Goal: Task Accomplishment & Management: Use online tool/utility

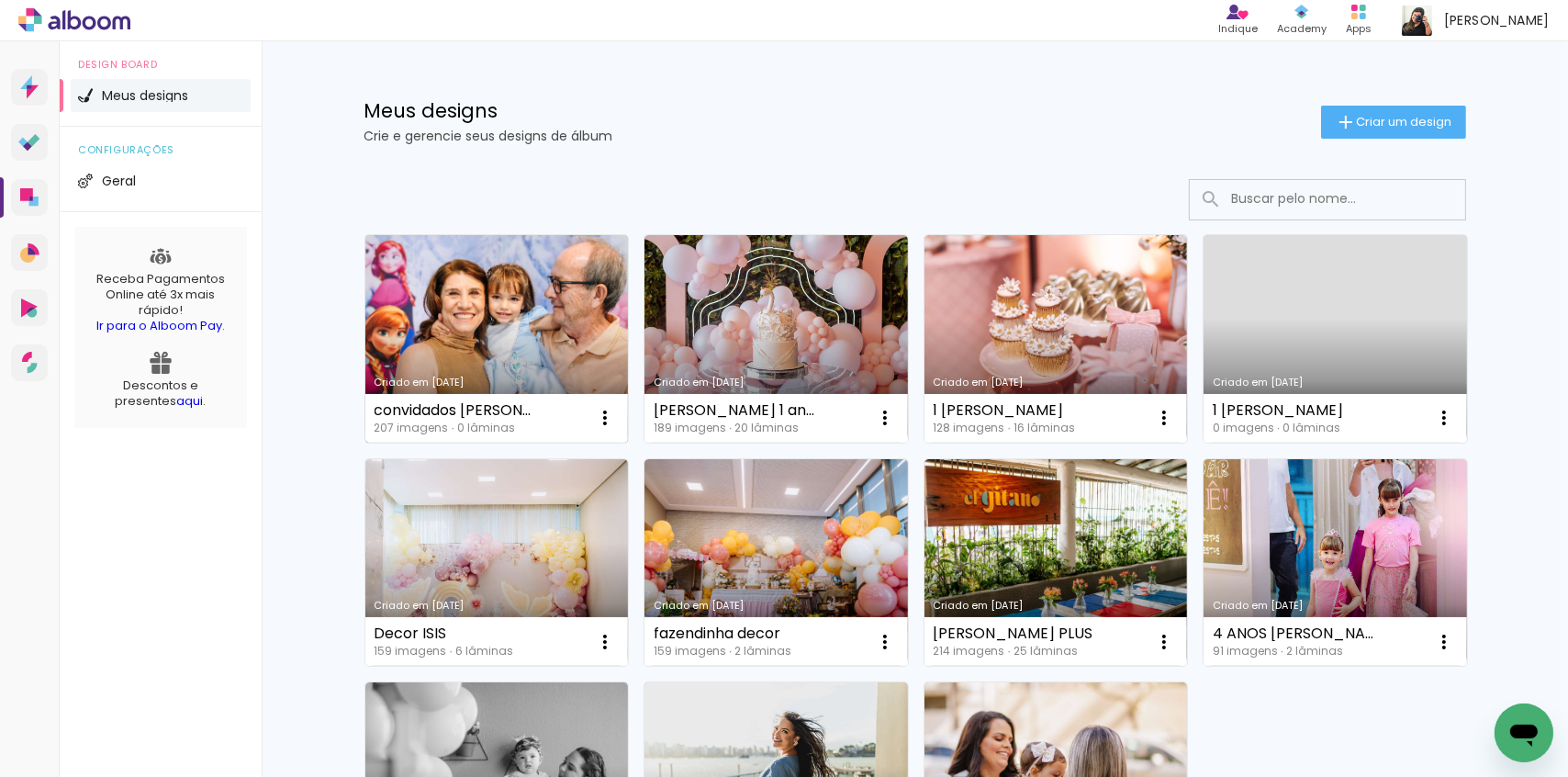
click at [484, 306] on link "Criado em [DATE]" at bounding box center [497, 339] width 264 height 207
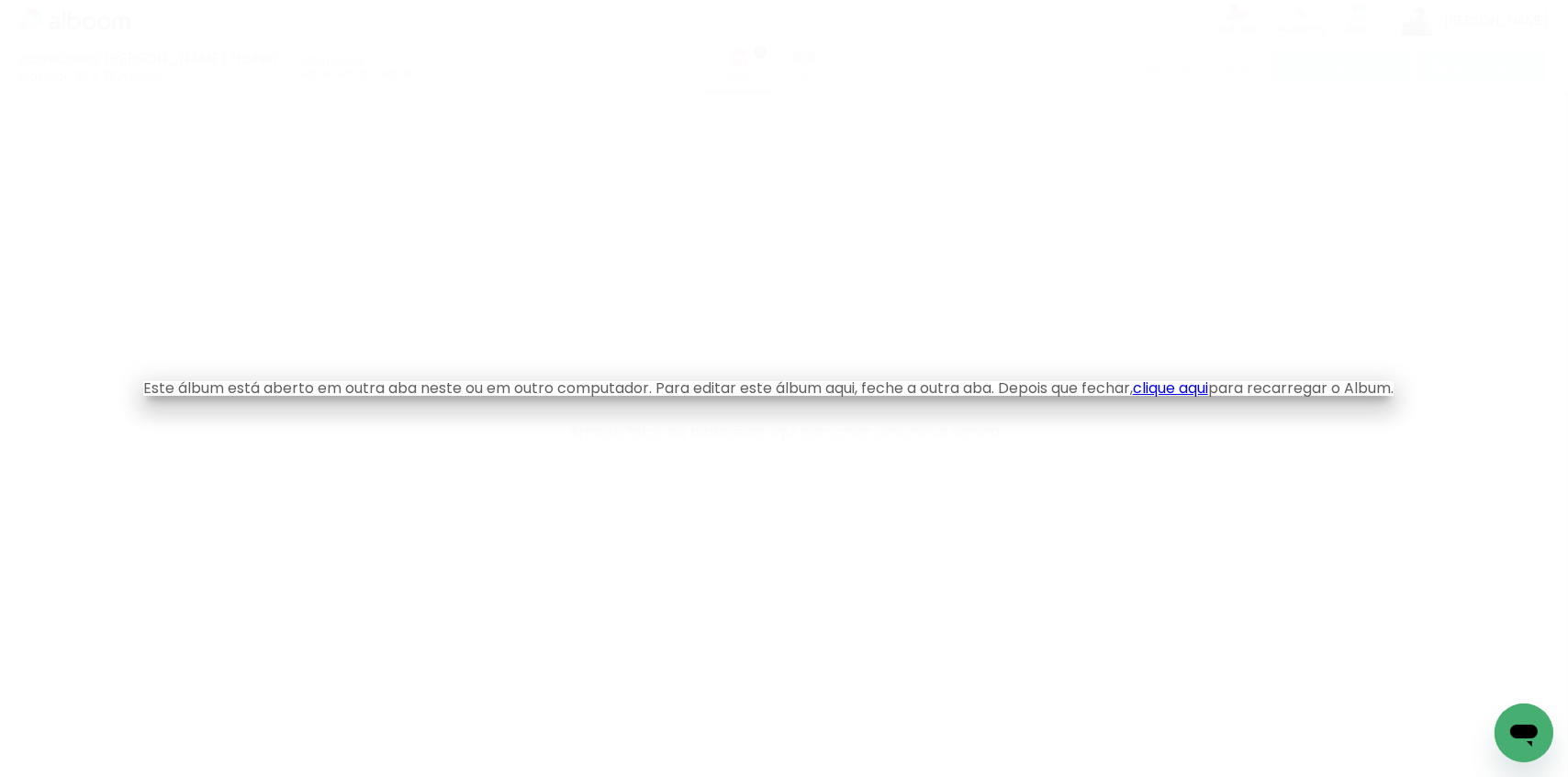
click at [1194, 382] on link "clique aqui" at bounding box center [1171, 387] width 75 height 21
click at [1196, 386] on link "clique aqui" at bounding box center [1171, 387] width 75 height 21
click at [1201, 392] on link "clique aqui" at bounding box center [1171, 387] width 75 height 21
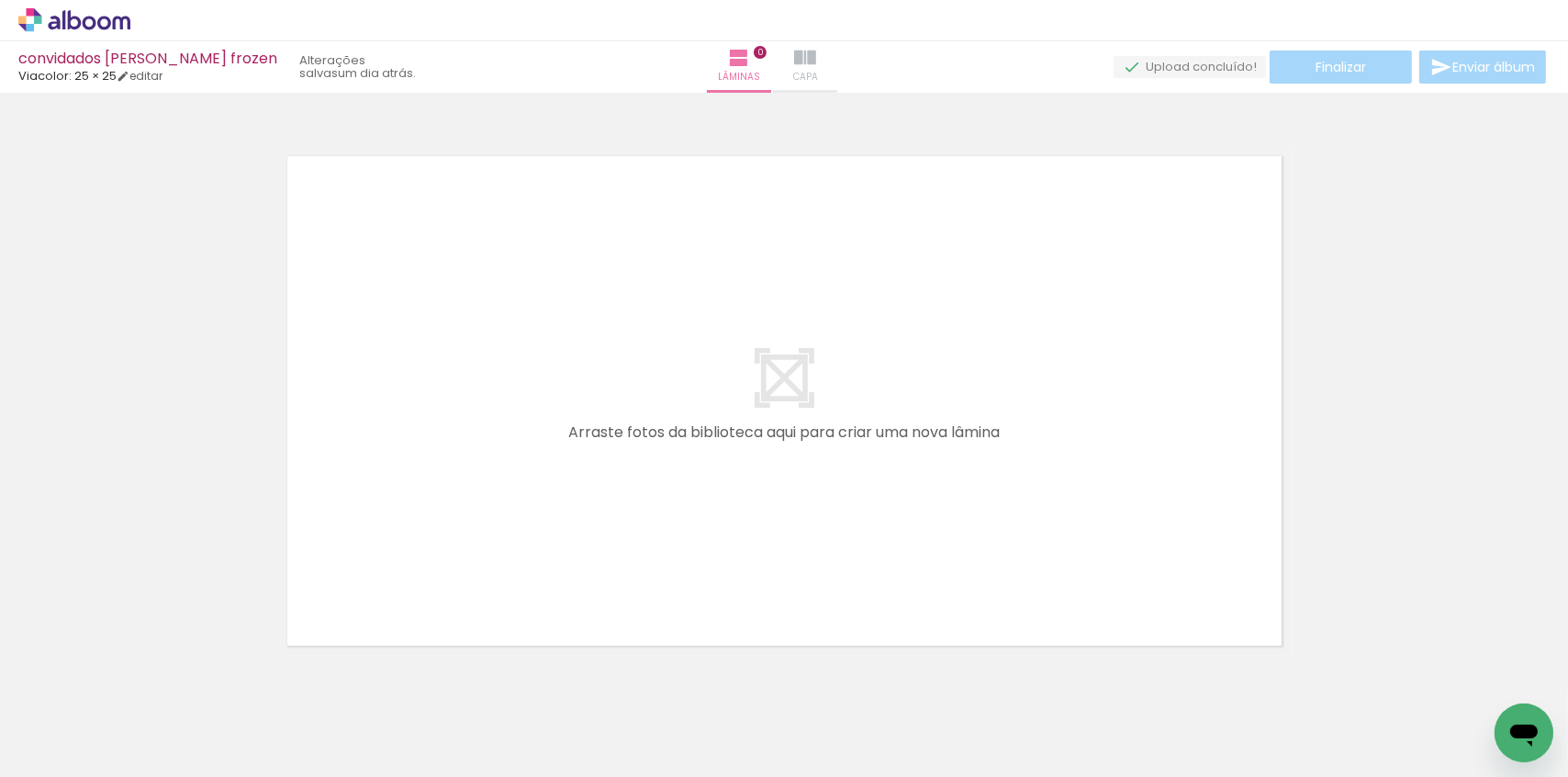
click at [817, 65] on iron-icon at bounding box center [805, 57] width 22 height 22
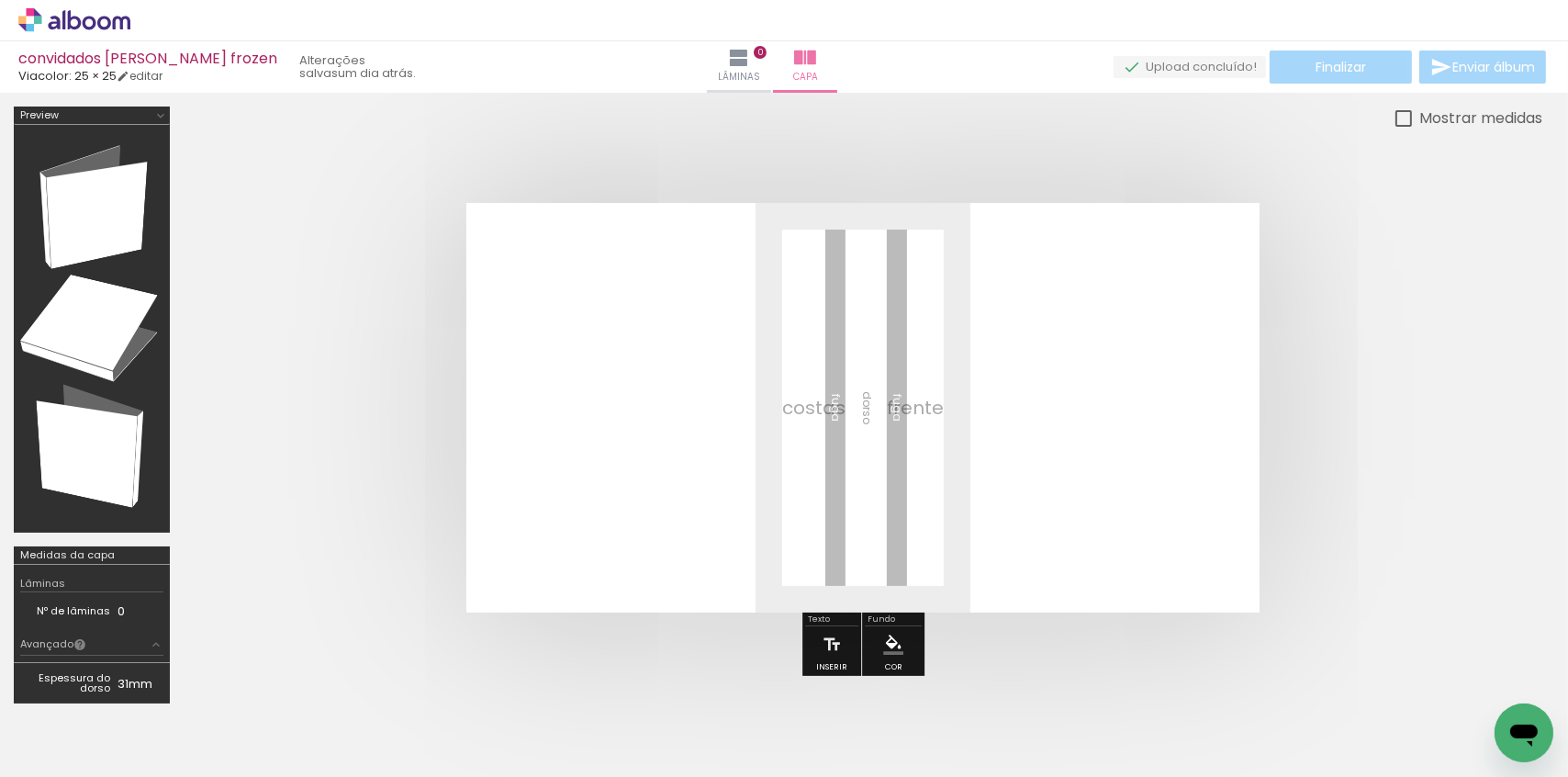
click at [70, 28] on icon at bounding box center [75, 20] width 14 height 20
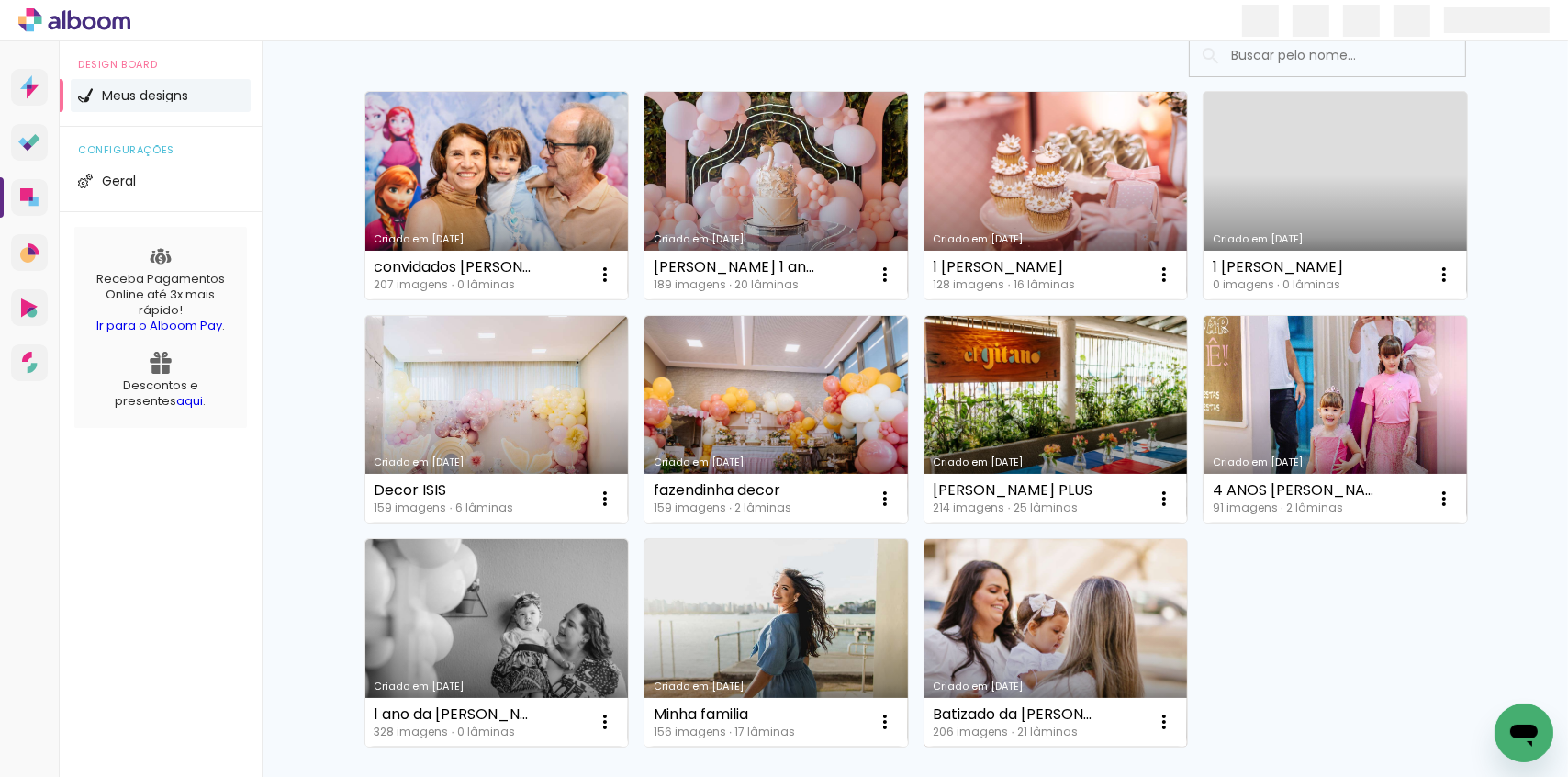
scroll to position [283, 0]
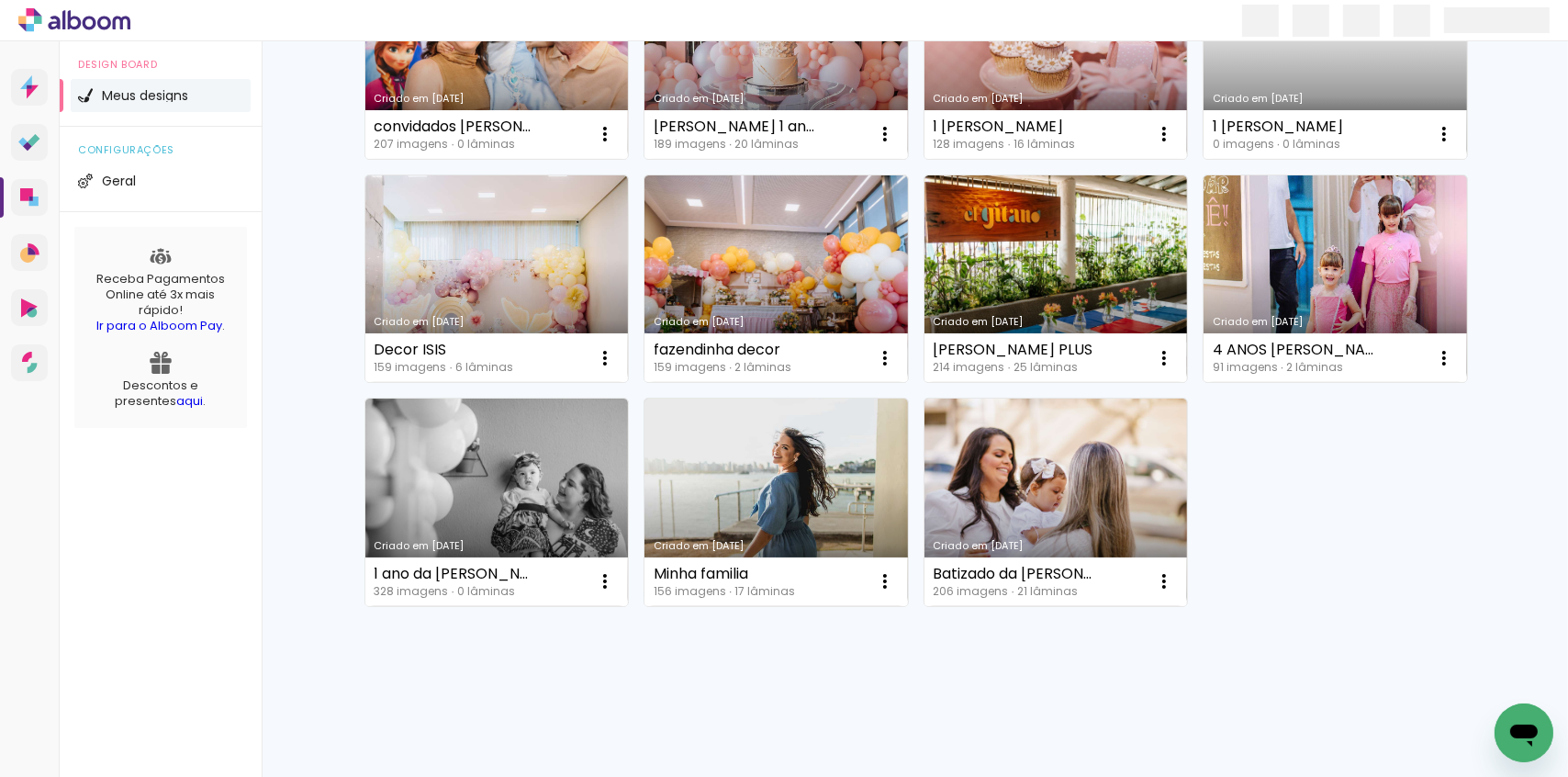
click at [301, 66] on div "Meus designs Crie e gerencie seus designs de álbum Criar um design Criado em [D…" at bounding box center [914, 267] width 1306 height 1020
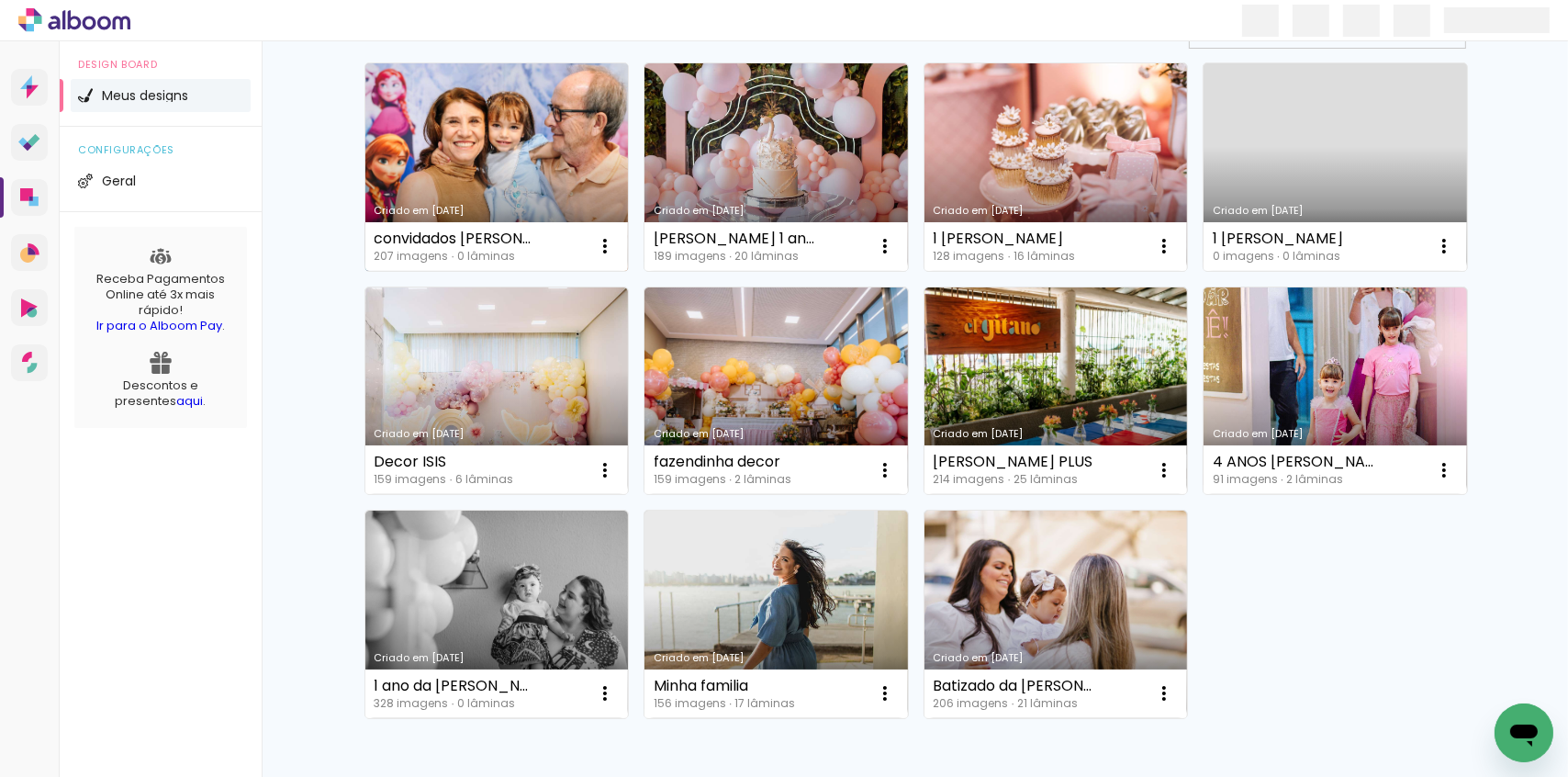
scroll to position [0, 0]
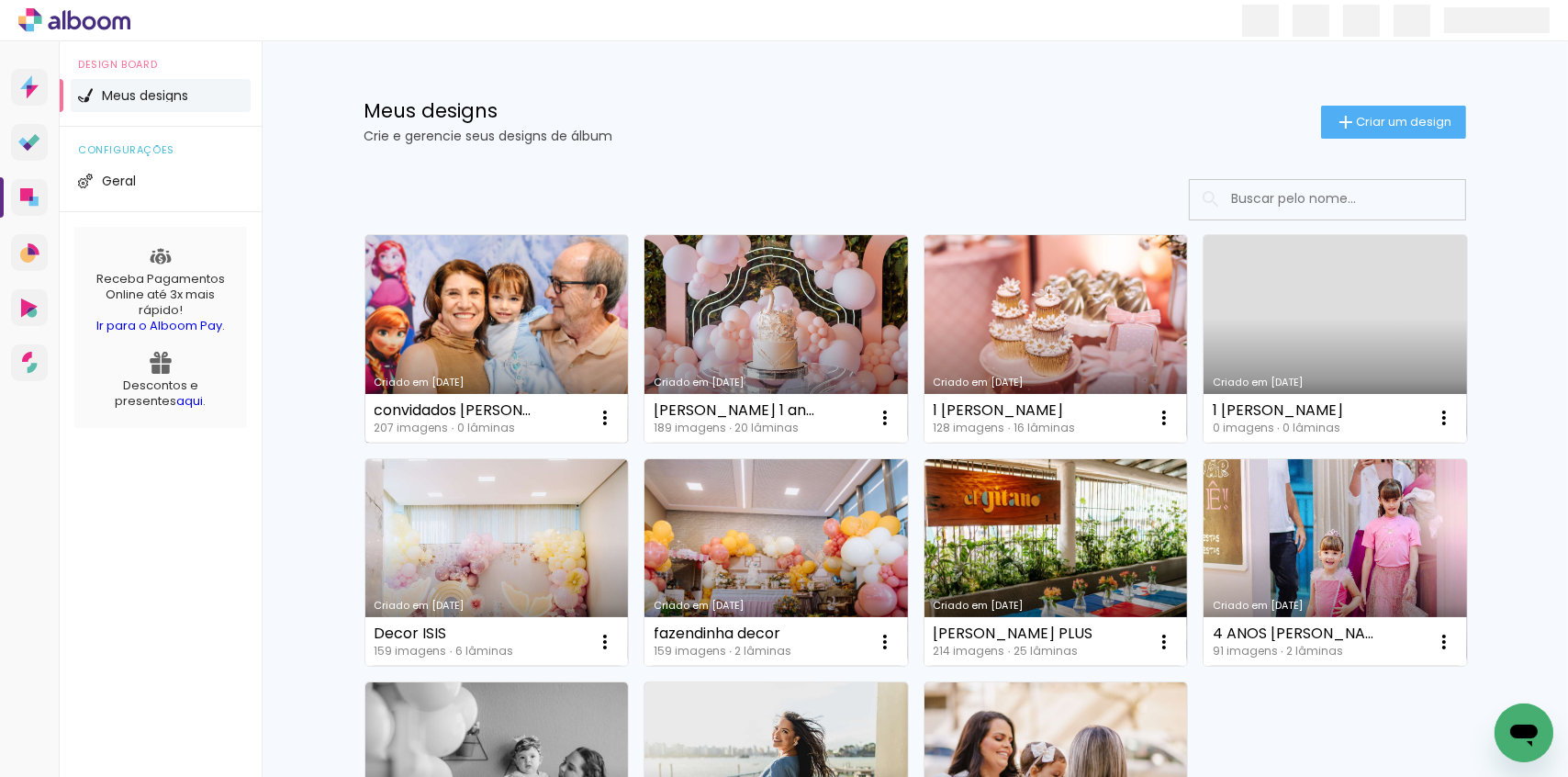
click at [513, 313] on link "Criado em [DATE]" at bounding box center [497, 339] width 264 height 207
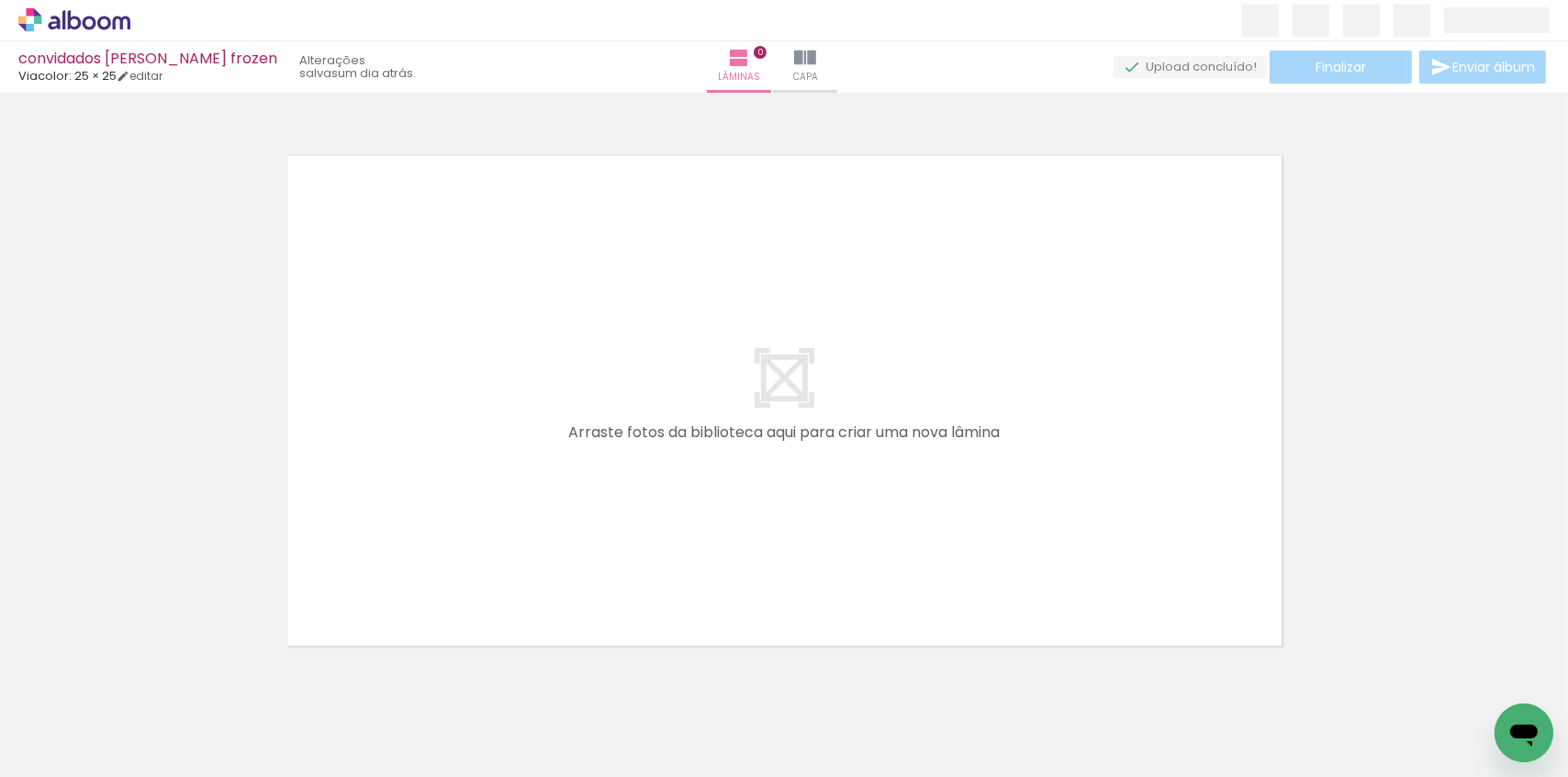
scroll to position [57, 0]
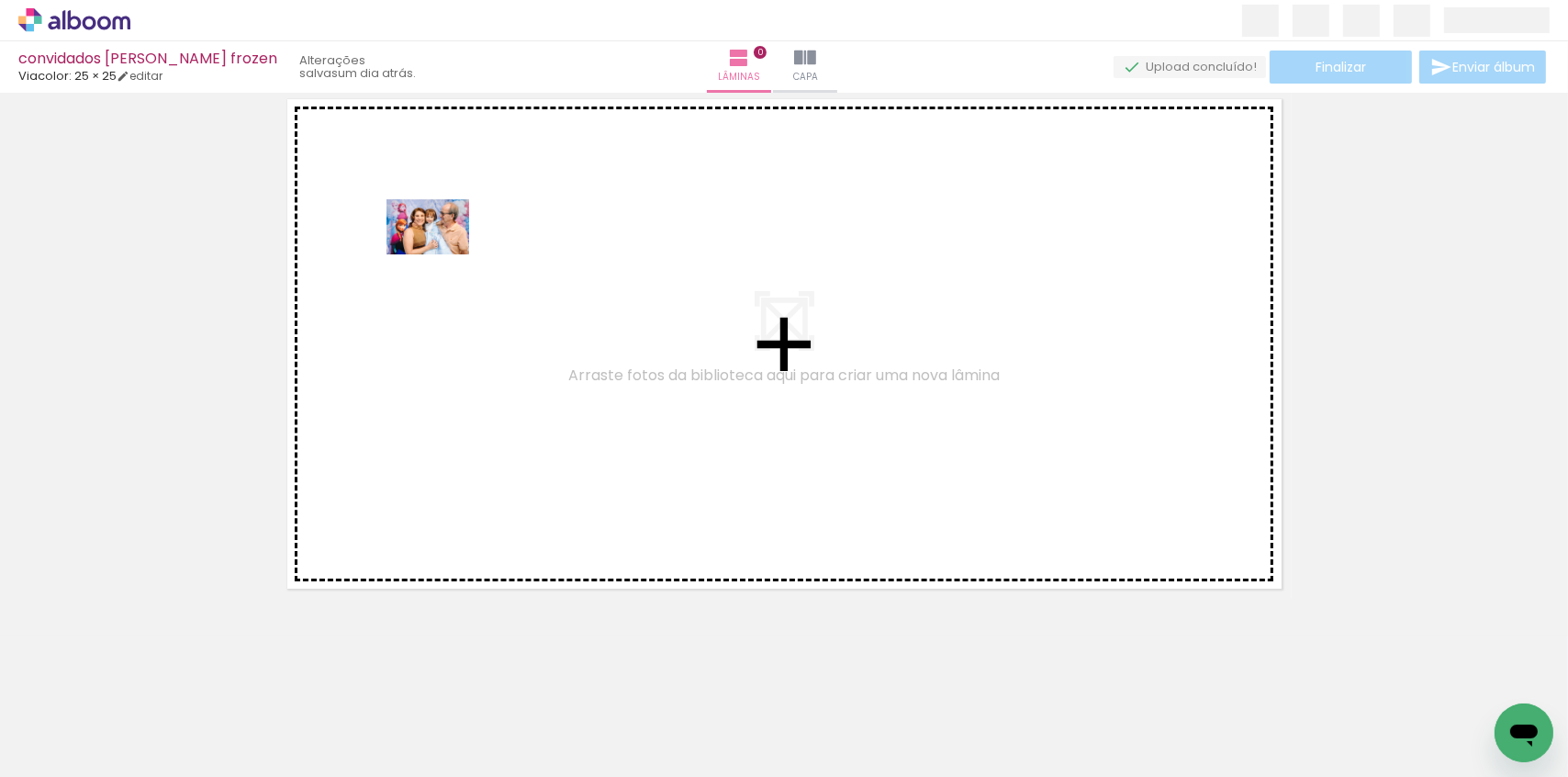
drag, startPoint x: 179, startPoint y: 730, endPoint x: 445, endPoint y: 226, distance: 569.9
click at [445, 228] on quentale-workspace at bounding box center [784, 388] width 1568 height 777
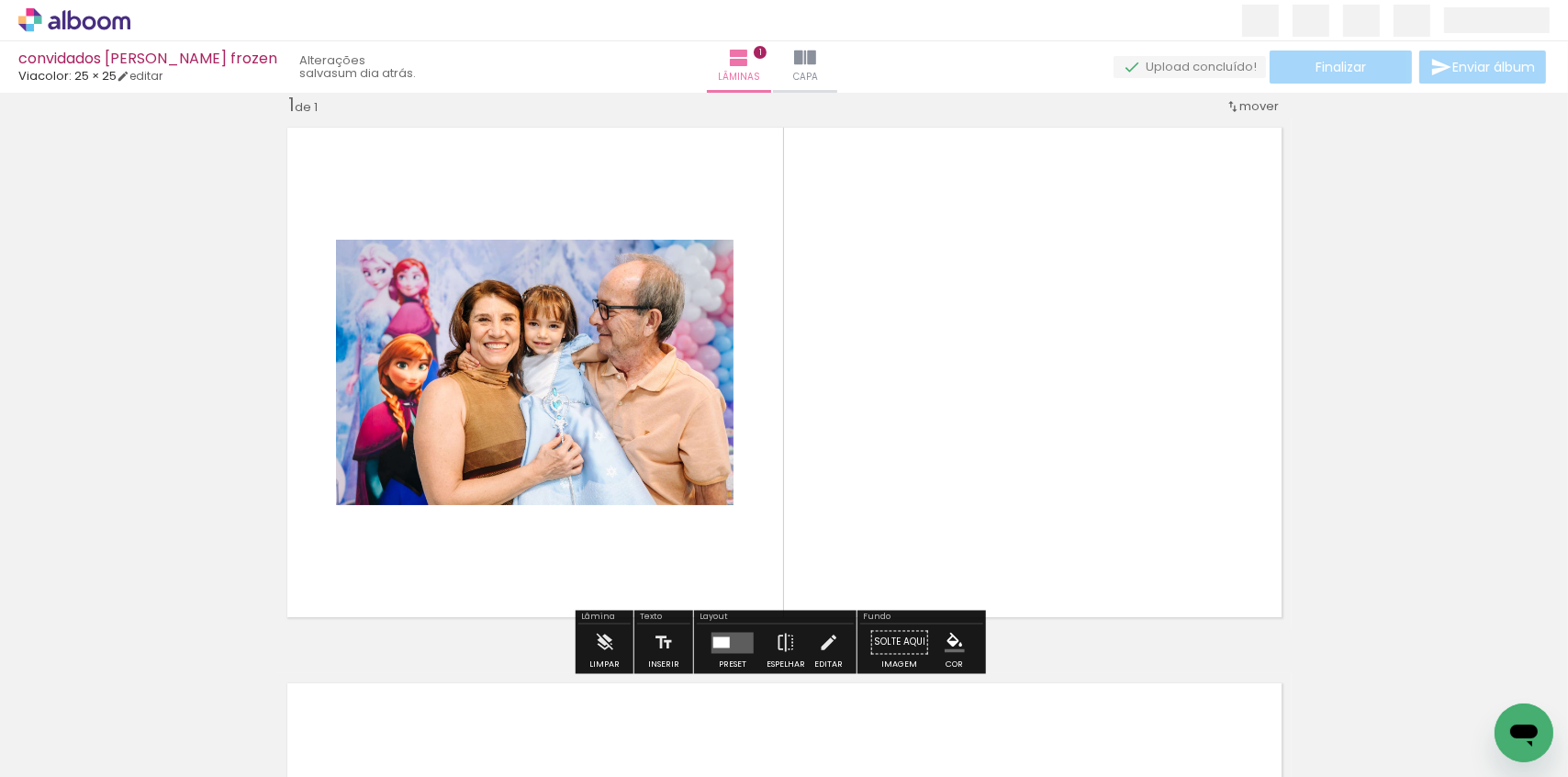
scroll to position [23, 0]
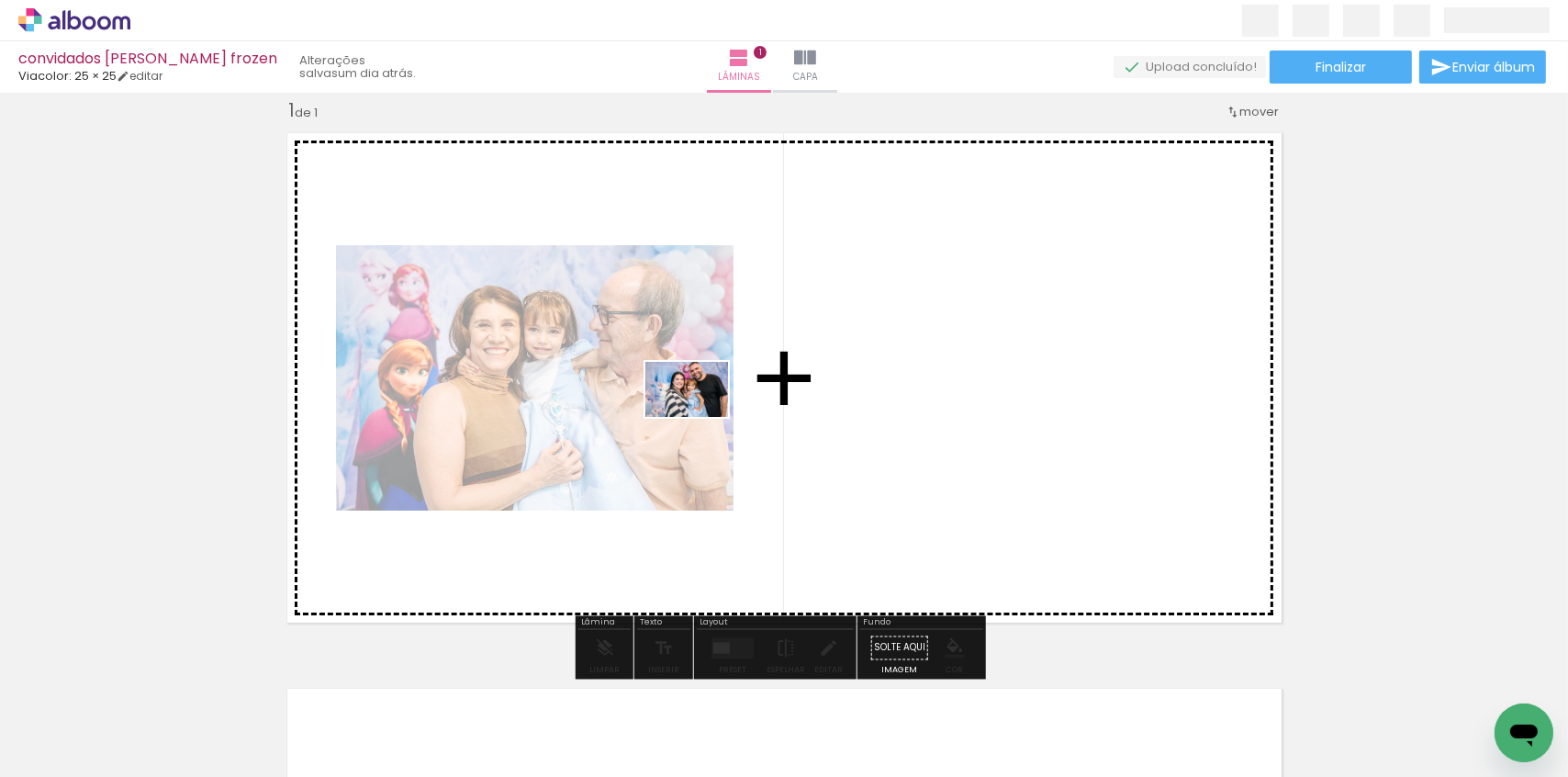
drag, startPoint x: 911, startPoint y: 727, endPoint x: 699, endPoint y: 414, distance: 378.0
click at [699, 414] on quentale-workspace at bounding box center [784, 388] width 1568 height 777
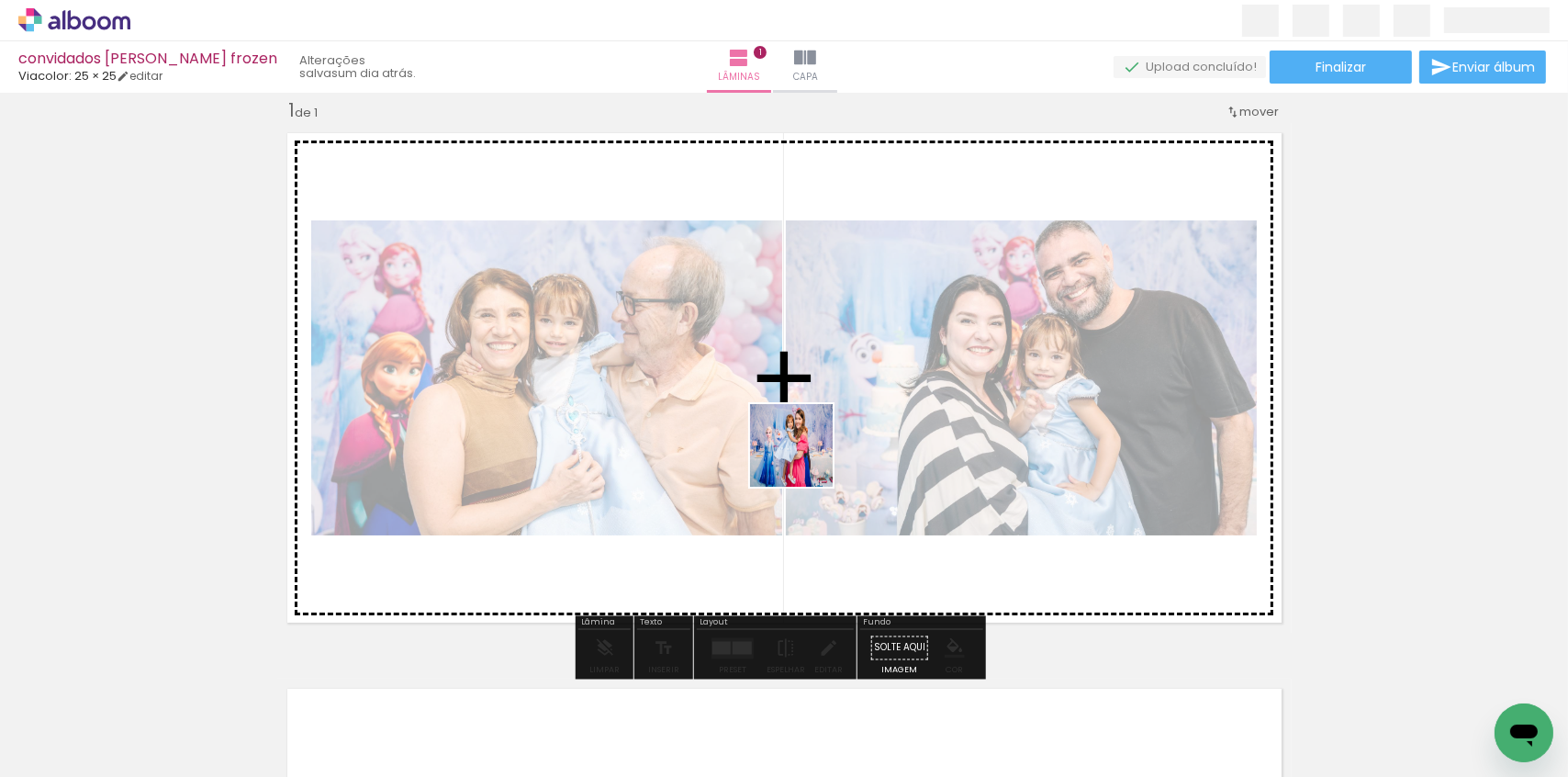
drag, startPoint x: 975, startPoint y: 644, endPoint x: 765, endPoint y: 427, distance: 302.0
click at [765, 427] on quentale-workspace at bounding box center [784, 388] width 1568 height 777
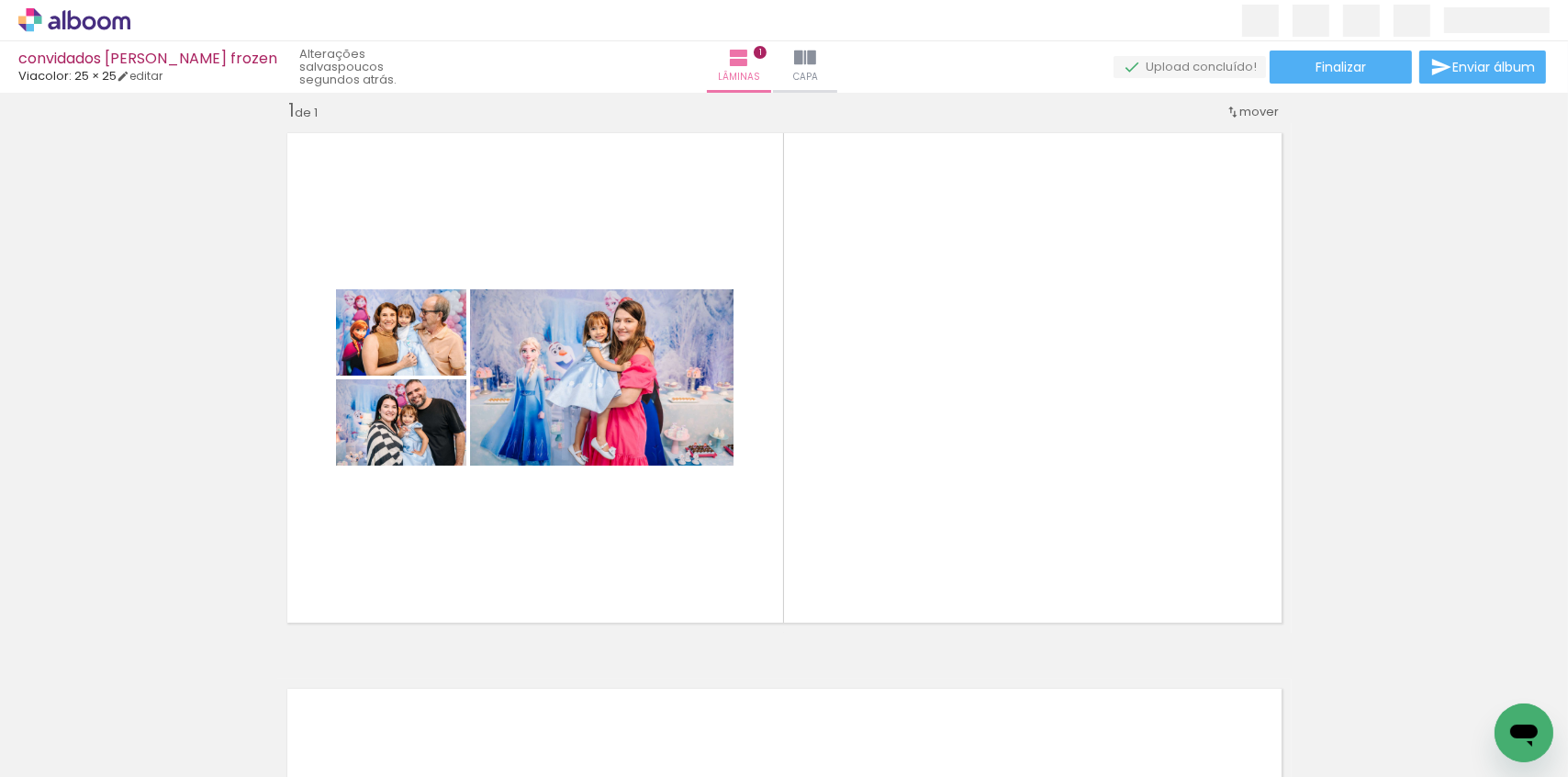
scroll to position [0, 3811]
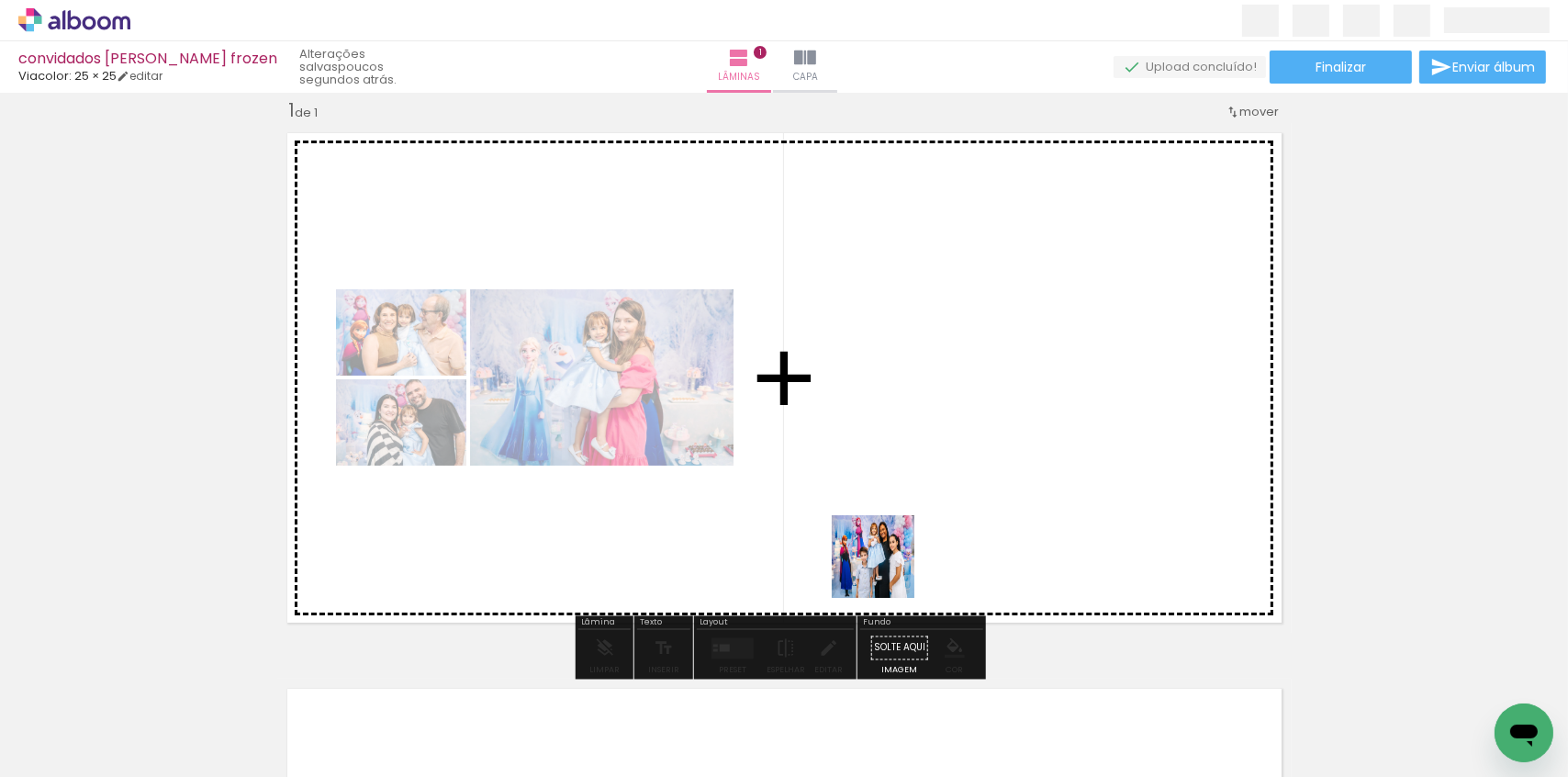
drag, startPoint x: 962, startPoint y: 642, endPoint x: 679, endPoint y: 418, distance: 360.9
click at [681, 418] on quentale-workspace at bounding box center [784, 388] width 1568 height 777
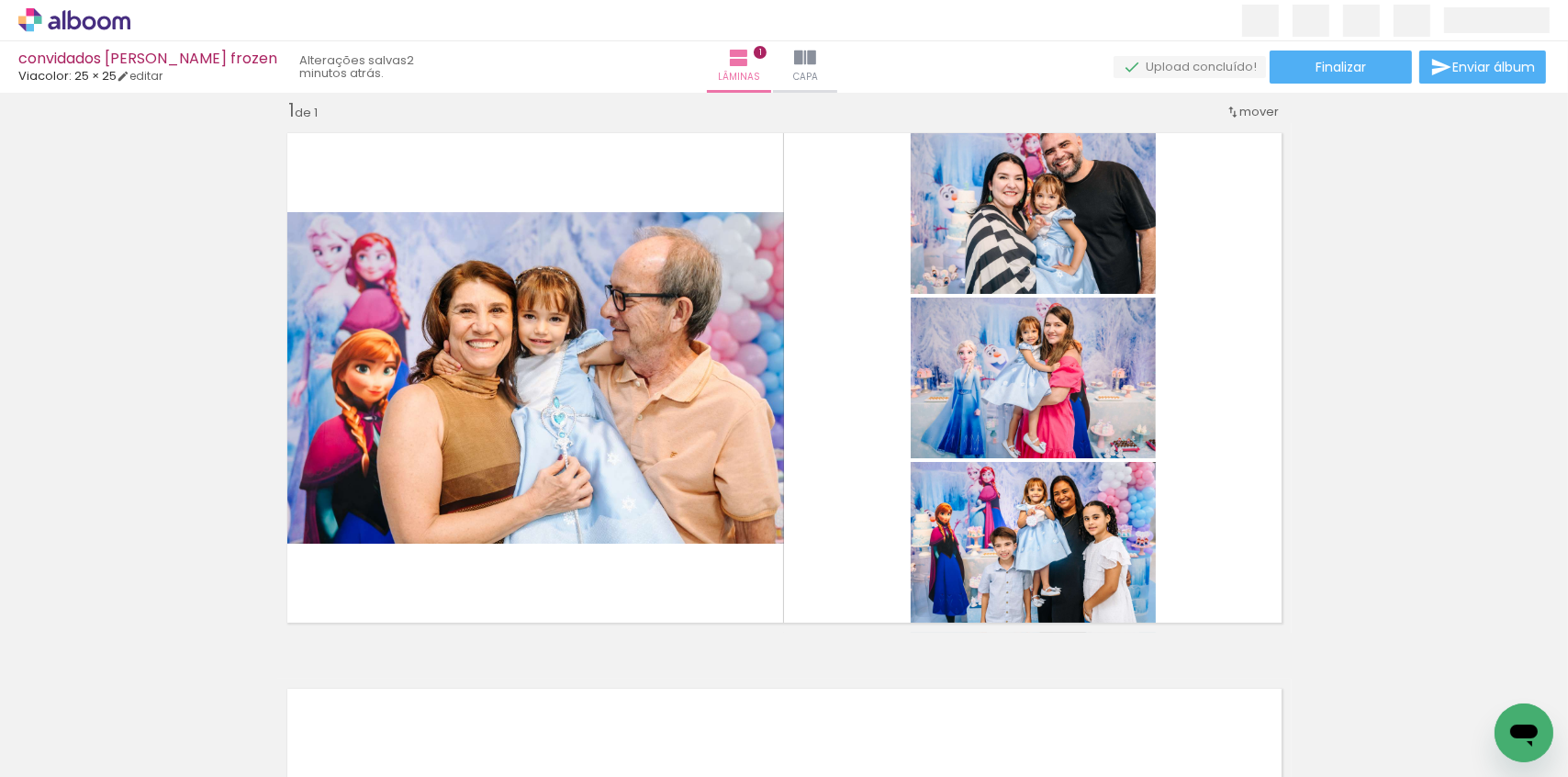
scroll to position [0, 4762]
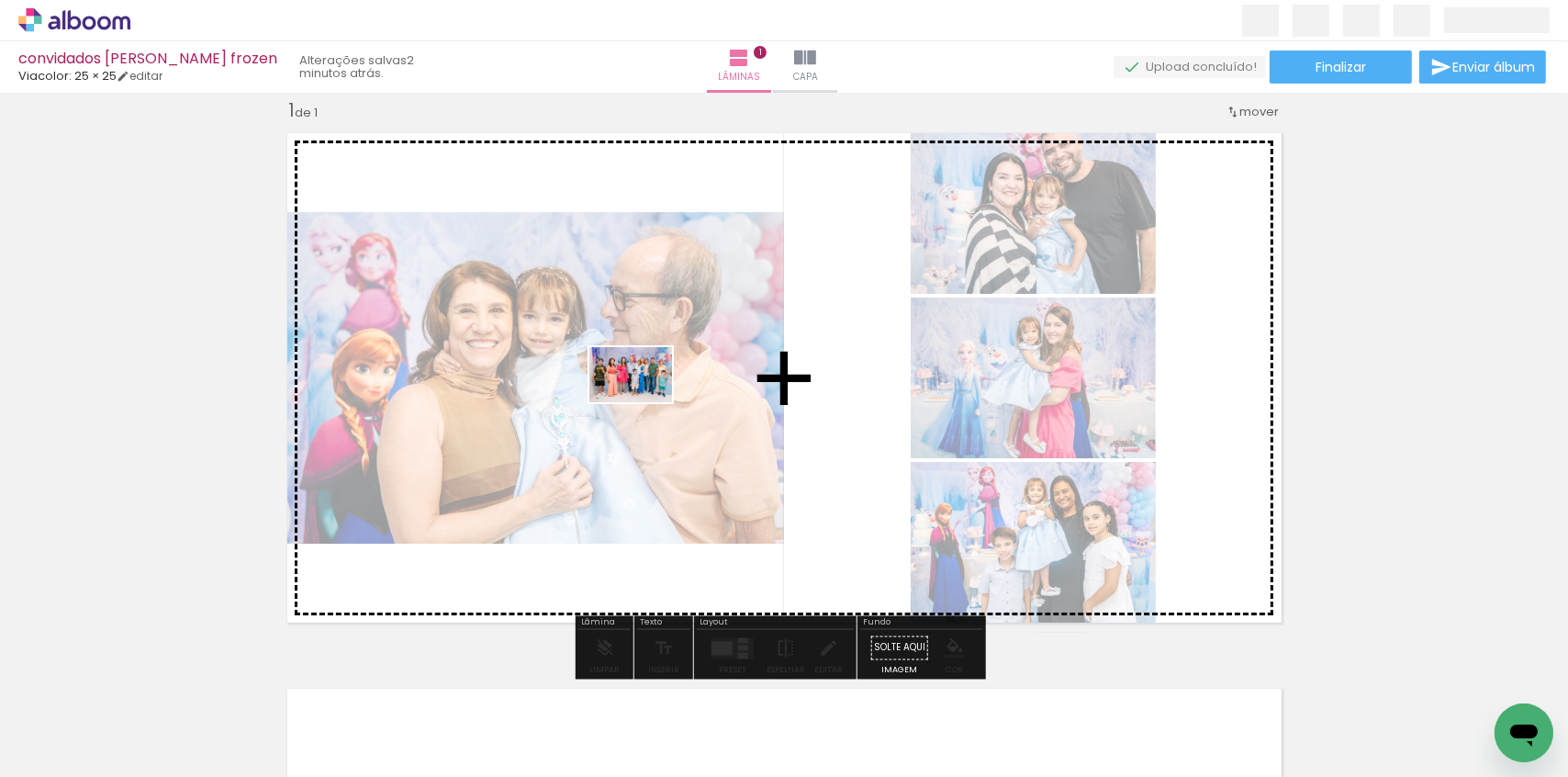
drag, startPoint x: 975, startPoint y: 717, endPoint x: 644, endPoint y: 411, distance: 450.8
click at [644, 411] on quentale-workspace at bounding box center [784, 388] width 1568 height 777
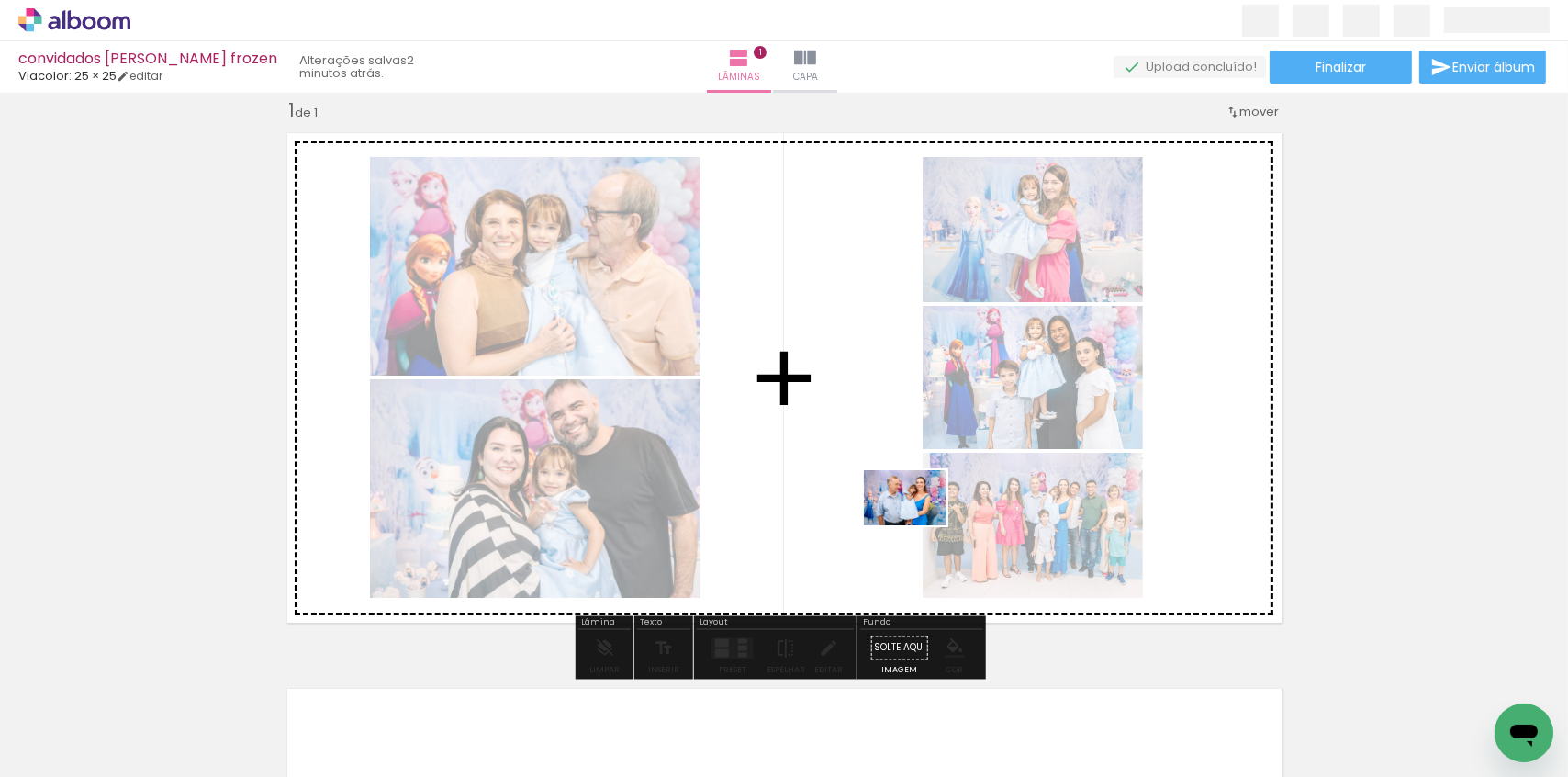
drag, startPoint x: 1111, startPoint y: 634, endPoint x: 919, endPoint y: 525, distance: 220.8
click at [919, 525] on quentale-workspace at bounding box center [784, 388] width 1568 height 777
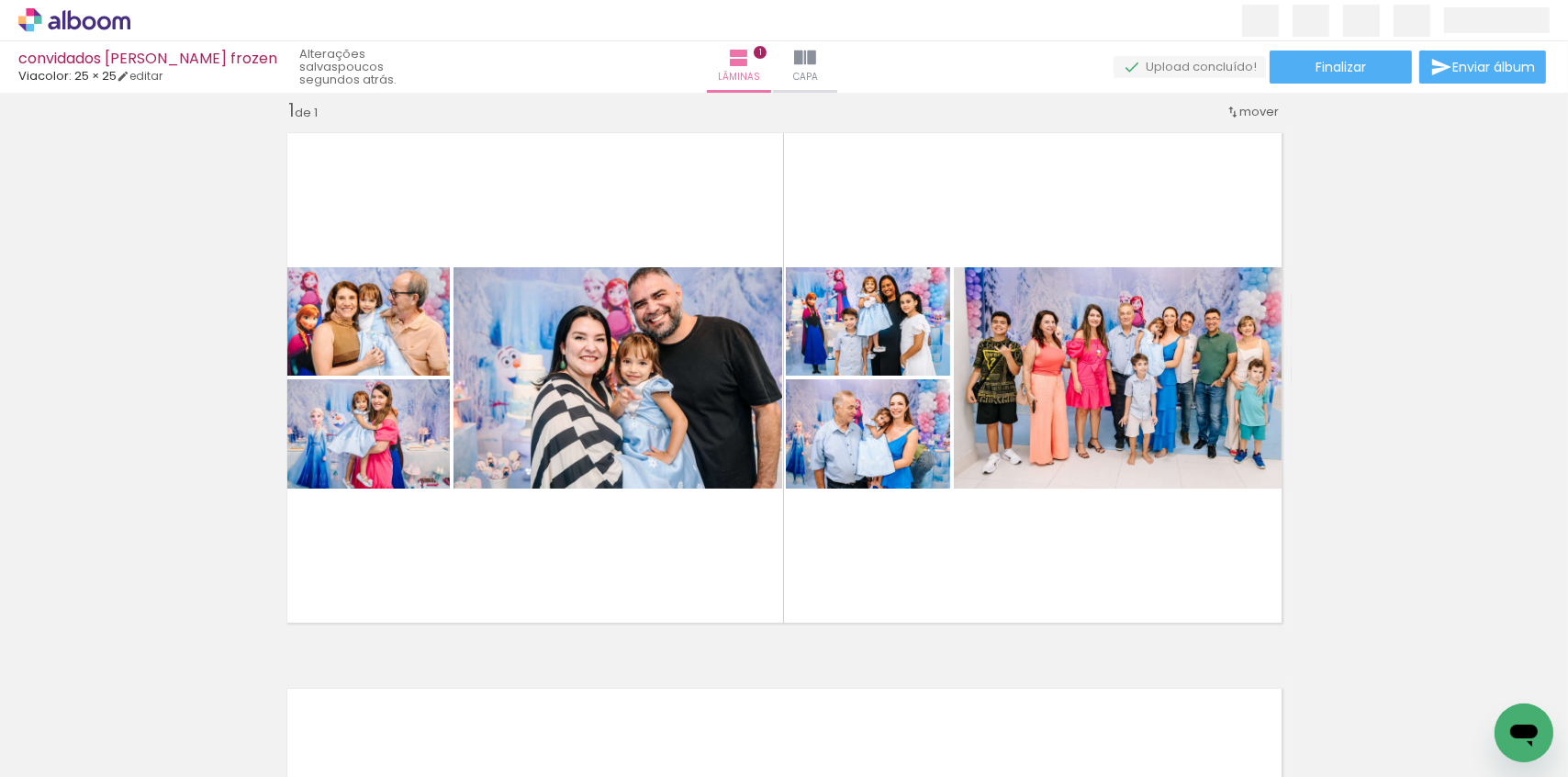
scroll to position [0, 5638]
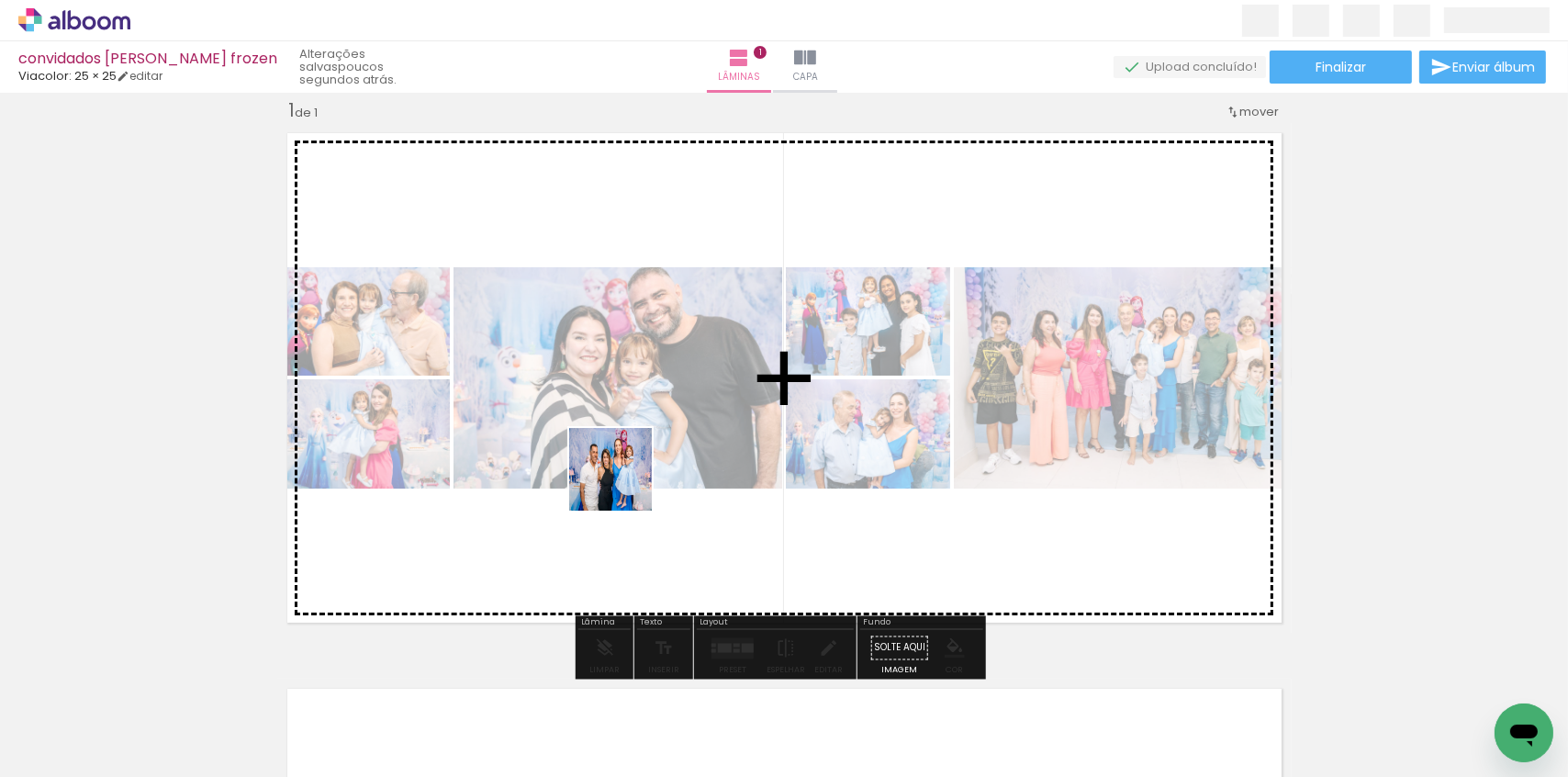
drag, startPoint x: 744, startPoint y: 722, endPoint x: 620, endPoint y: 467, distance: 283.6
click at [620, 467] on quentale-workspace at bounding box center [784, 388] width 1568 height 777
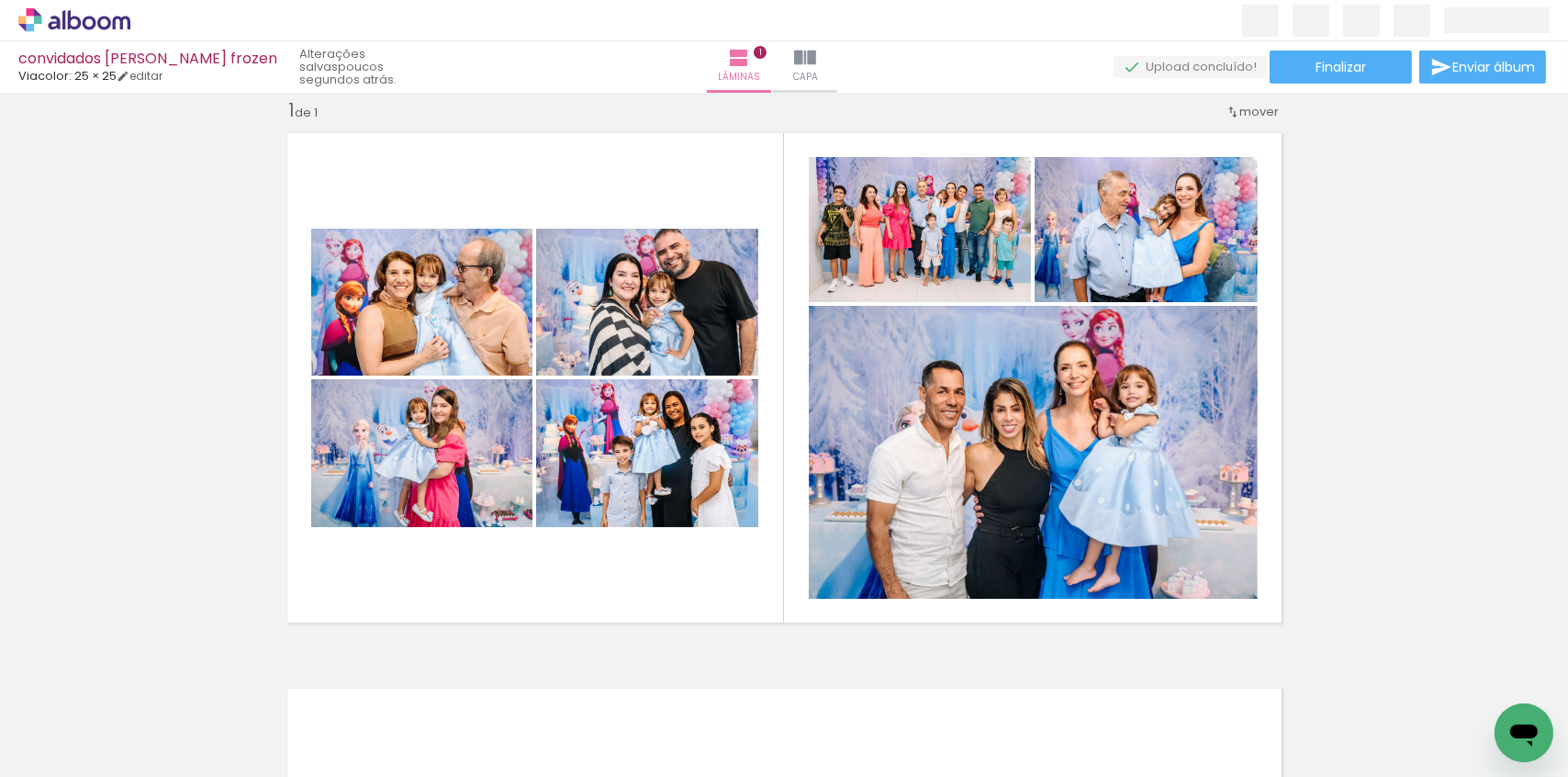
scroll to position [0, 16639]
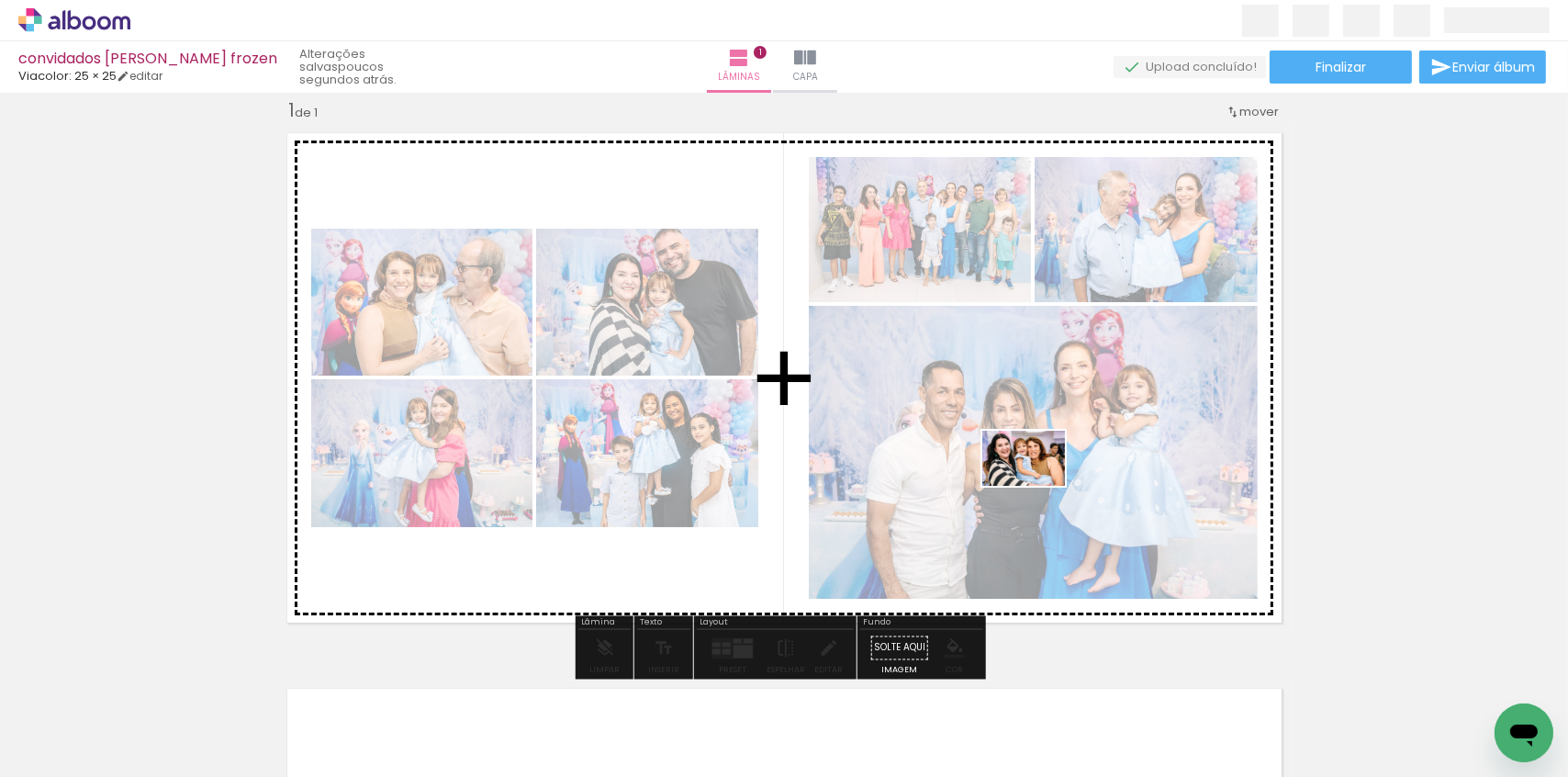
drag, startPoint x: 1140, startPoint y: 718, endPoint x: 1038, endPoint y: 486, distance: 253.4
click at [1038, 486] on quentale-workspace at bounding box center [784, 388] width 1568 height 777
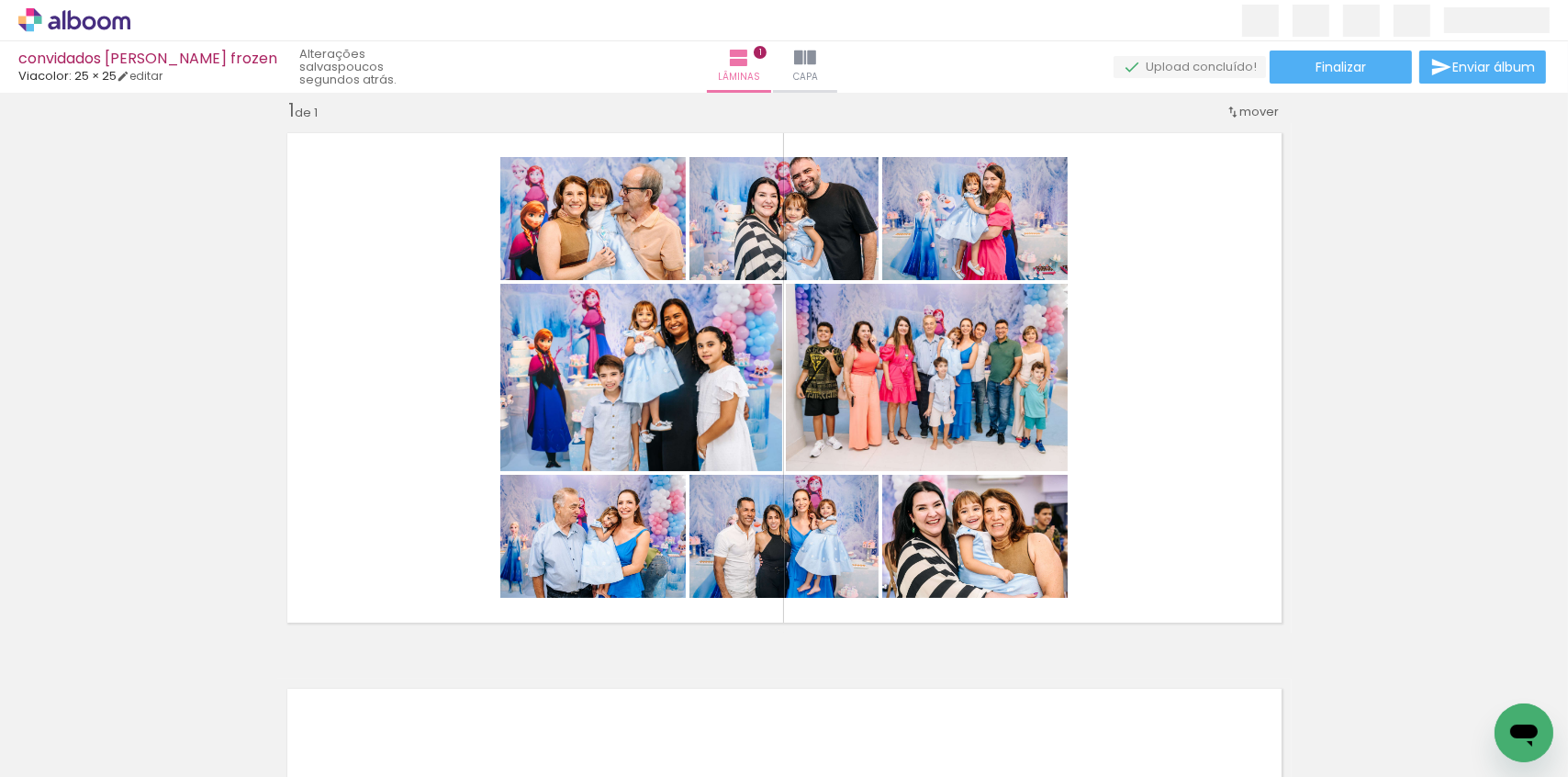
scroll to position [0, 5887]
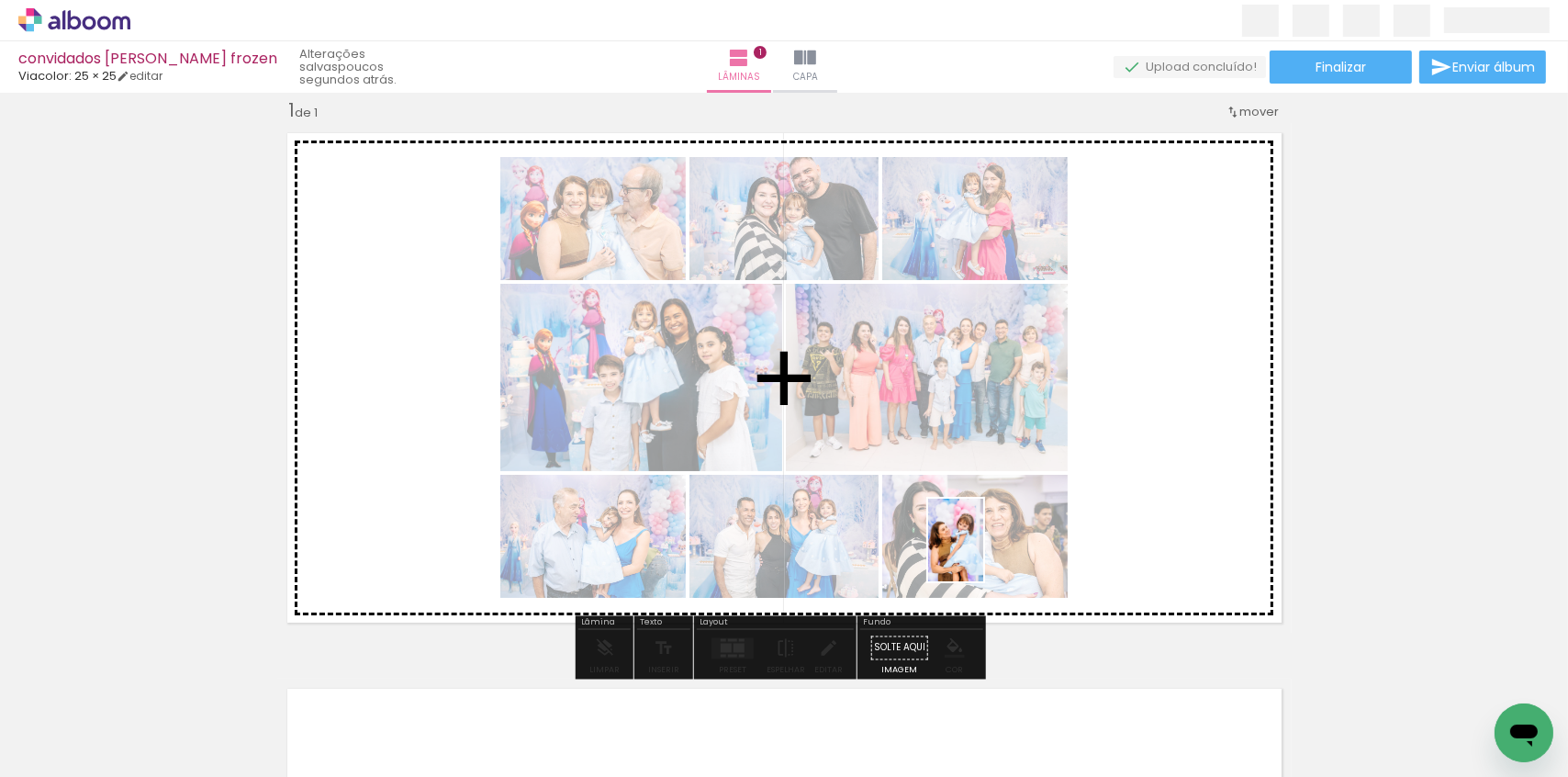
drag, startPoint x: 991, startPoint y: 728, endPoint x: 983, endPoint y: 554, distance: 174.2
click at [983, 554] on quentale-workspace at bounding box center [784, 388] width 1568 height 777
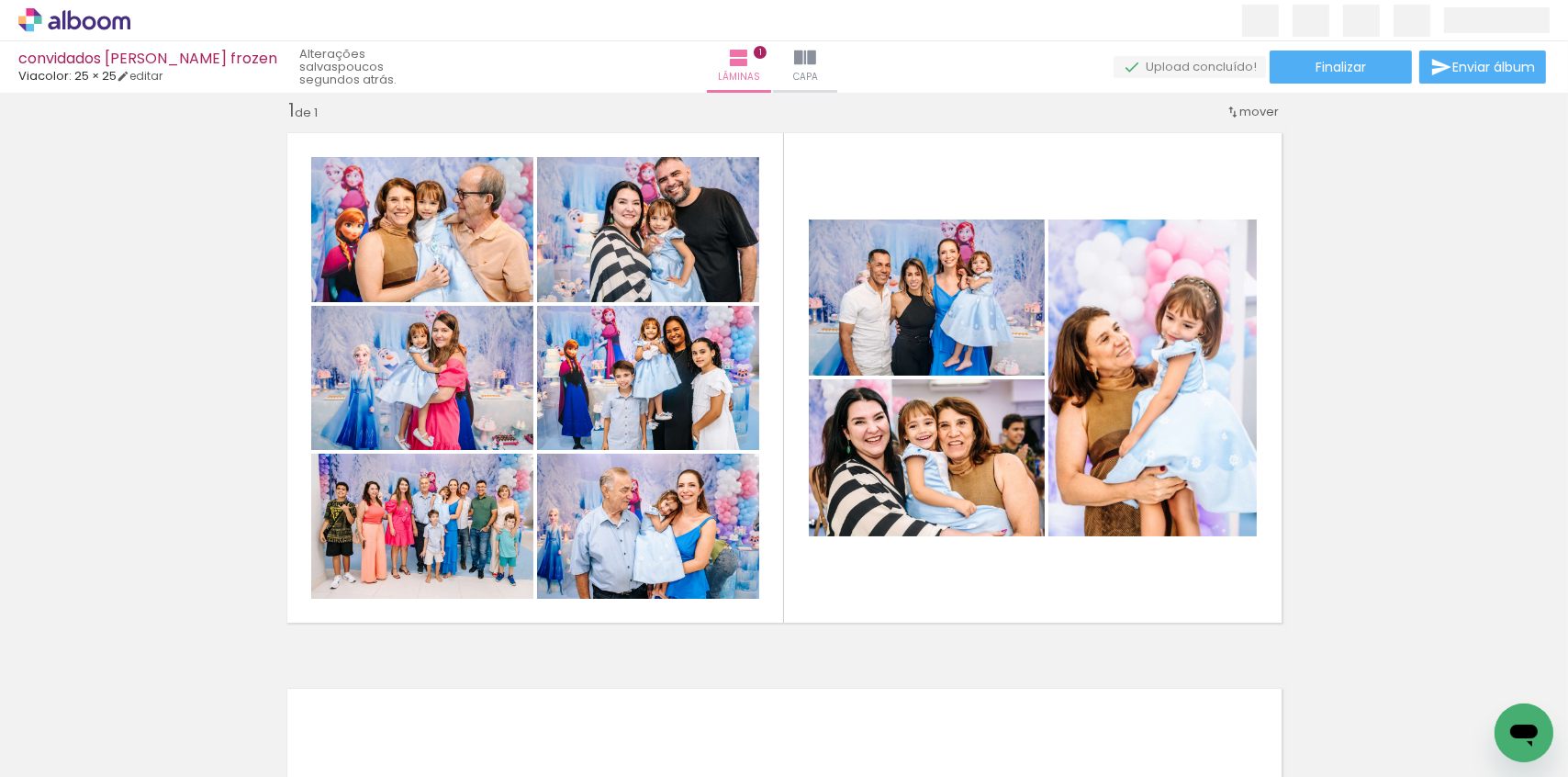
scroll to position [0, 11951]
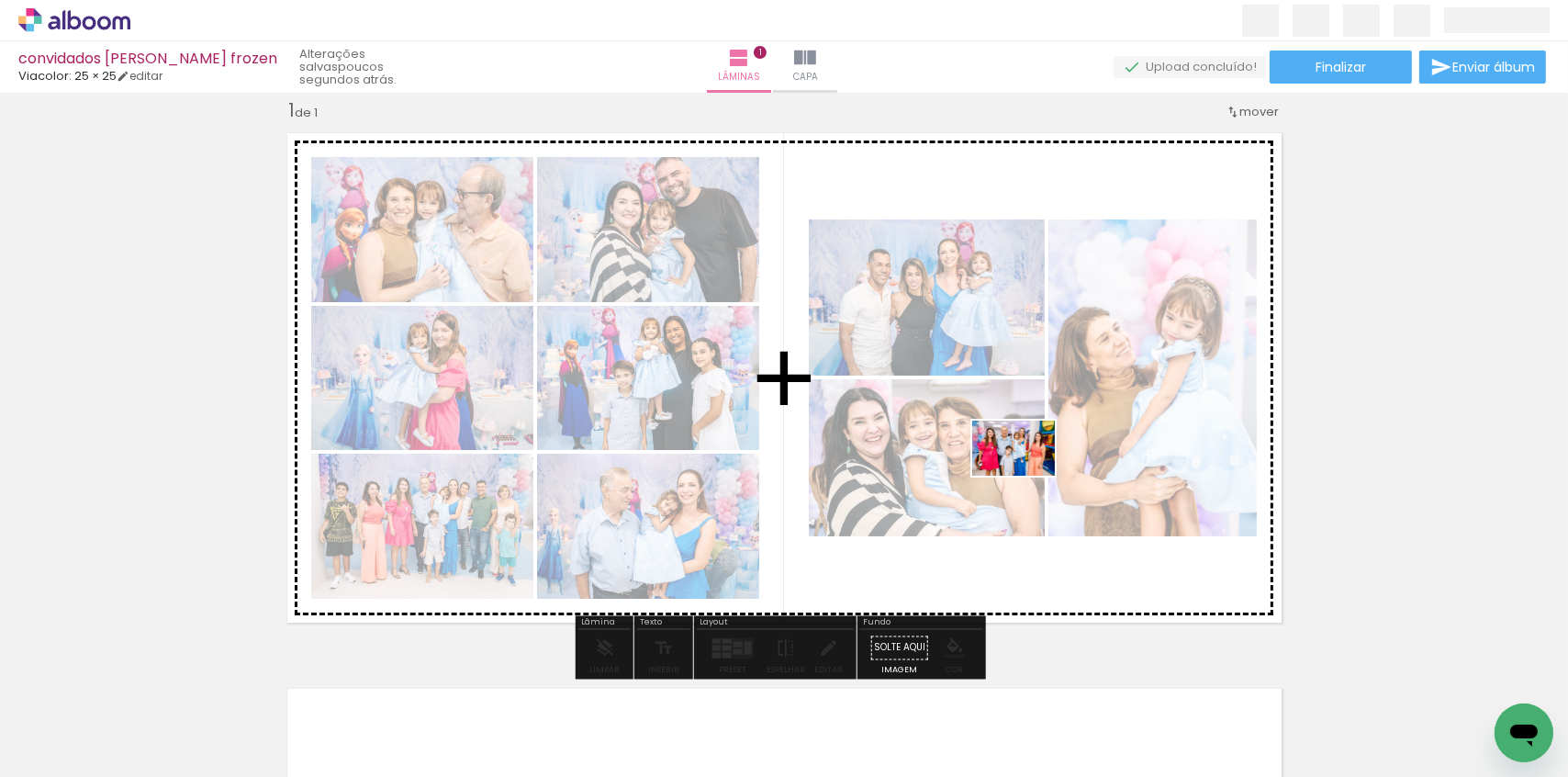
drag, startPoint x: 793, startPoint y: 713, endPoint x: 1028, endPoint y: 475, distance: 334.5
click at [1028, 475] on quentale-workspace at bounding box center [784, 388] width 1568 height 777
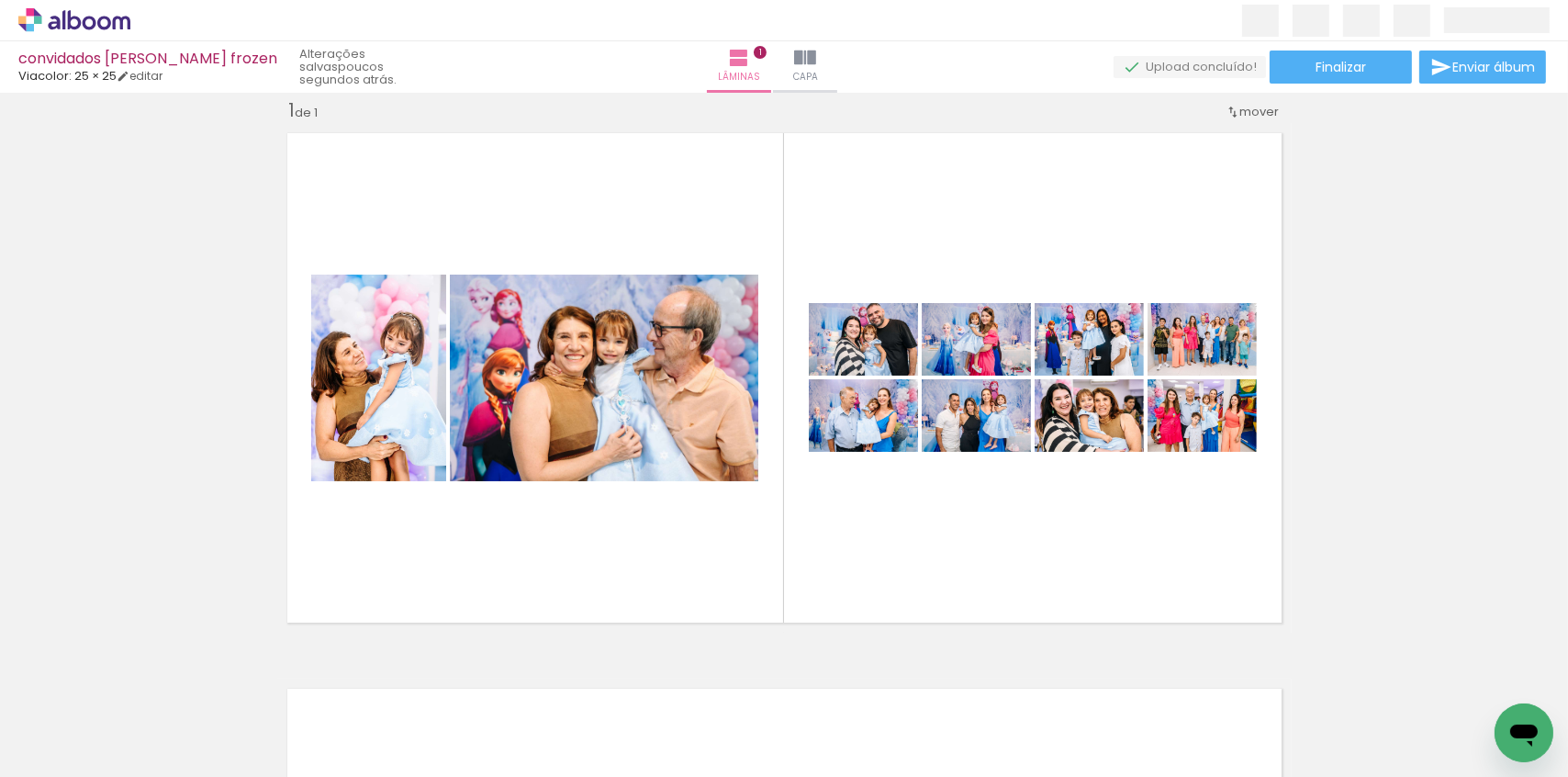
scroll to position [0, 19875]
drag, startPoint x: 967, startPoint y: 769, endPoint x: 45, endPoint y: 48, distance: 1170.4
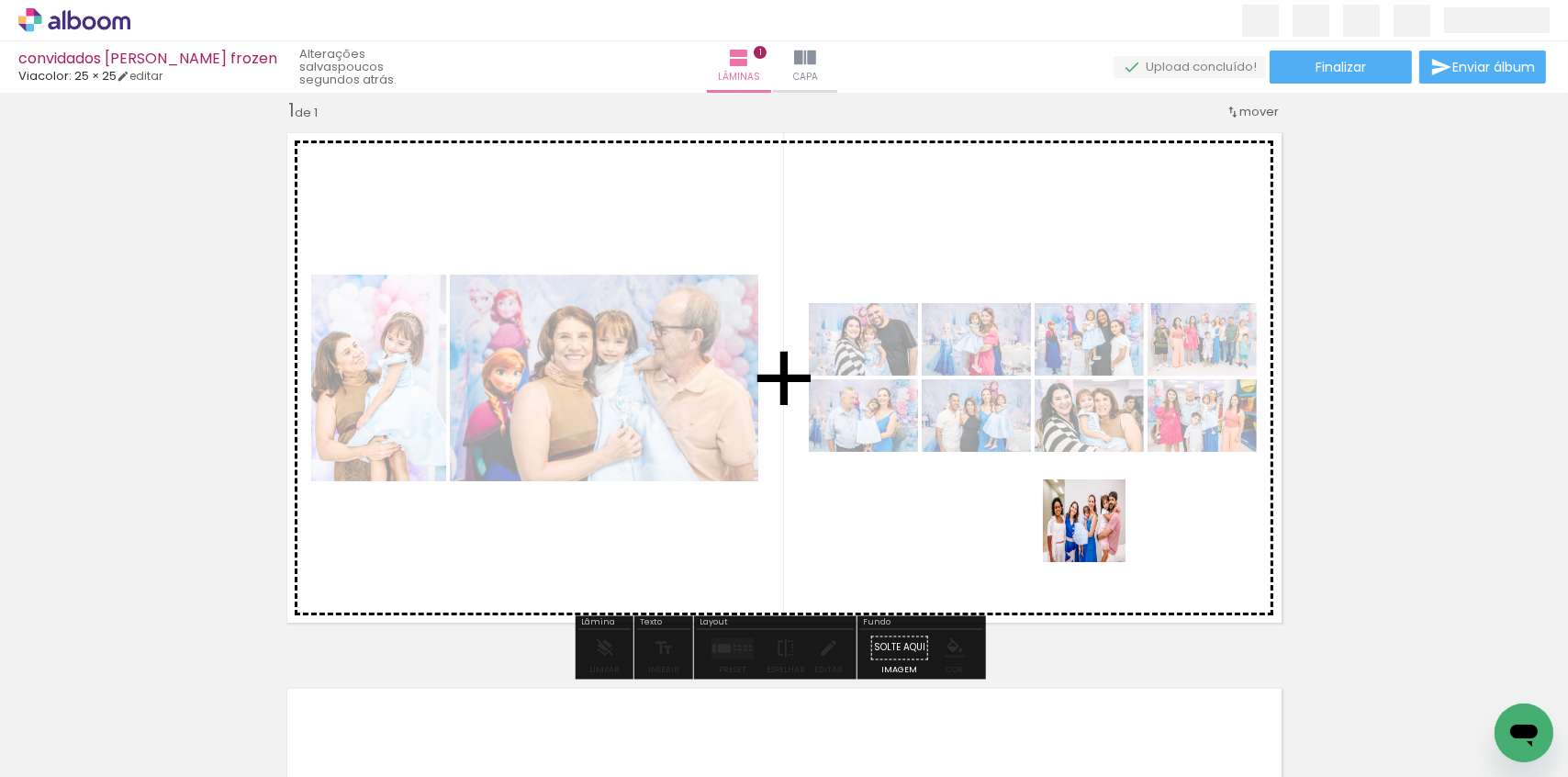
drag, startPoint x: 1417, startPoint y: 727, endPoint x: 1094, endPoint y: 531, distance: 377.8
click at [1094, 531] on quentale-workspace at bounding box center [784, 388] width 1568 height 777
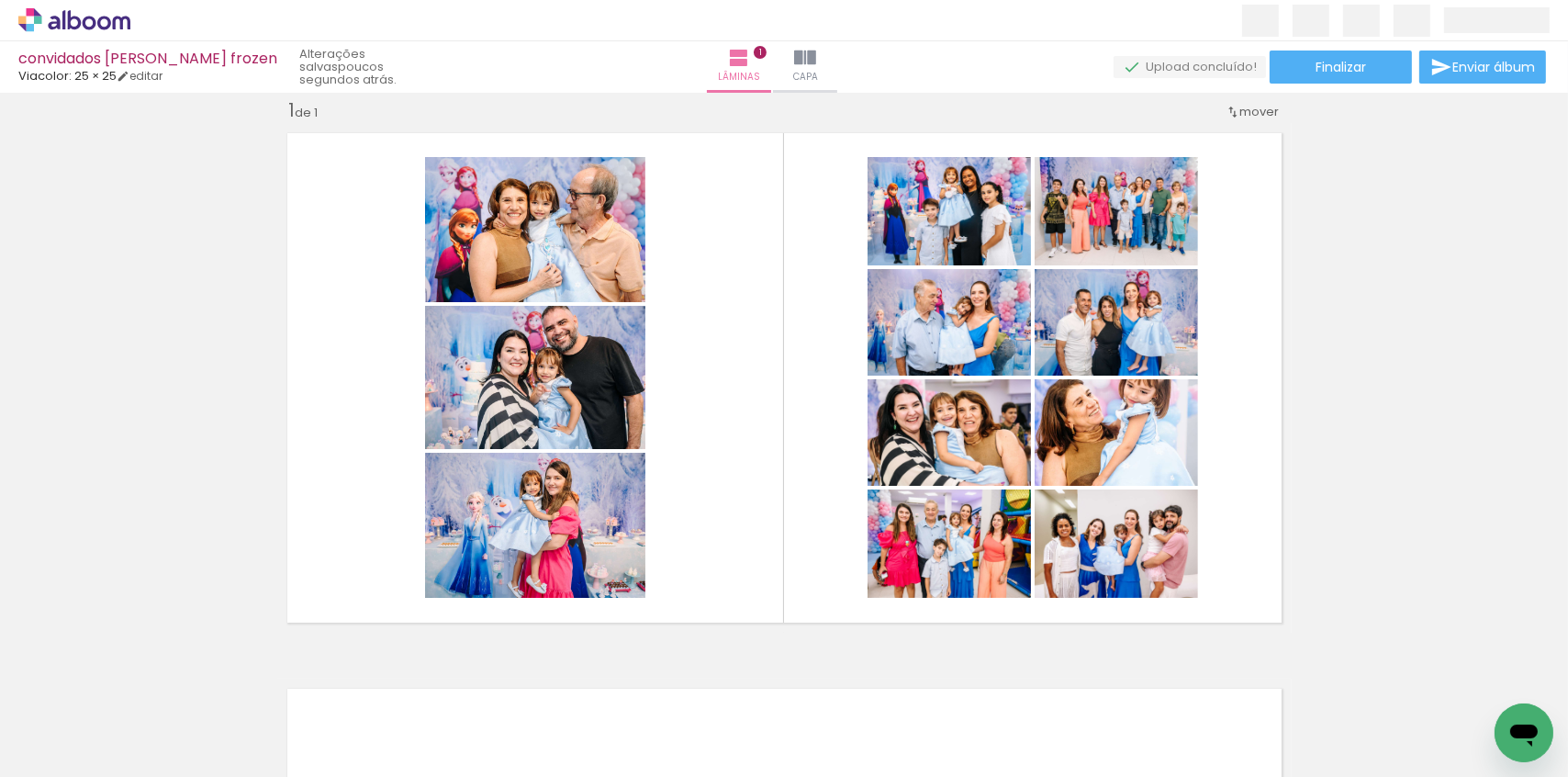
scroll to position [0, 4013]
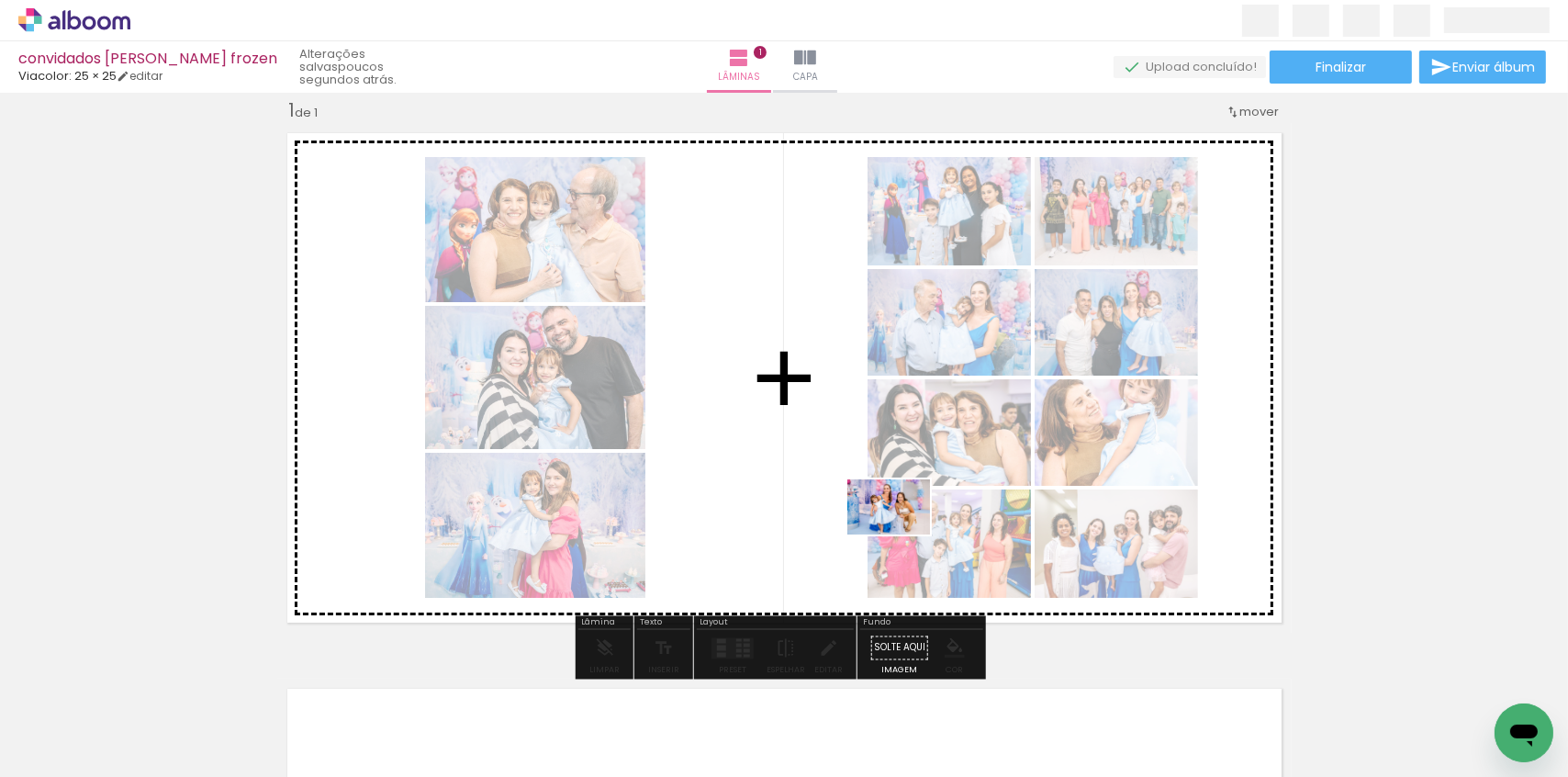
drag, startPoint x: 711, startPoint y: 726, endPoint x: 909, endPoint y: 530, distance: 278.6
click at [905, 532] on quentale-workspace at bounding box center [784, 388] width 1568 height 777
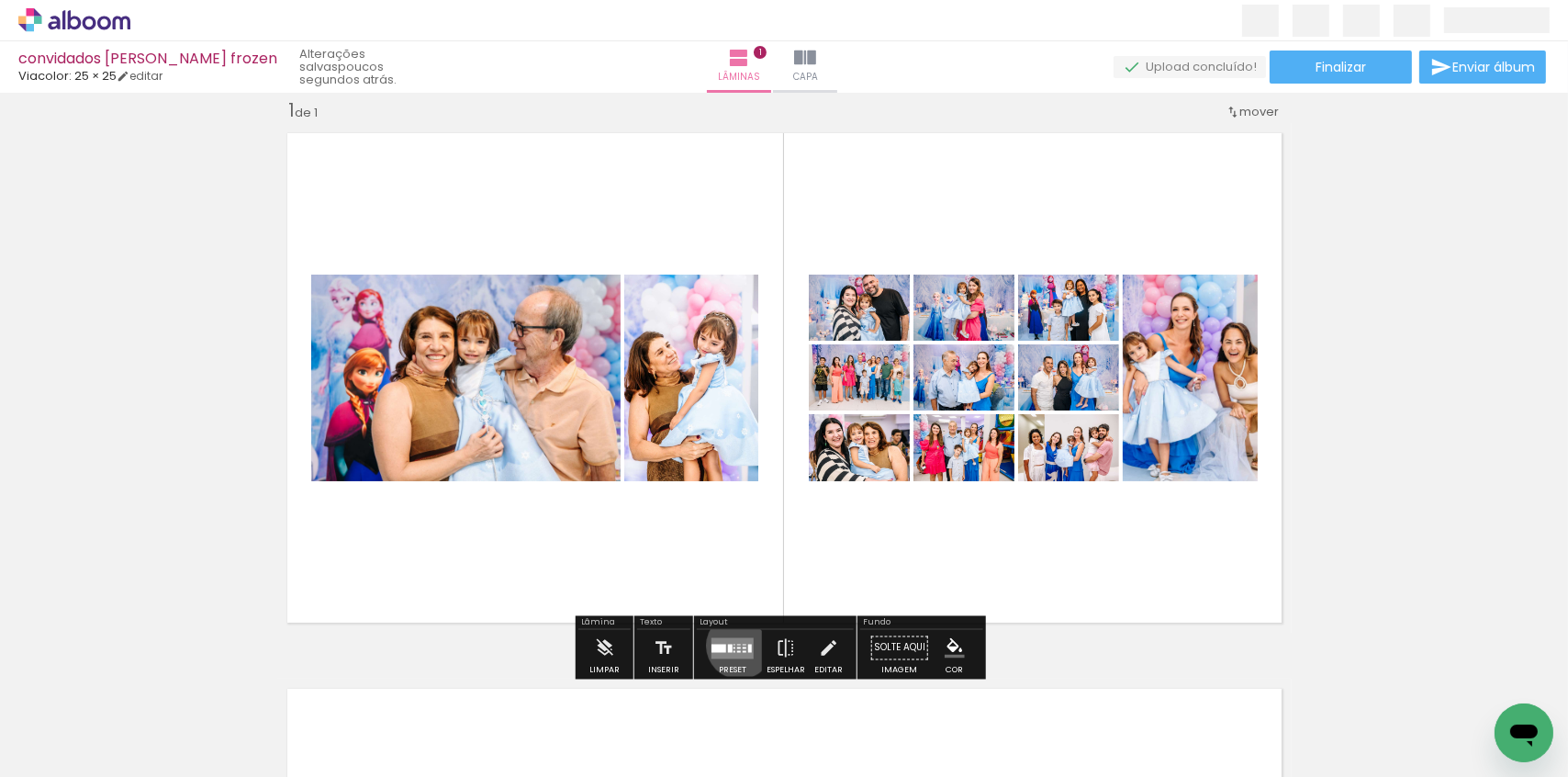
click at [738, 647] on div at bounding box center [740, 648] width 4 height 2
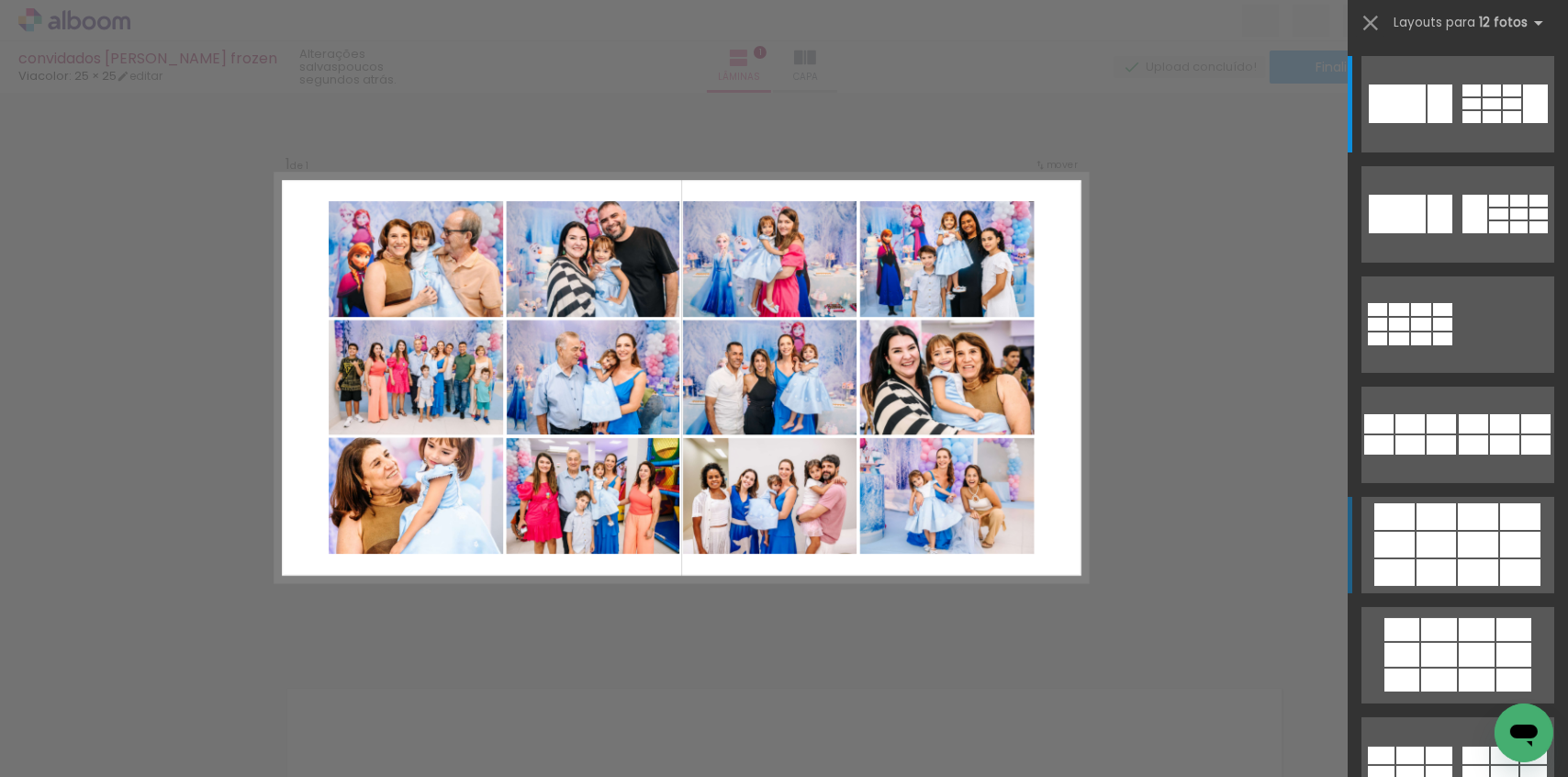
click at [1432, 123] on div at bounding box center [1440, 104] width 25 height 39
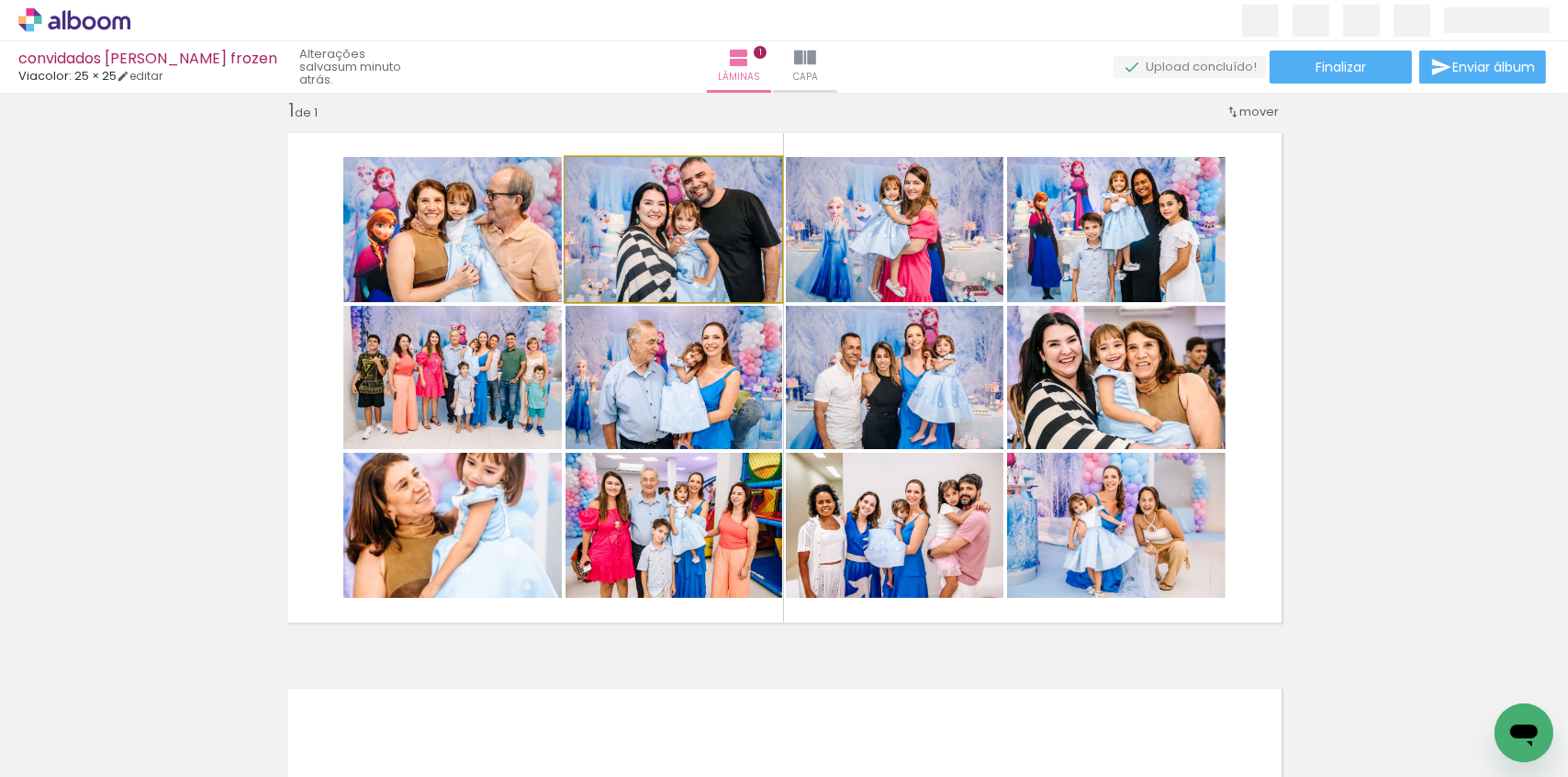
drag, startPoint x: 679, startPoint y: 221, endPoint x: 641, endPoint y: 230, distance: 39.1
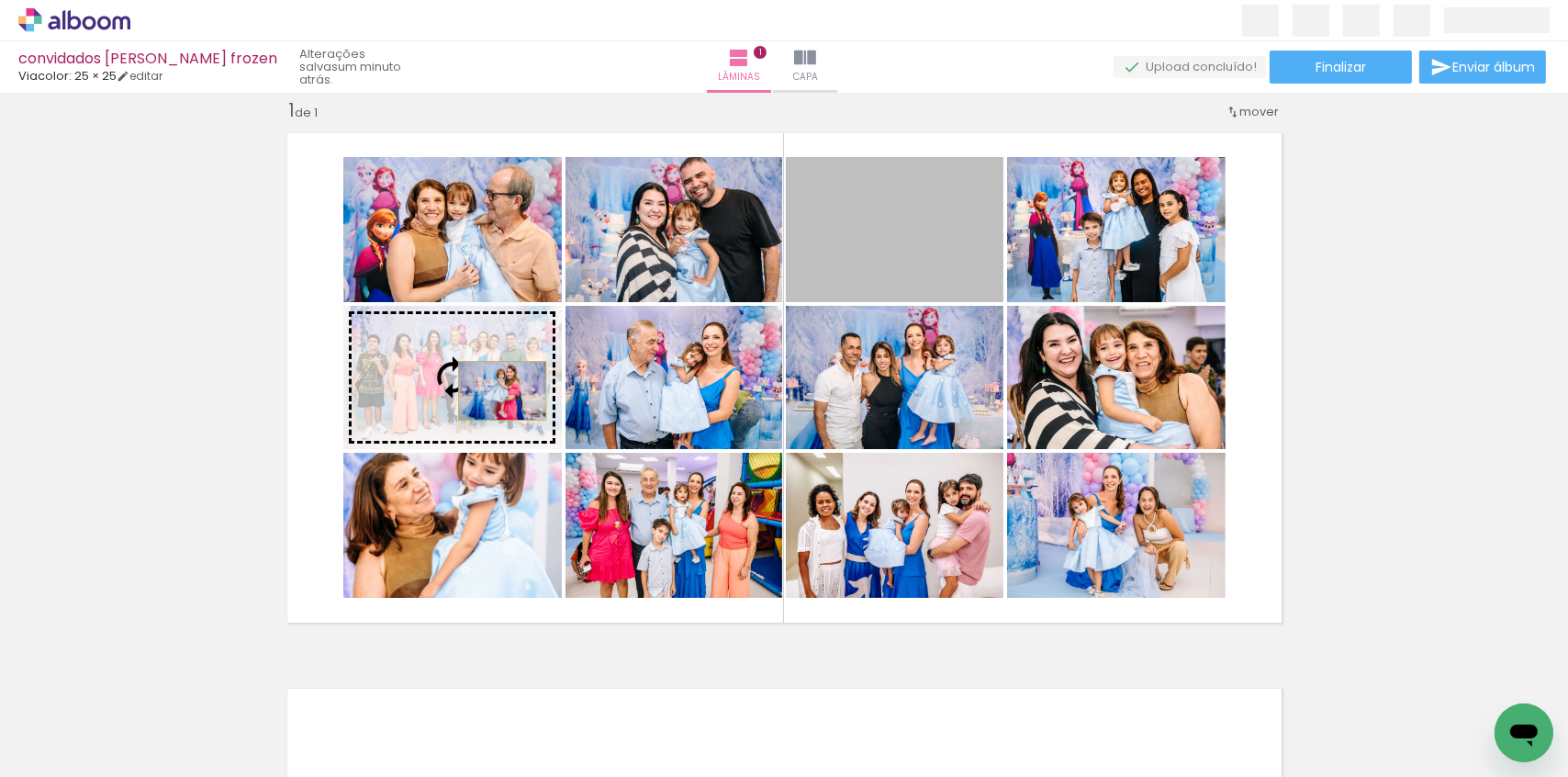
drag, startPoint x: 699, startPoint y: 315, endPoint x: 496, endPoint y: 390, distance: 216.4
click at [0, 0] on slot at bounding box center [0, 0] width 0 height 0
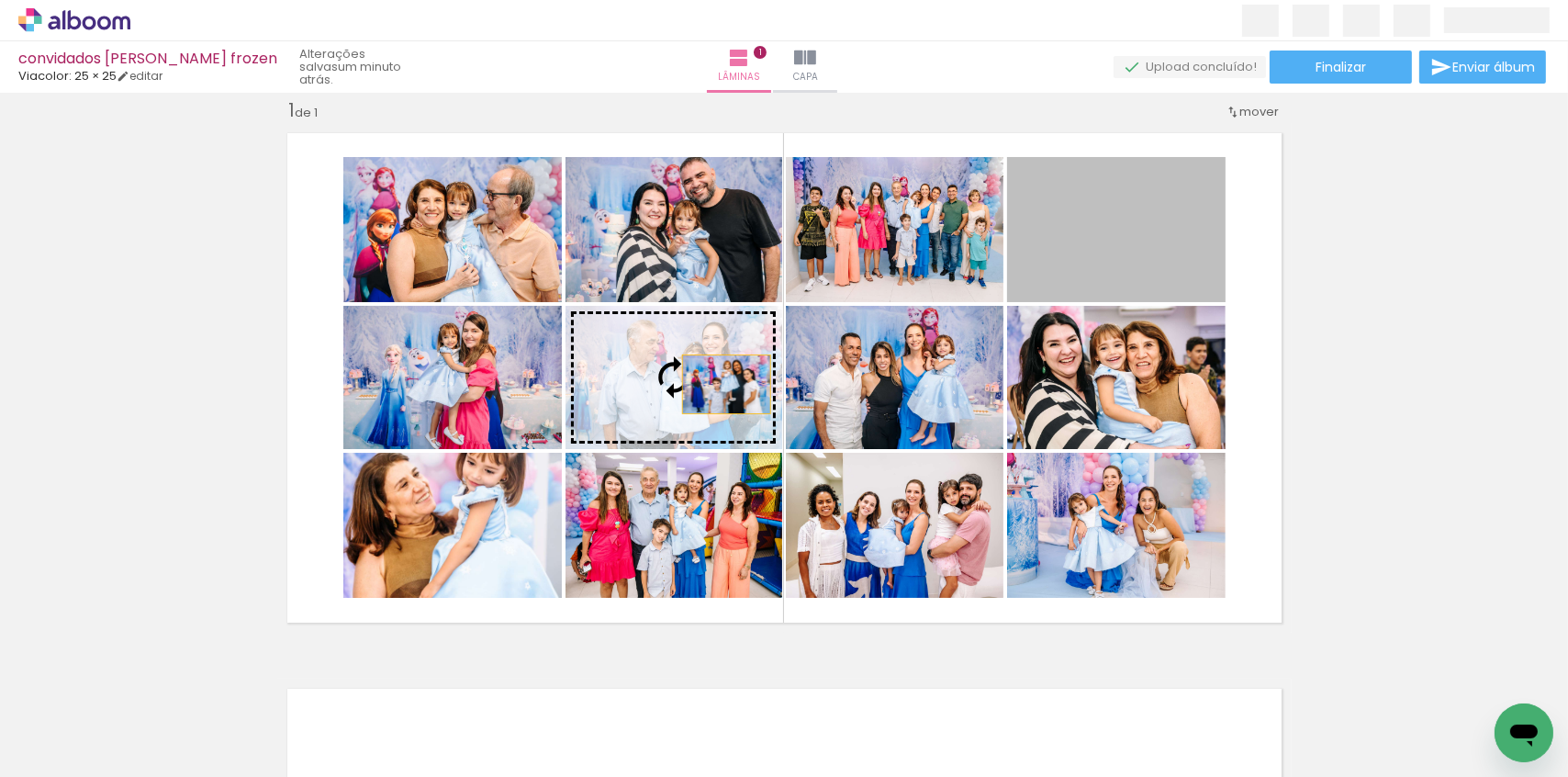
drag, startPoint x: 1133, startPoint y: 212, endPoint x: 720, endPoint y: 384, distance: 447.4
click at [0, 0] on slot at bounding box center [0, 0] width 0 height 0
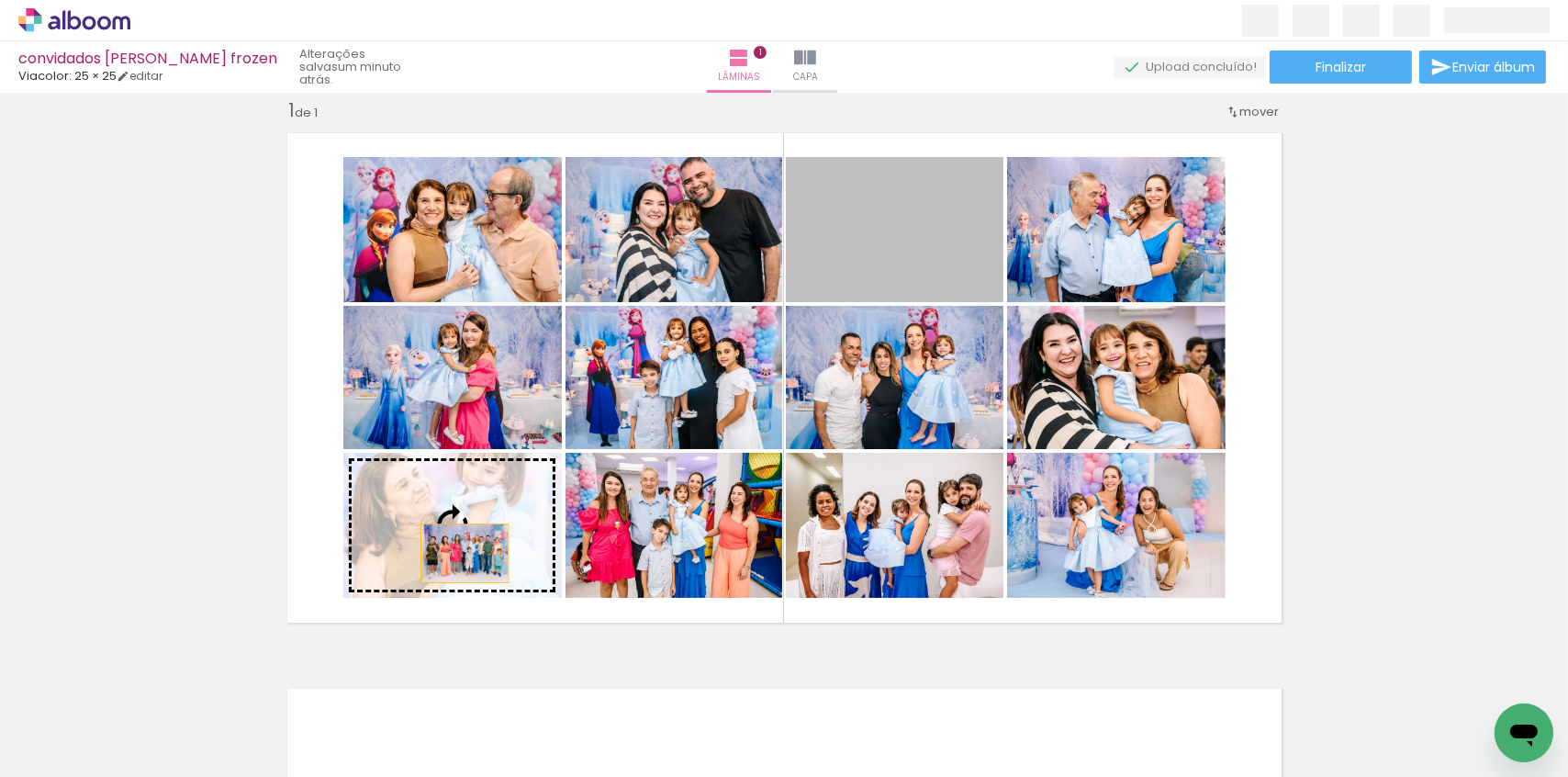
drag, startPoint x: 872, startPoint y: 214, endPoint x: 458, endPoint y: 553, distance: 535.1
click at [0, 0] on slot at bounding box center [0, 0] width 0 height 0
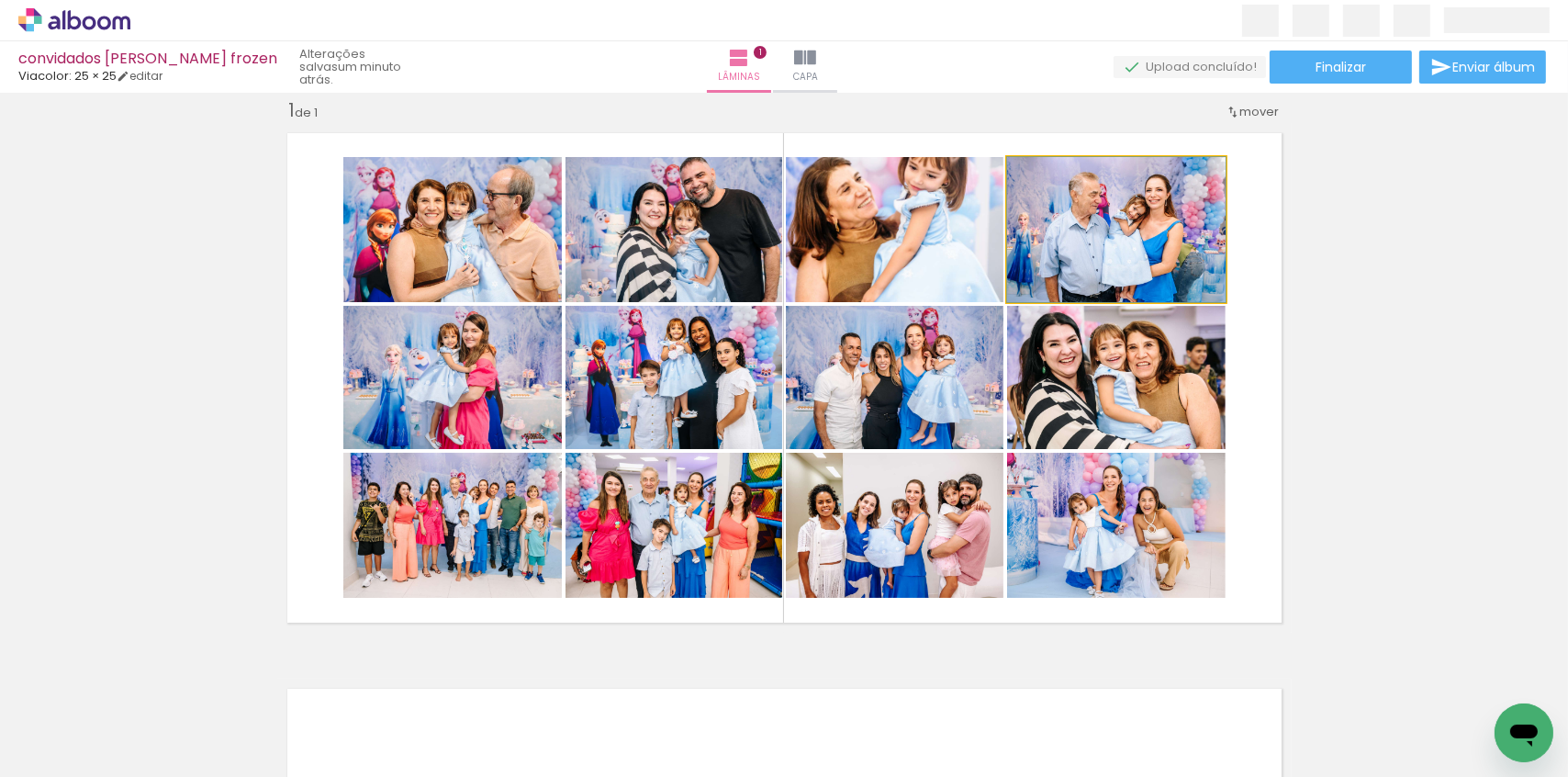
click at [1137, 235] on quentale-photo at bounding box center [1116, 229] width 218 height 145
drag, startPoint x: 1128, startPoint y: 239, endPoint x: 1138, endPoint y: 239, distance: 10.0
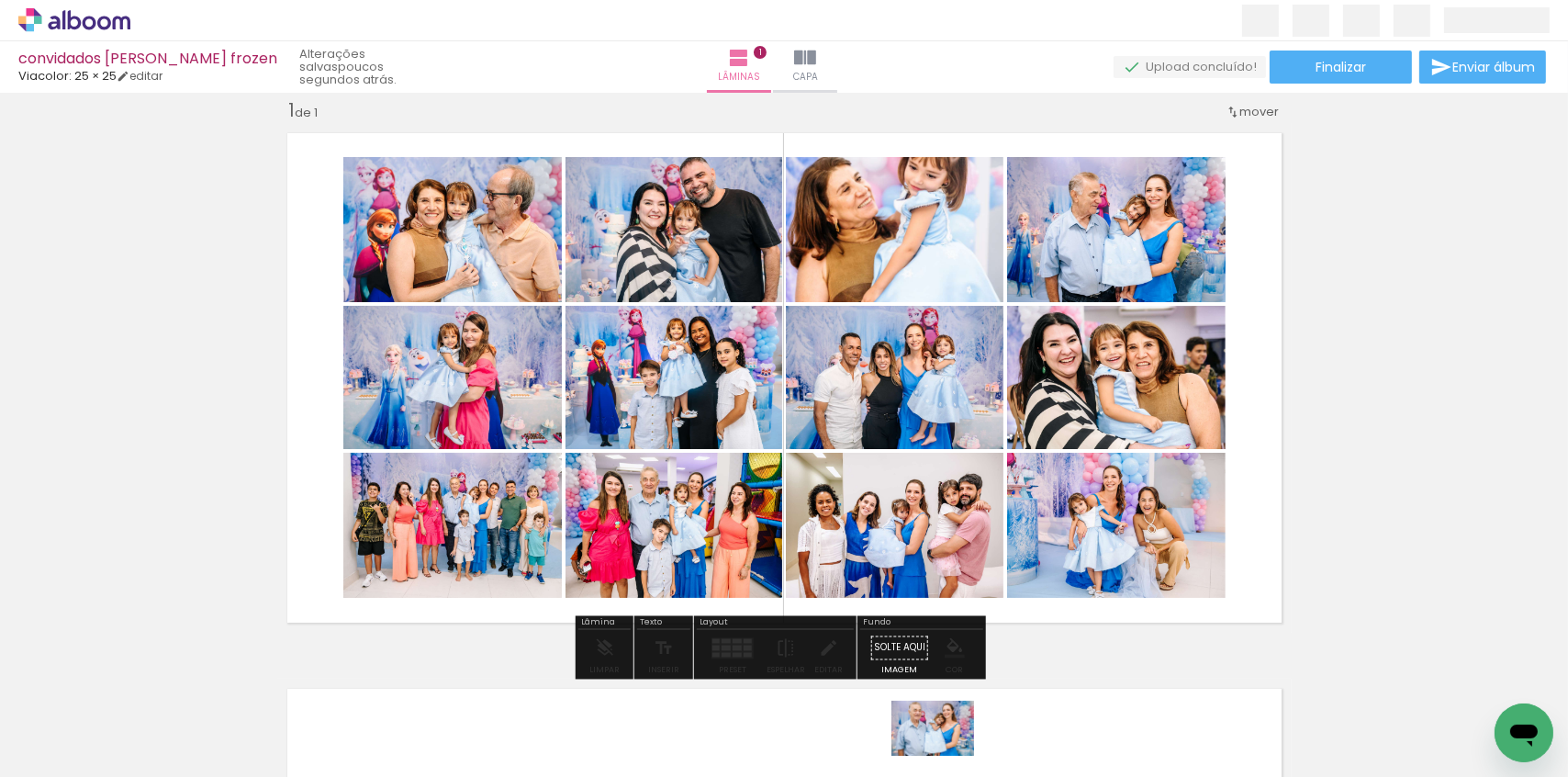
drag, startPoint x: 924, startPoint y: 721, endPoint x: 946, endPoint y: 755, distance: 40.5
click at [946, 745] on div at bounding box center [924, 715] width 91 height 60
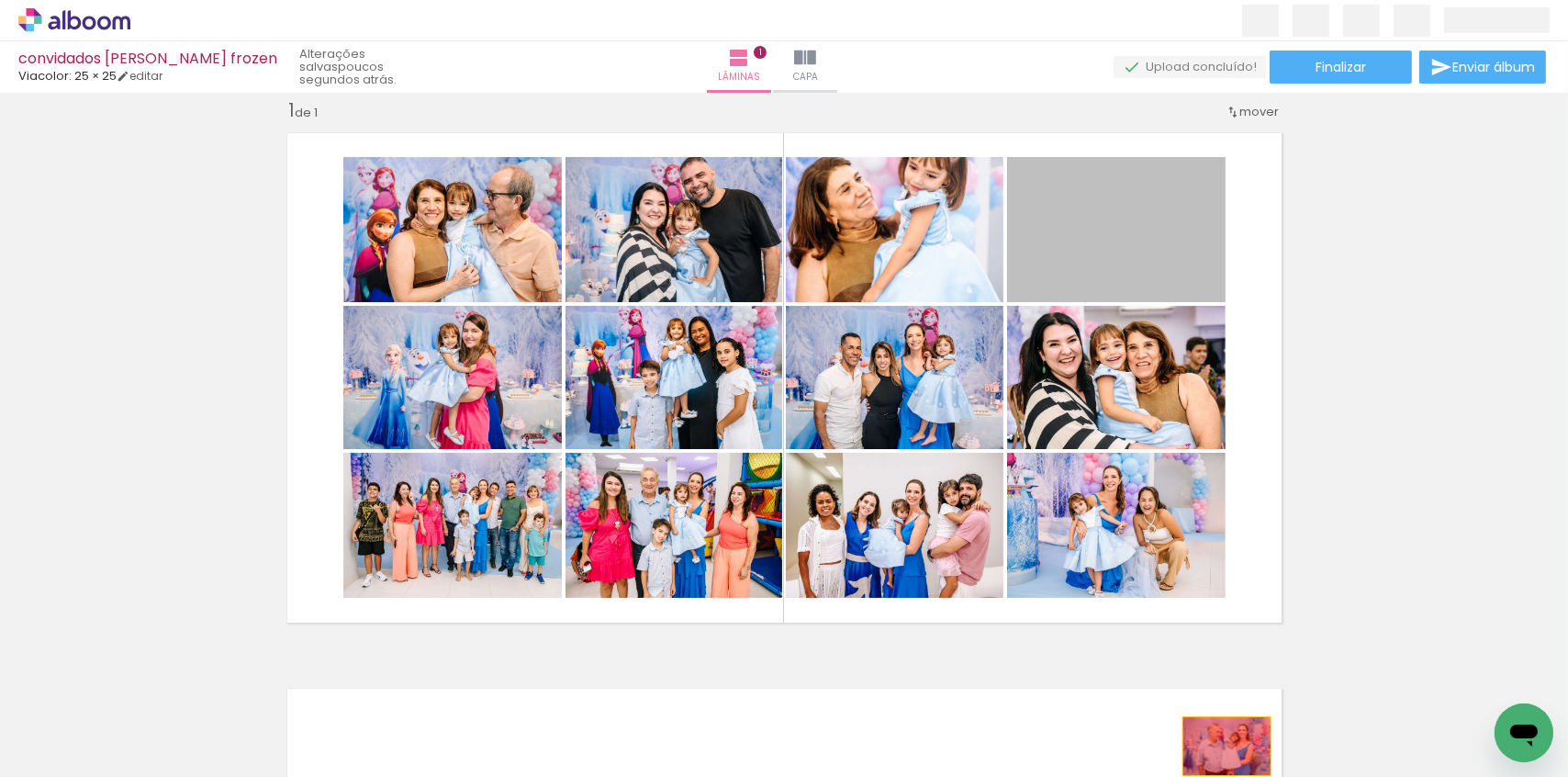
drag, startPoint x: 1129, startPoint y: 246, endPoint x: 1220, endPoint y: 745, distance: 507.2
click at [1220, 745] on quentale-workspace at bounding box center [784, 388] width 1568 height 777
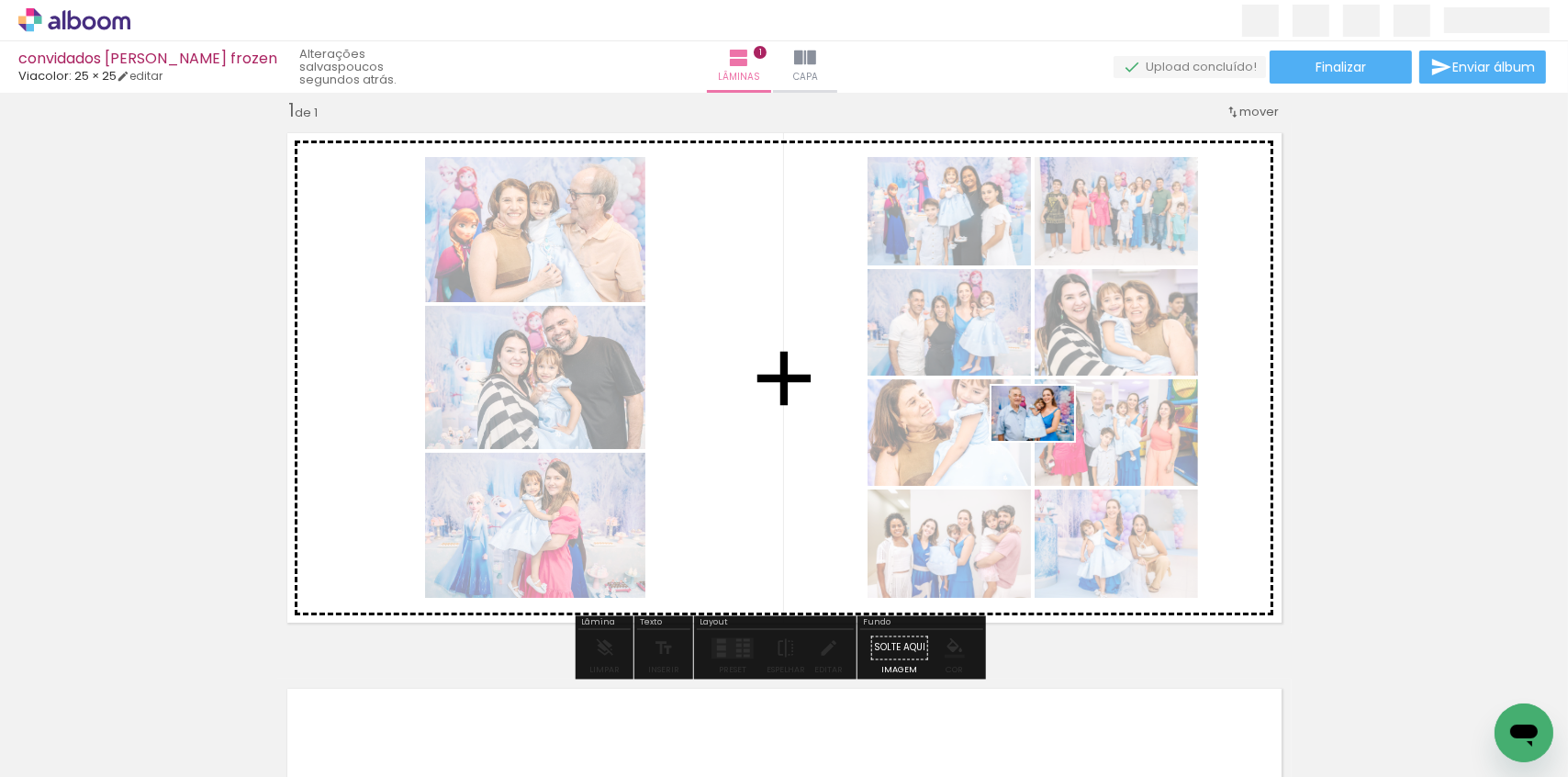
drag, startPoint x: 927, startPoint y: 726, endPoint x: 1050, endPoint y: 440, distance: 311.3
click at [1048, 440] on quentale-workspace at bounding box center [784, 388] width 1568 height 777
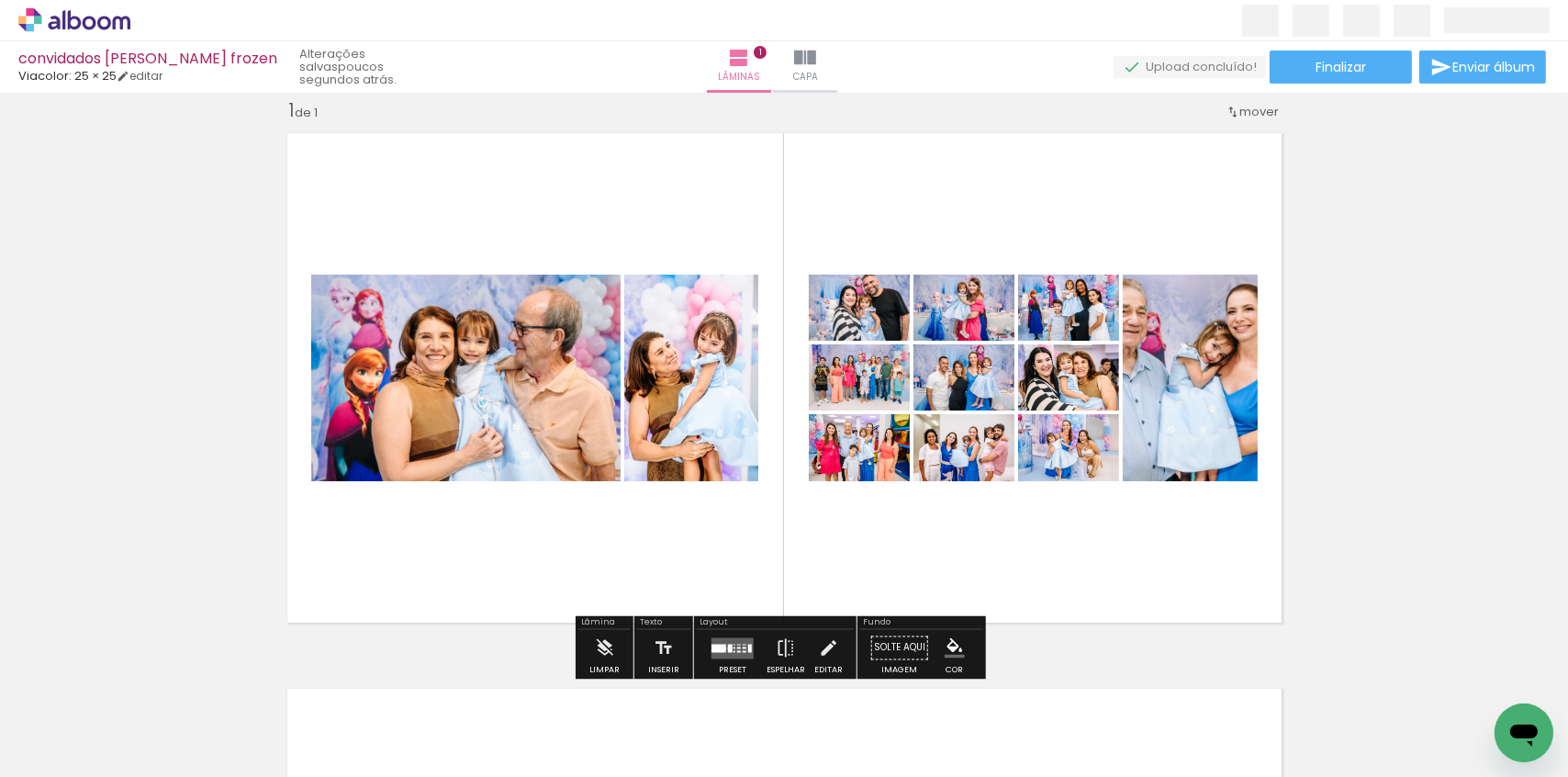
click at [722, 648] on quentale-layouter at bounding box center [733, 647] width 42 height 21
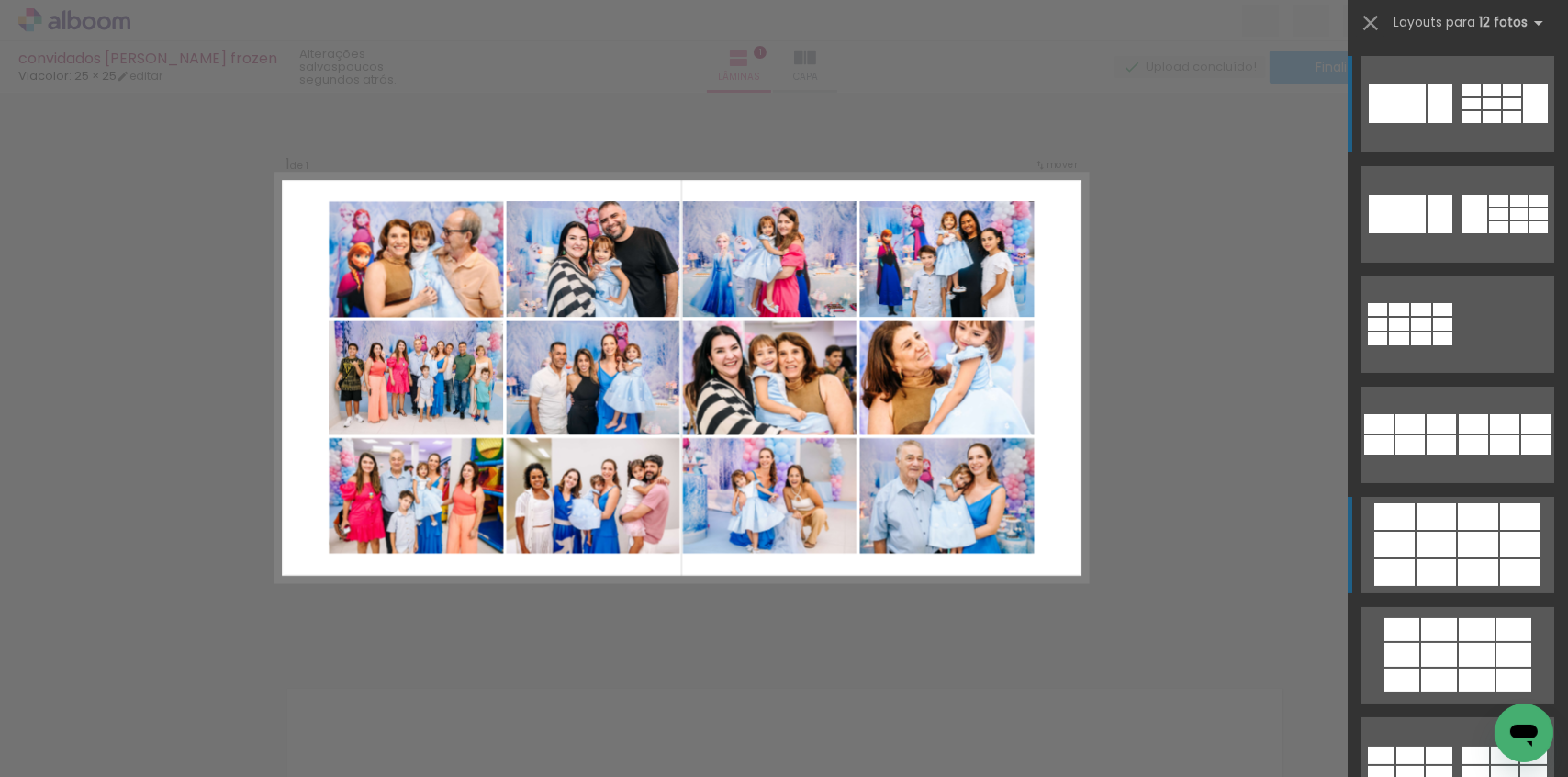
click at [1524, 123] on div at bounding box center [1535, 104] width 25 height 39
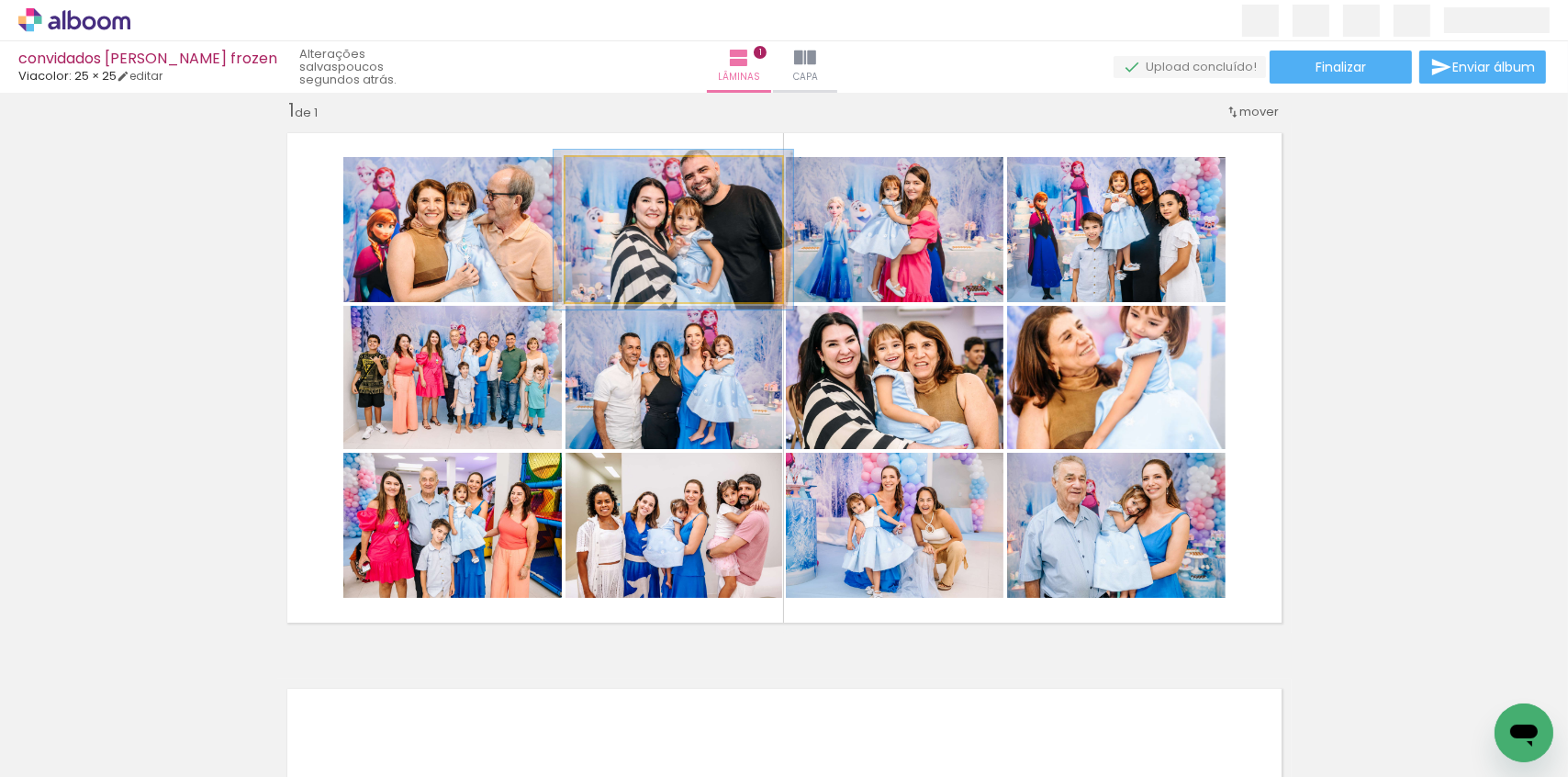
type paper-slider "110"
click at [611, 177] on div at bounding box center [614, 176] width 17 height 17
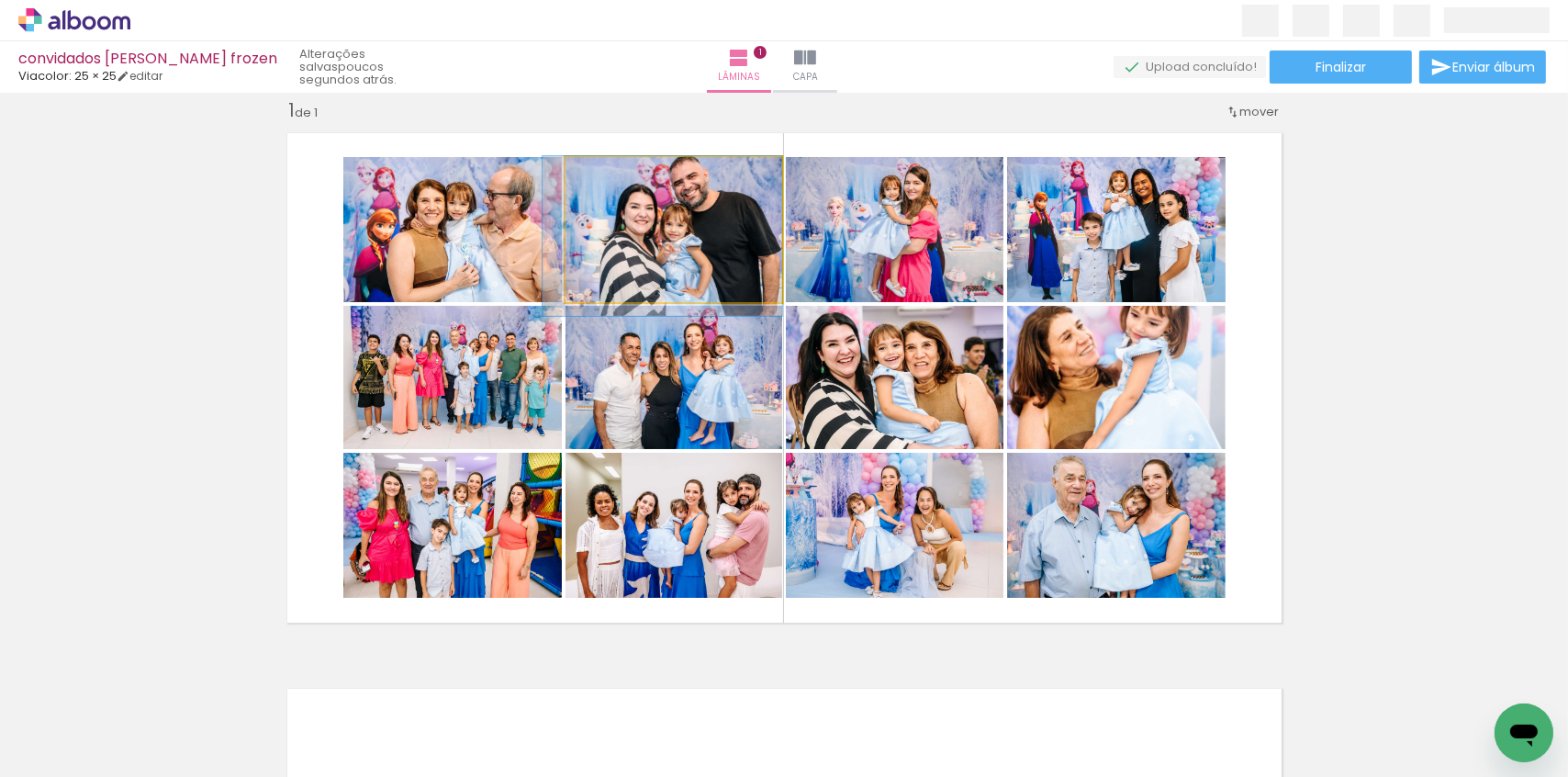
drag, startPoint x: 643, startPoint y: 210, endPoint x: 615, endPoint y: 229, distance: 33.8
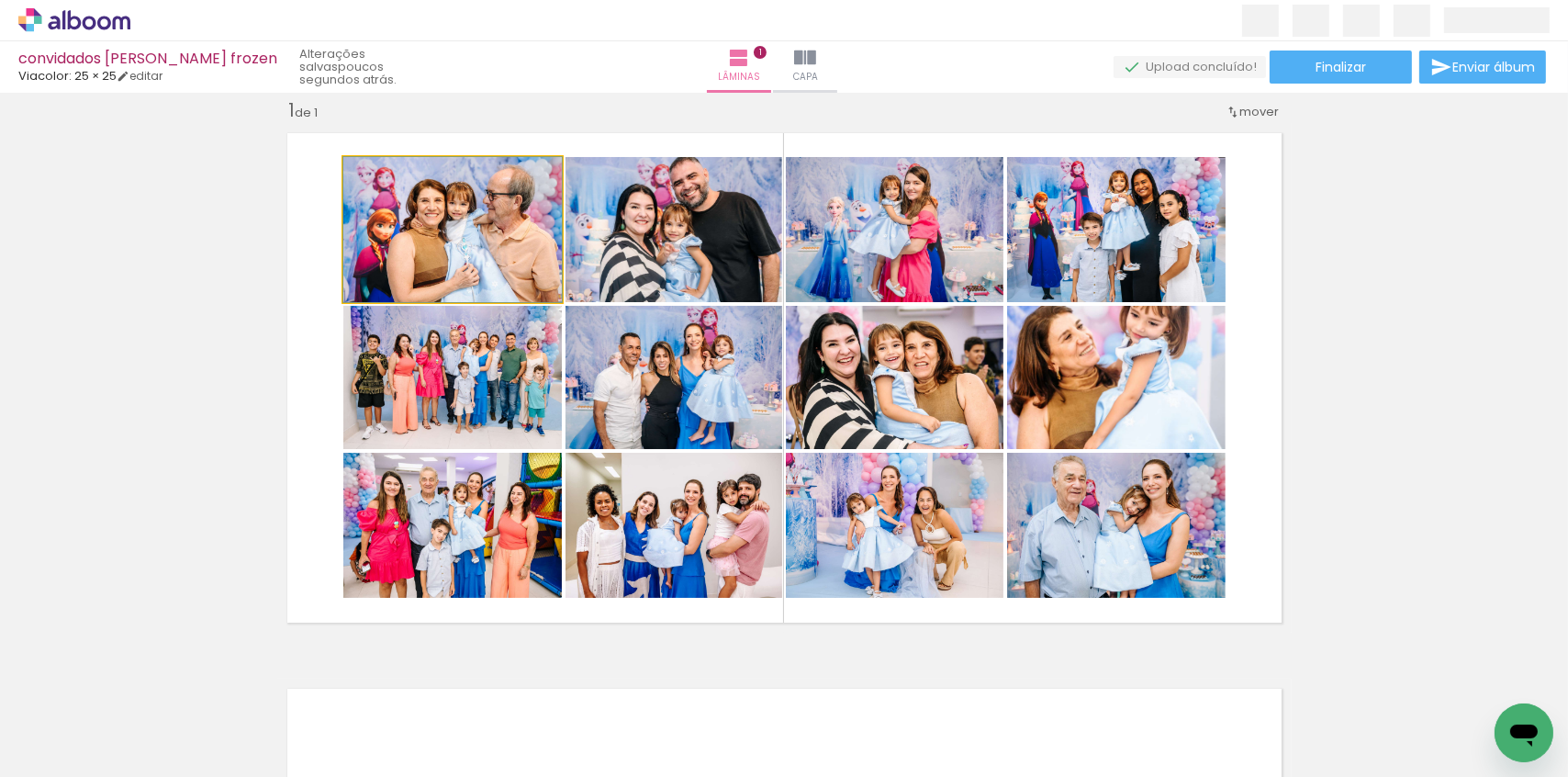
click at [432, 252] on quentale-photo at bounding box center [452, 229] width 218 height 145
click at [447, 256] on quentale-photo at bounding box center [452, 229] width 218 height 145
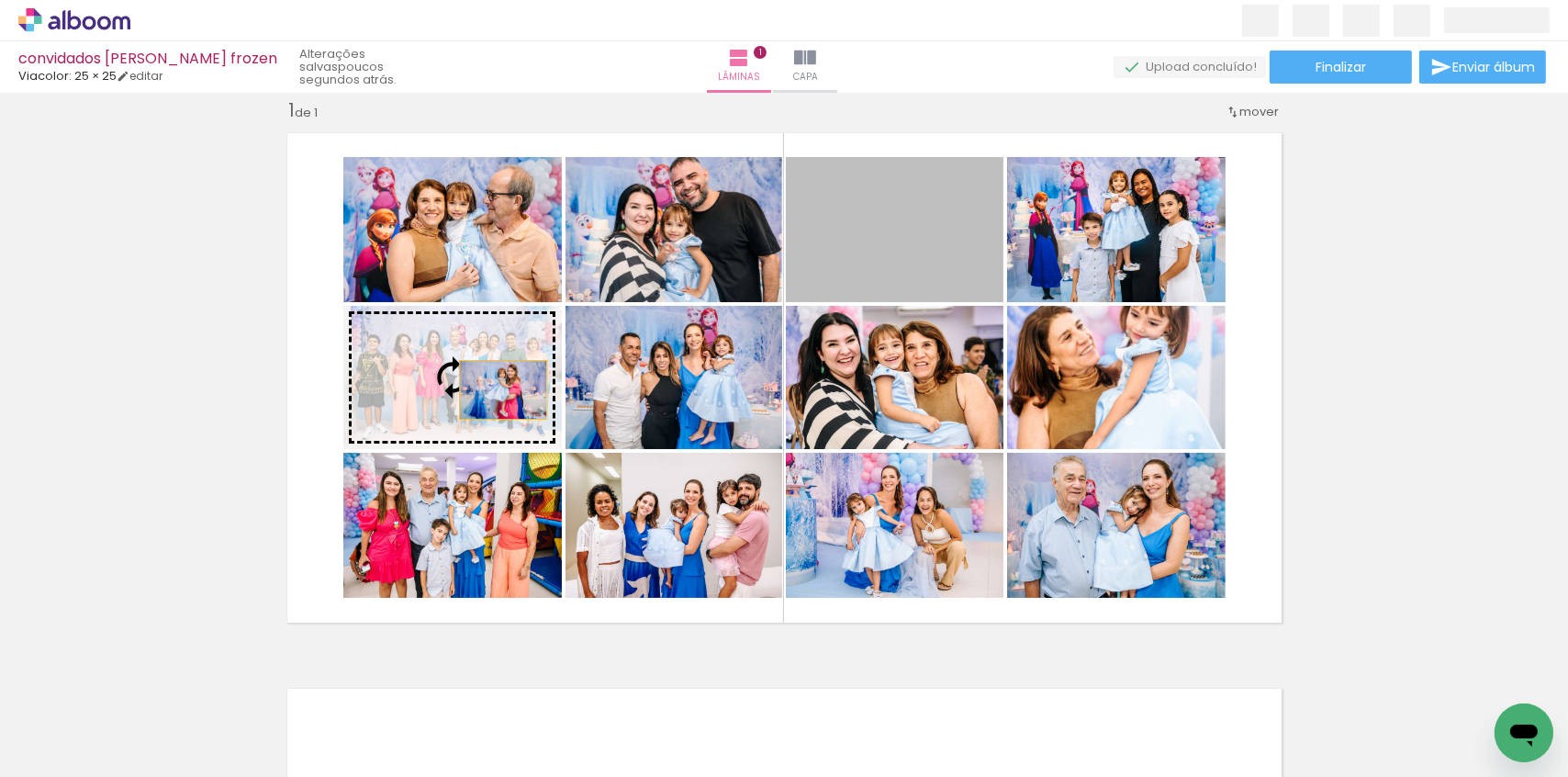
drag, startPoint x: 908, startPoint y: 218, endPoint x: 497, endPoint y: 389, distance: 445.2
click at [0, 0] on slot at bounding box center [0, 0] width 0 height 0
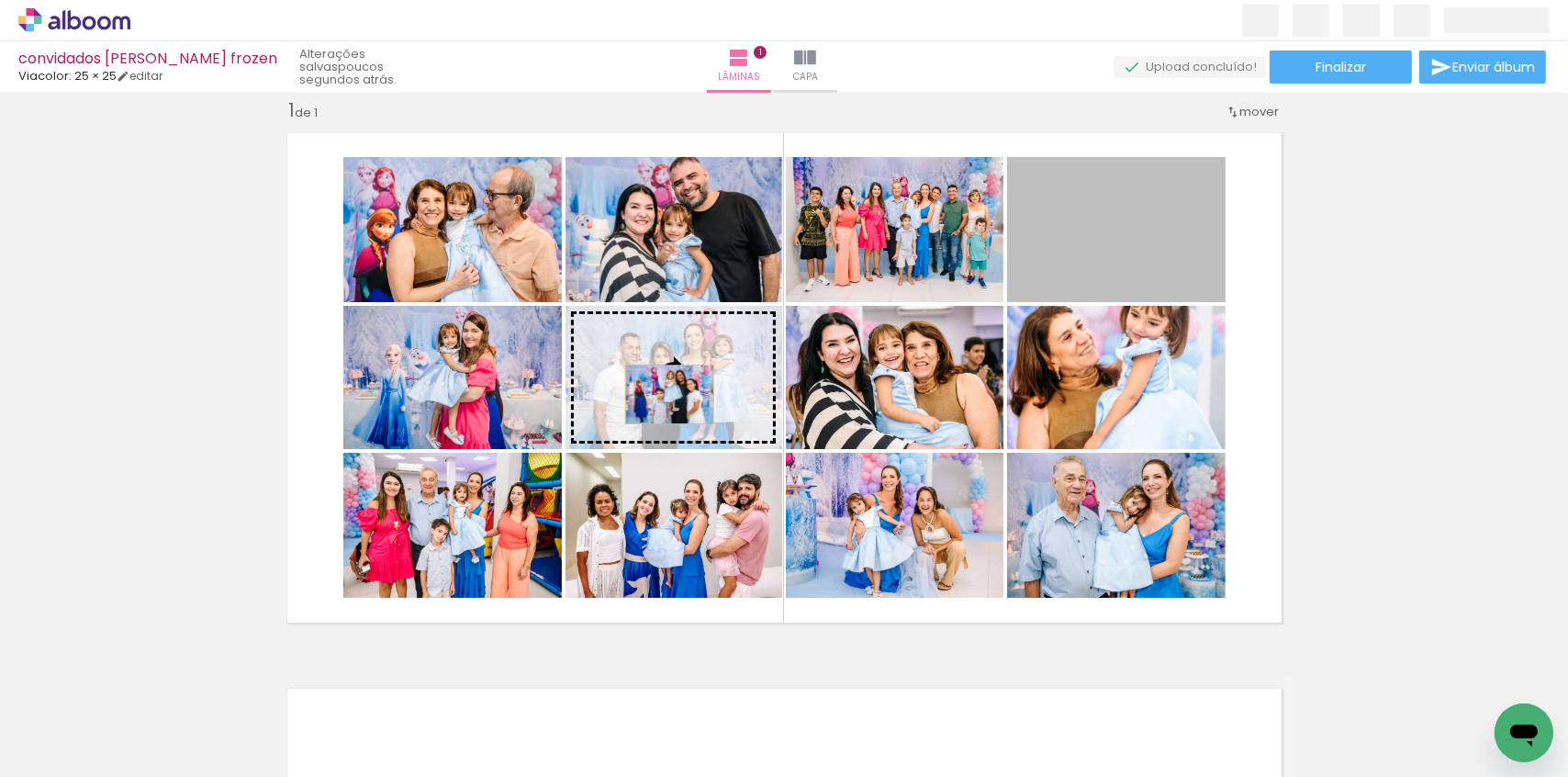
drag, startPoint x: 1149, startPoint y: 236, endPoint x: 663, endPoint y: 394, distance: 511.0
click at [0, 0] on slot at bounding box center [0, 0] width 0 height 0
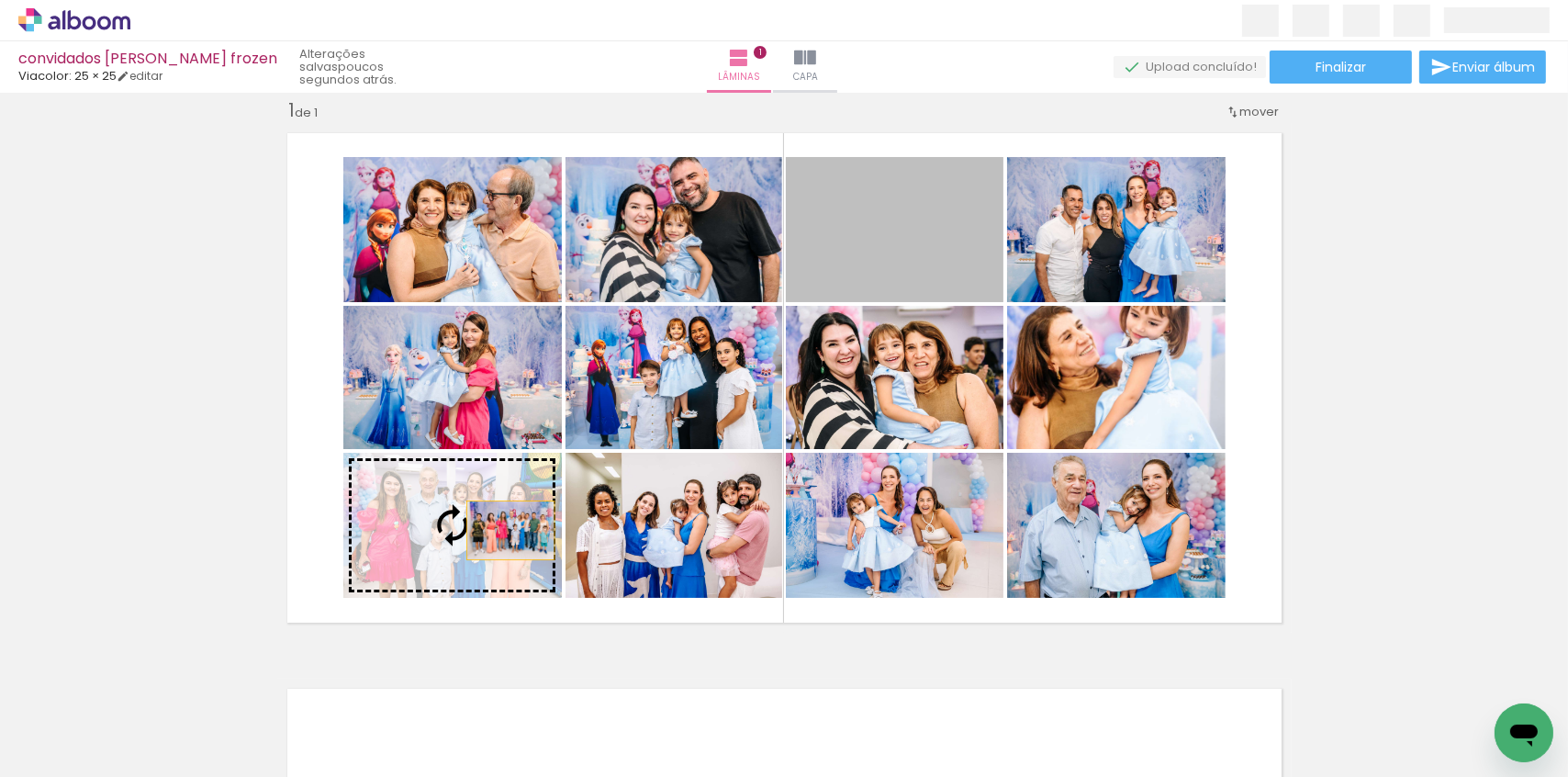
drag, startPoint x: 944, startPoint y: 243, endPoint x: 482, endPoint y: 535, distance: 546.5
click at [0, 0] on slot at bounding box center [0, 0] width 0 height 0
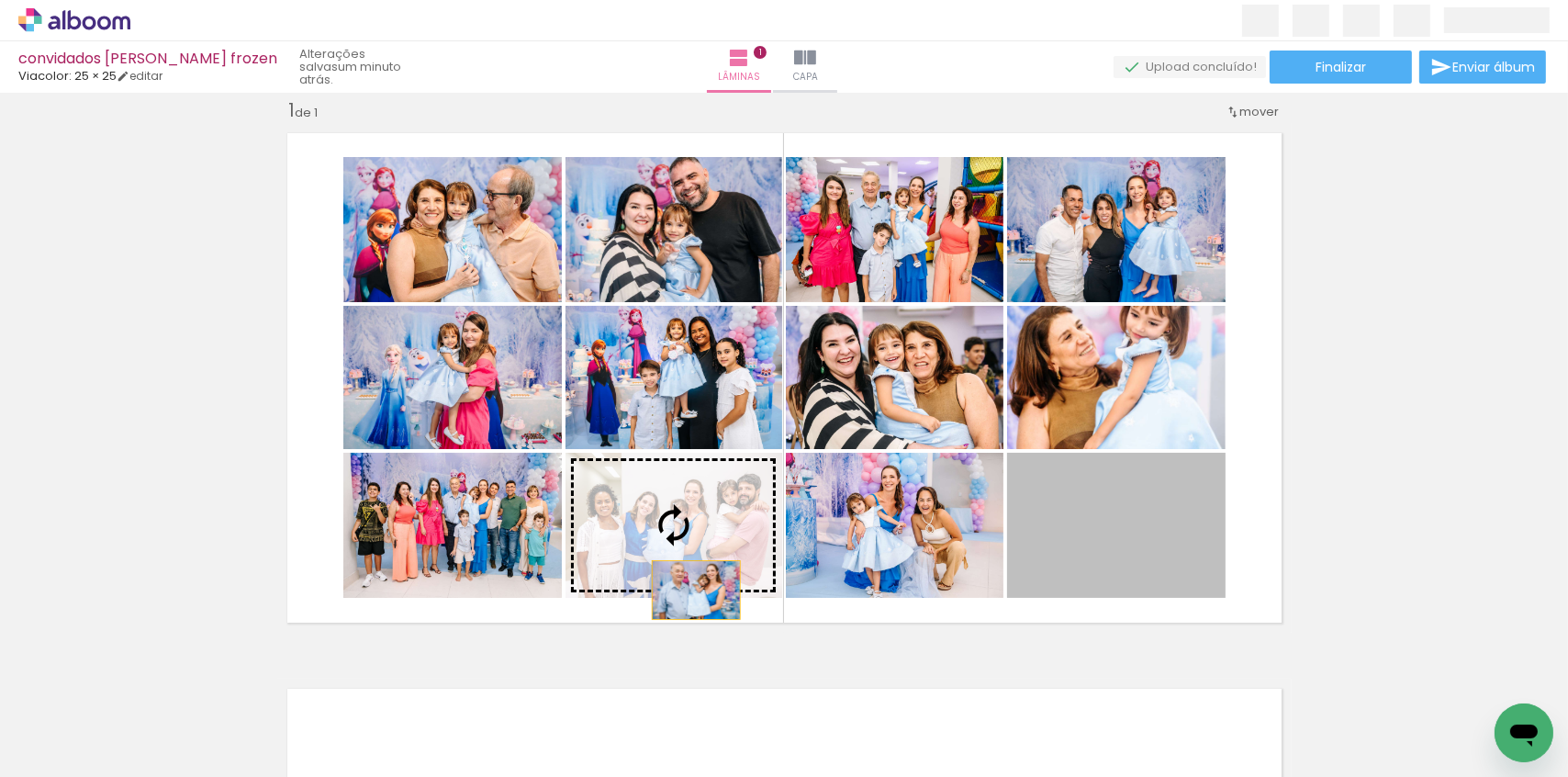
drag, startPoint x: 1091, startPoint y: 514, endPoint x: 689, endPoint y: 589, distance: 408.9
click at [0, 0] on slot at bounding box center [0, 0] width 0 height 0
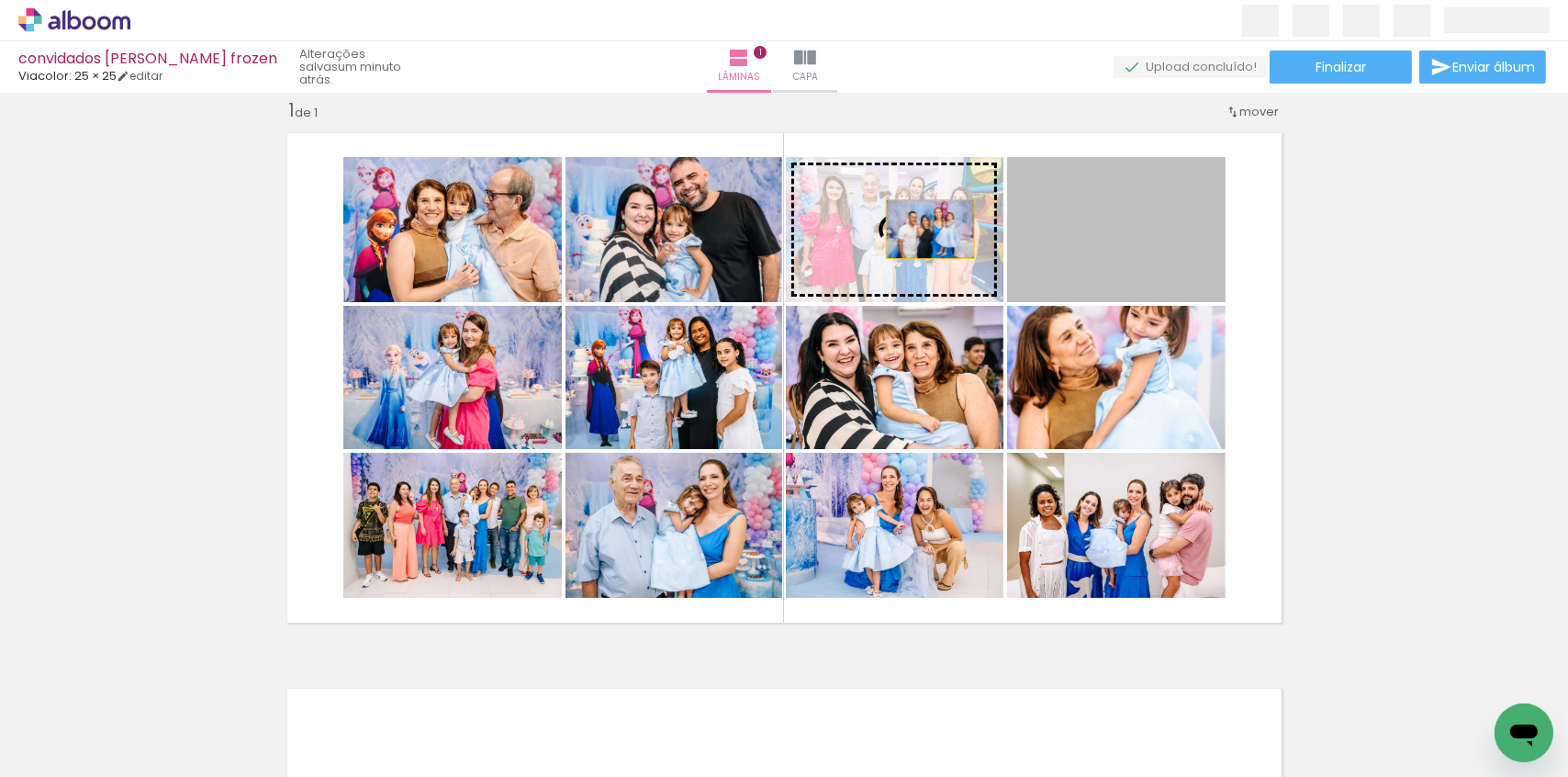
drag, startPoint x: 1111, startPoint y: 233, endPoint x: 924, endPoint y: 229, distance: 187.0
click at [0, 0] on slot at bounding box center [0, 0] width 0 height 0
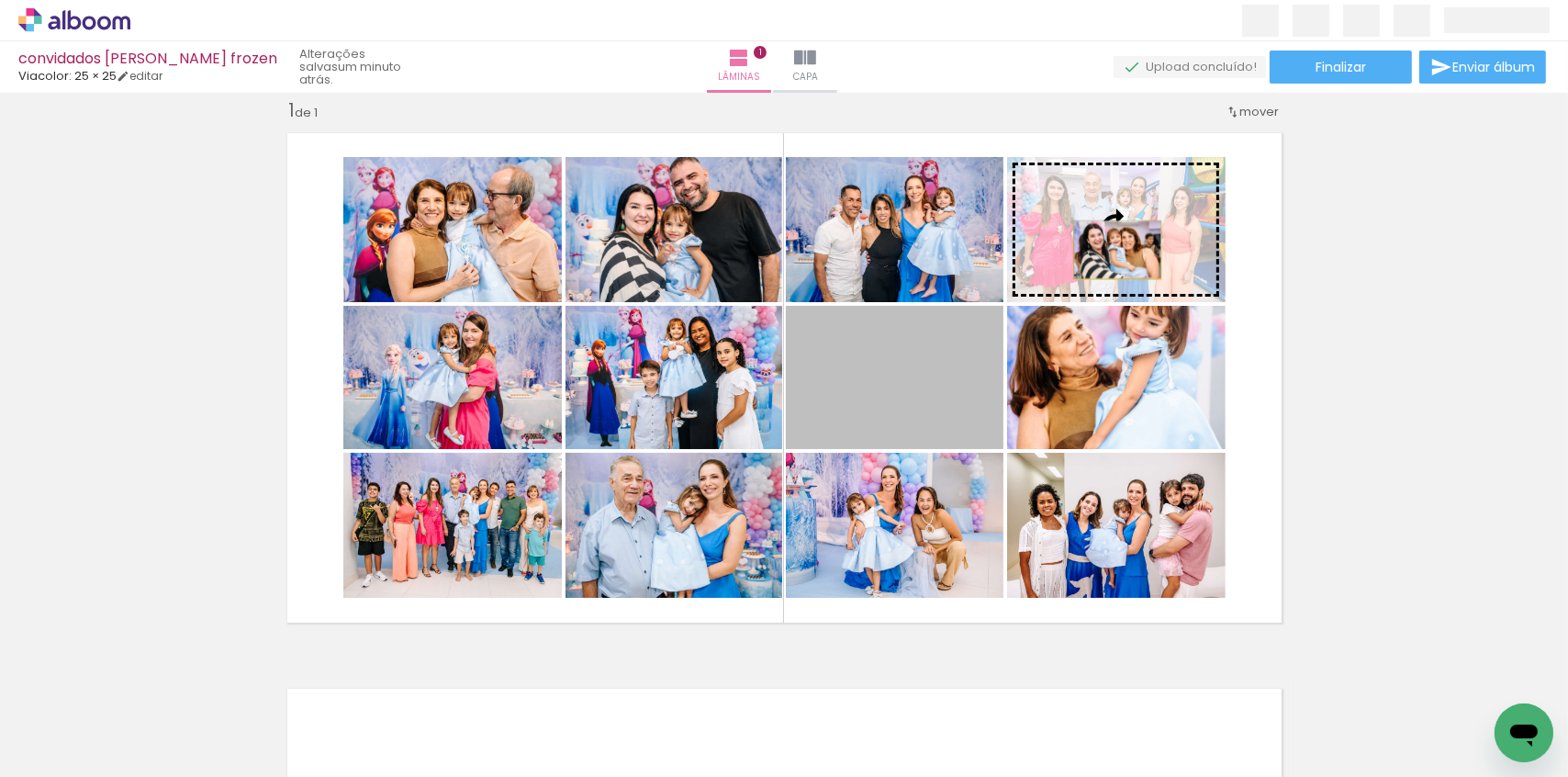
drag, startPoint x: 890, startPoint y: 425, endPoint x: 1111, endPoint y: 250, distance: 281.9
click at [0, 0] on slot at bounding box center [0, 0] width 0 height 0
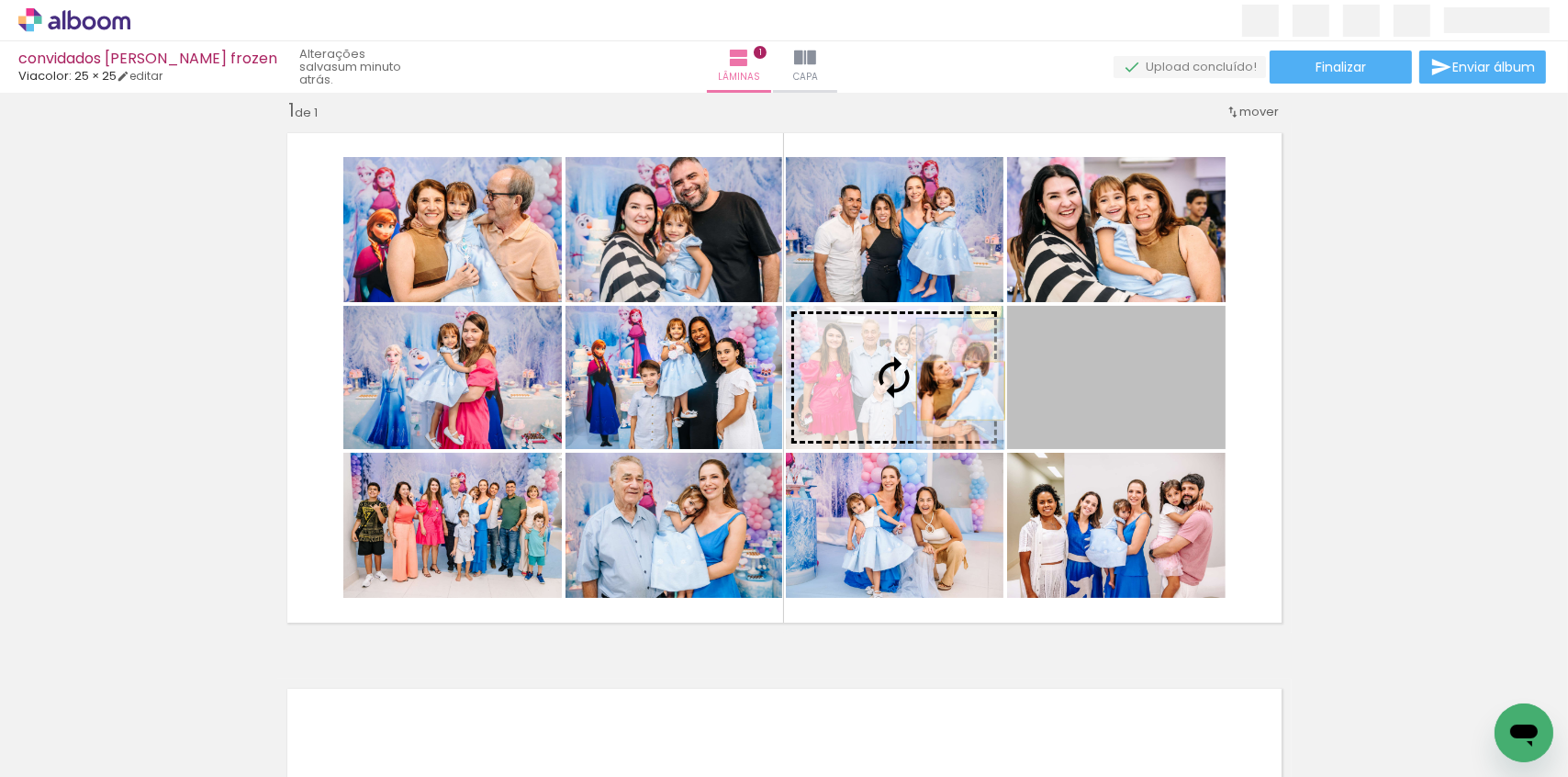
drag, startPoint x: 1152, startPoint y: 408, endPoint x: 954, endPoint y: 390, distance: 198.8
click at [0, 0] on slot at bounding box center [0, 0] width 0 height 0
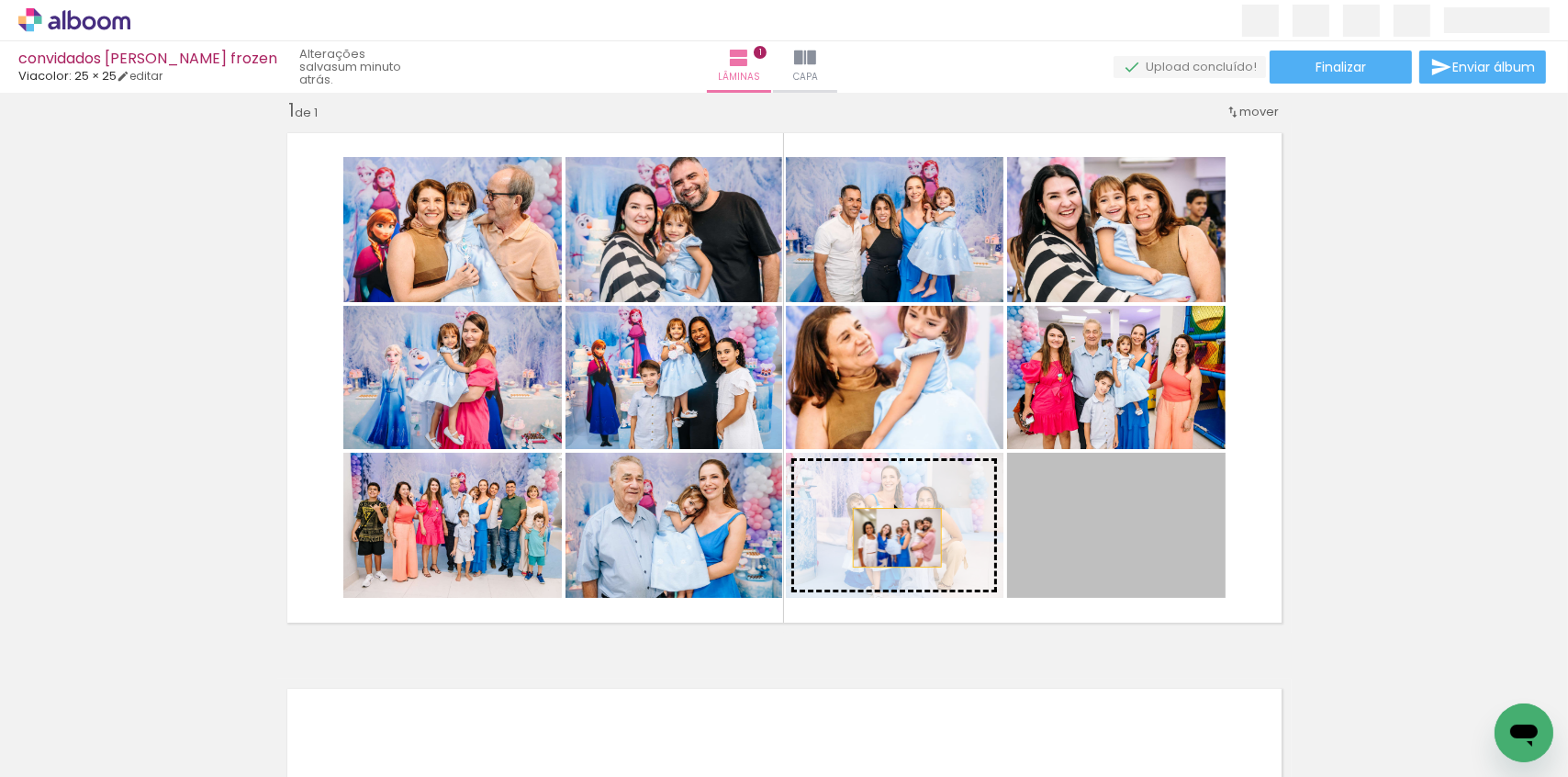
drag, startPoint x: 1138, startPoint y: 523, endPoint x: 891, endPoint y: 537, distance: 247.4
click at [0, 0] on slot at bounding box center [0, 0] width 0 height 0
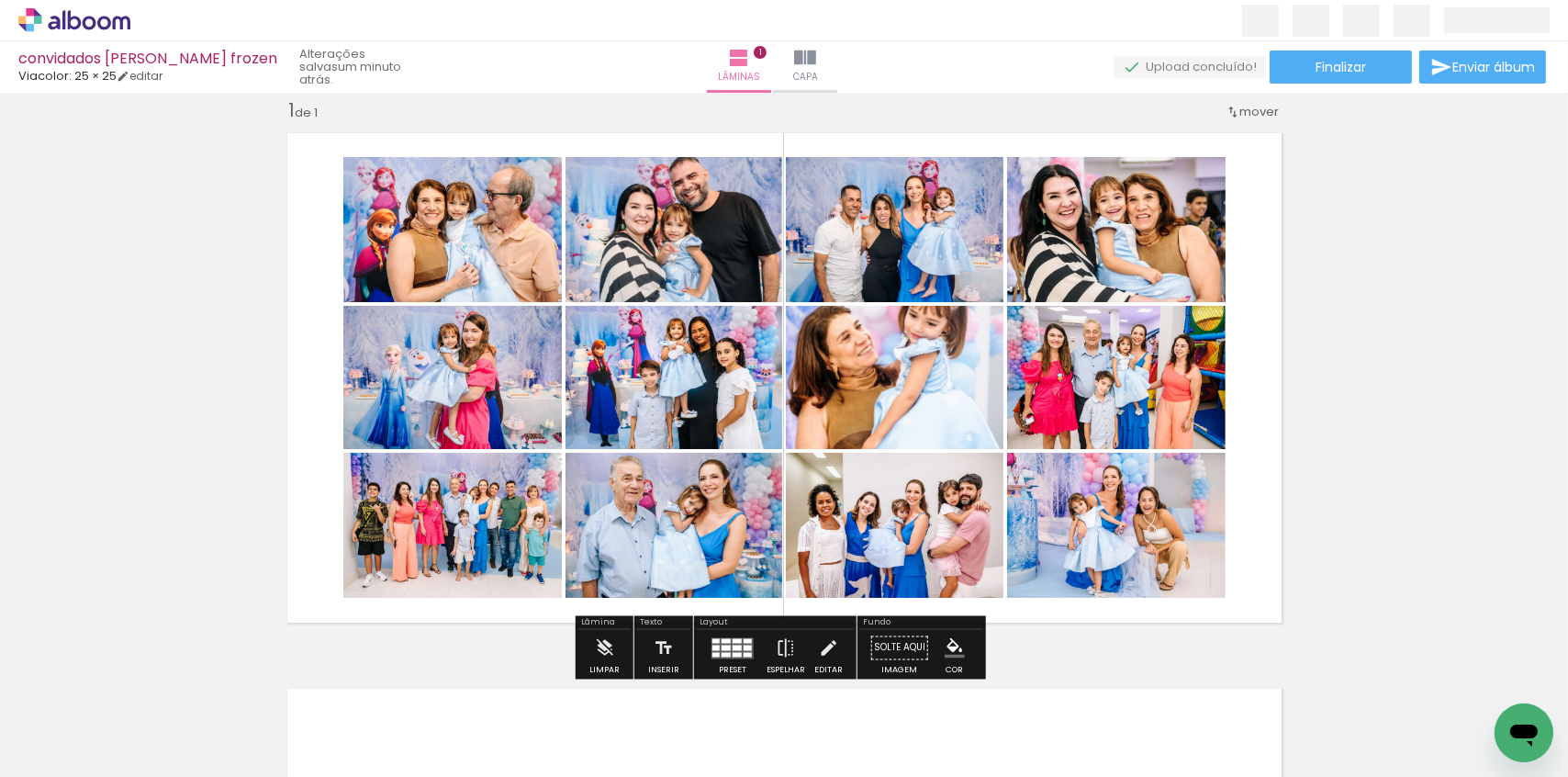
click at [1438, 346] on div "Inserir lâmina 1 de 1" at bounding box center [784, 632] width 1568 height 1112
click at [91, 289] on div "Inserir lâmina 1 de 1" at bounding box center [784, 632] width 1568 height 1112
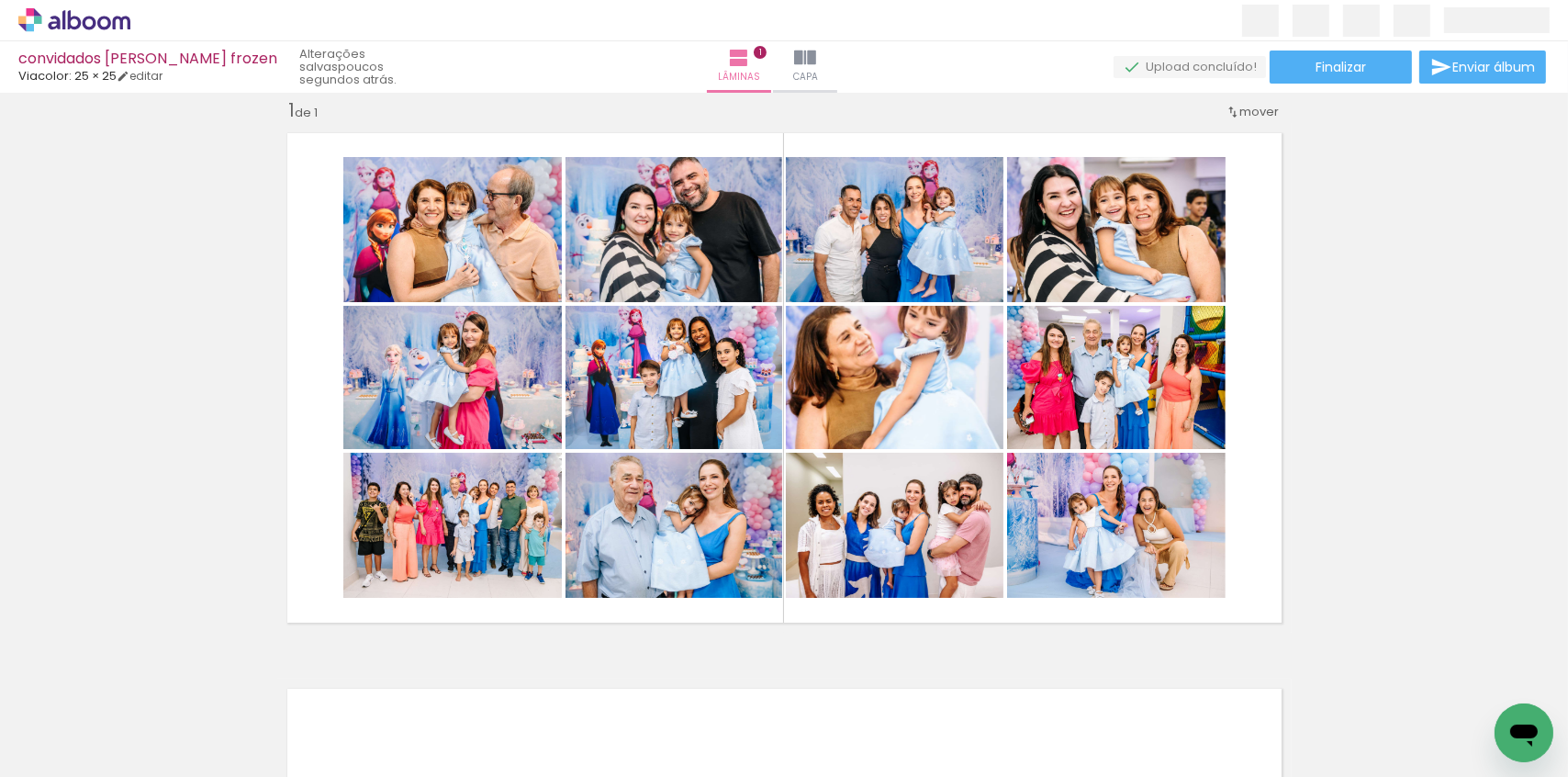
click at [706, 54] on div "Lâminas 1 Capa" at bounding box center [772, 67] width 132 height 51
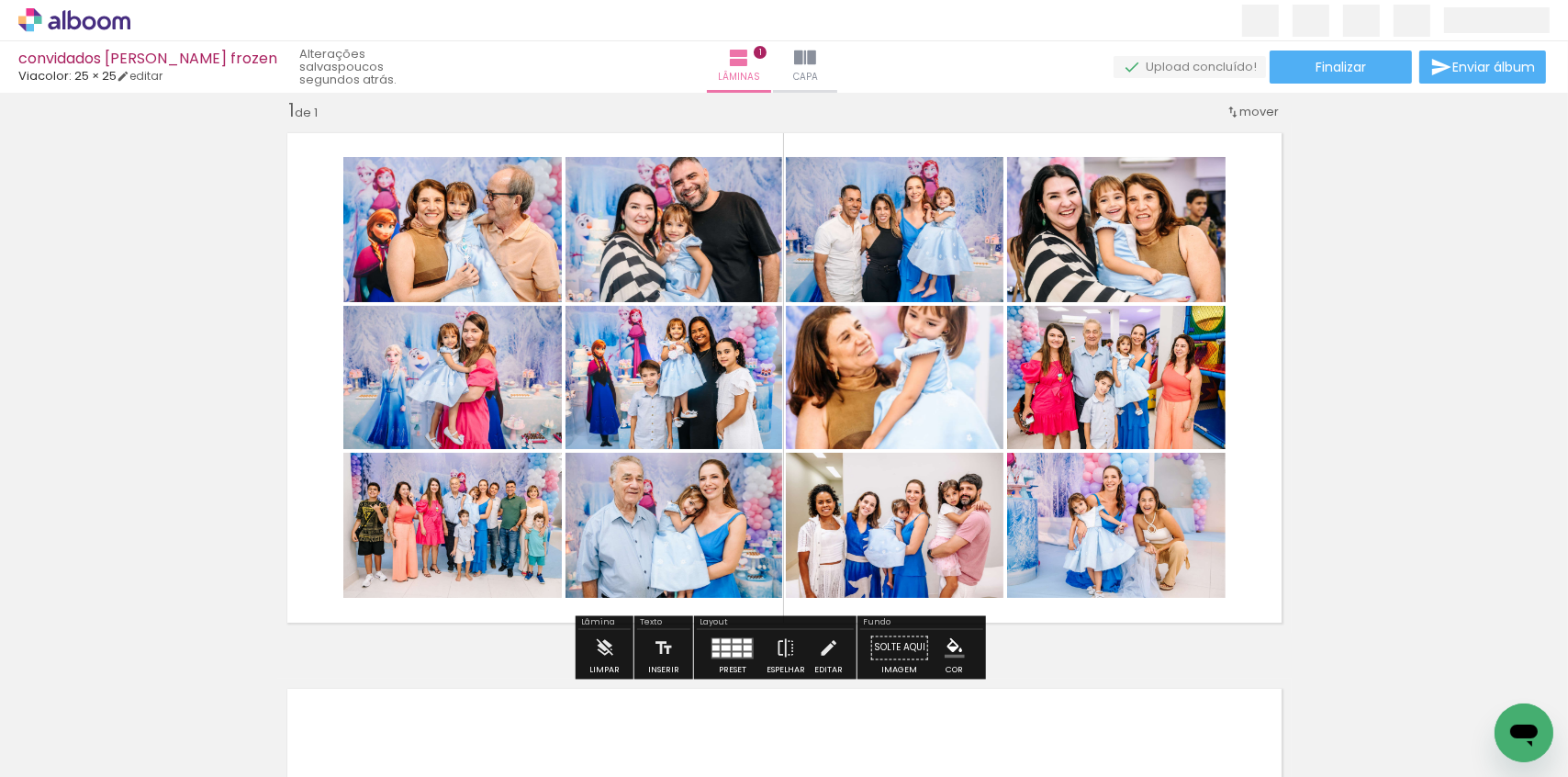
click at [312, 153] on quentale-layouter at bounding box center [785, 378] width 1015 height 509
click at [693, 403] on quentale-photo at bounding box center [673, 377] width 216 height 143
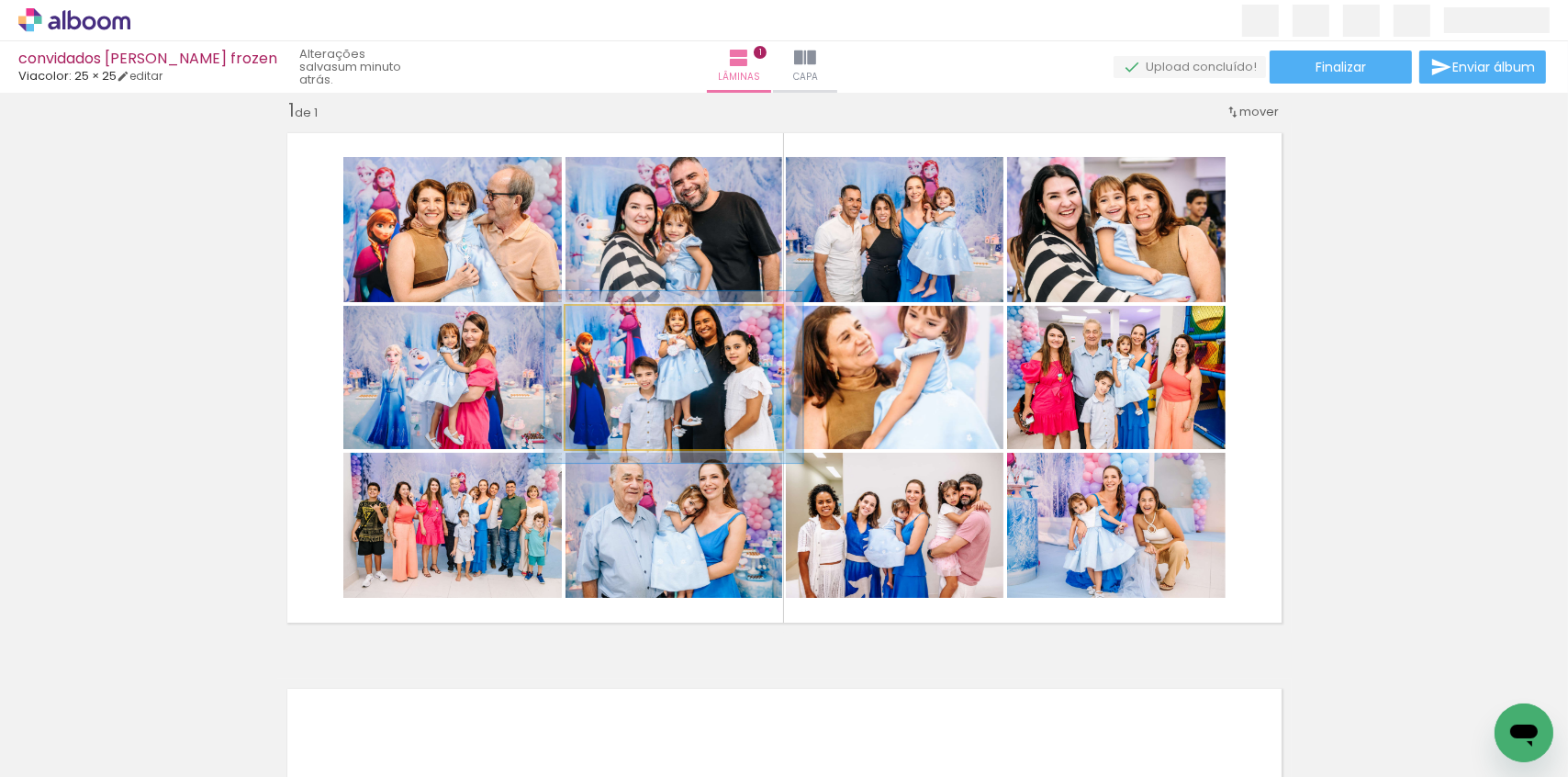
drag, startPoint x: 603, startPoint y: 325, endPoint x: 615, endPoint y: 325, distance: 12.0
type paper-slider "119"
click at [615, 325] on div at bounding box center [620, 325] width 17 height 17
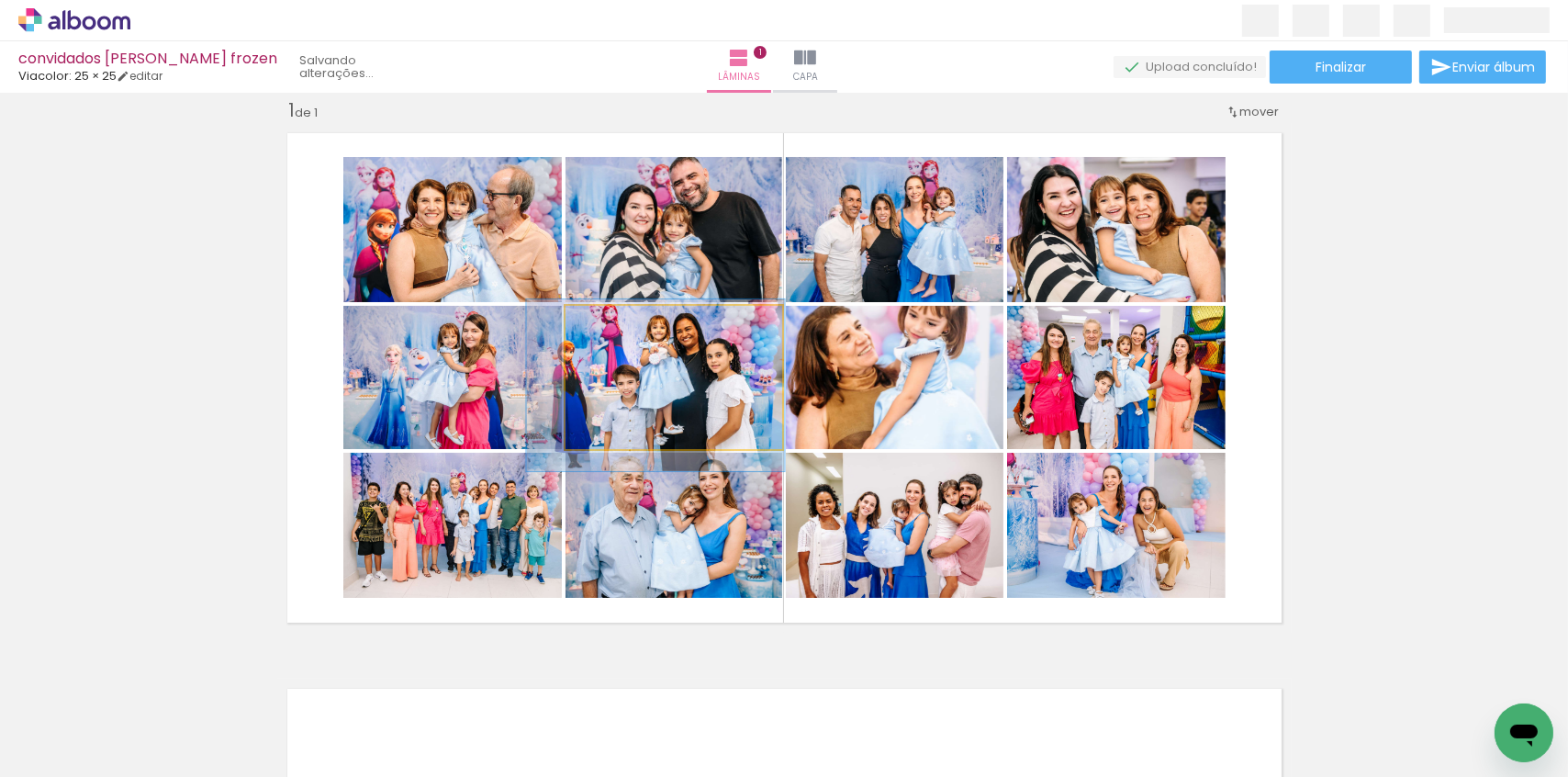
drag, startPoint x: 652, startPoint y: 386, endPoint x: 634, endPoint y: 394, distance: 19.7
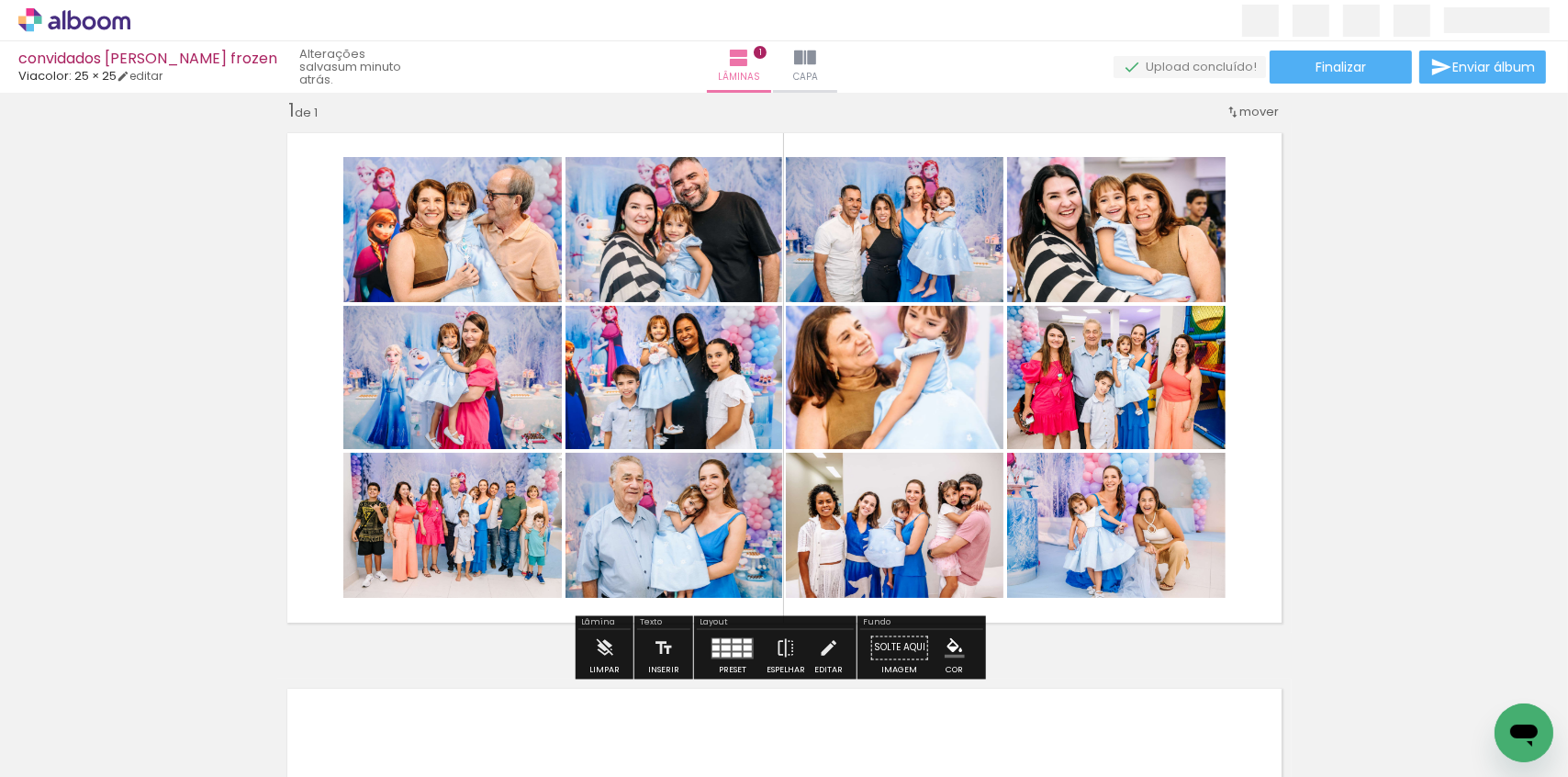
click at [277, 387] on quentale-layouter at bounding box center [785, 378] width 1015 height 509
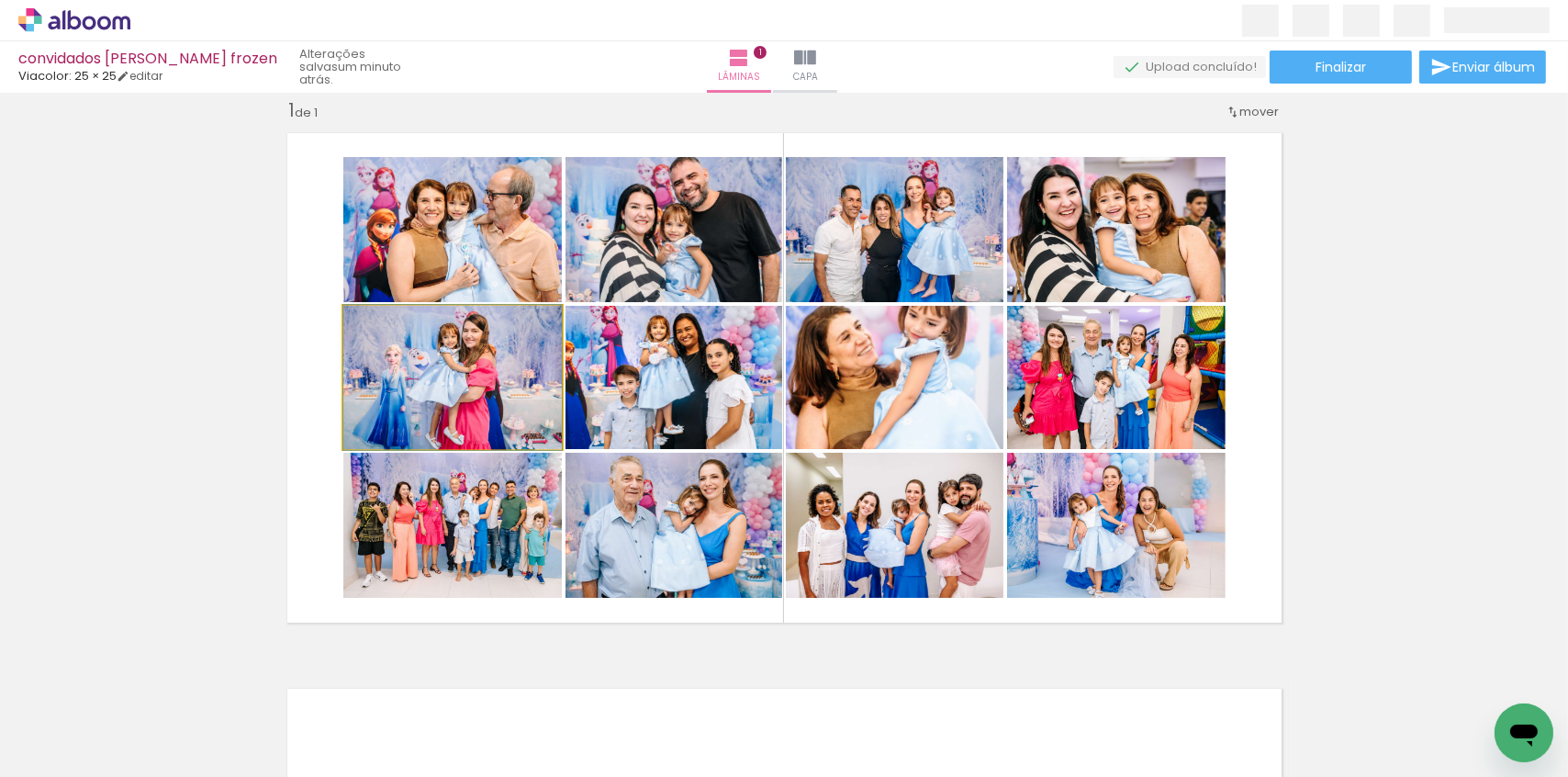
click at [463, 372] on quentale-photo at bounding box center [452, 377] width 218 height 143
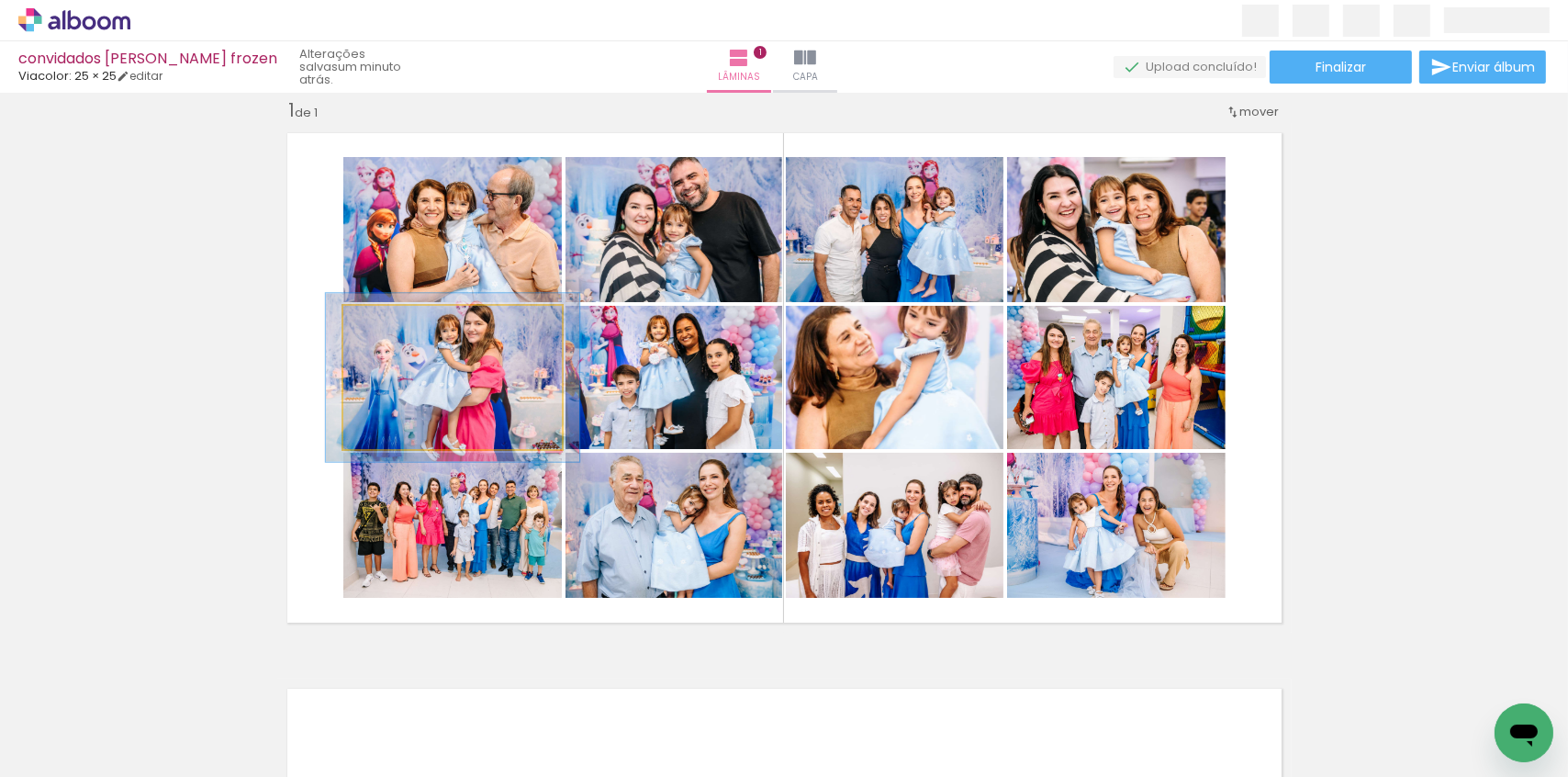
drag, startPoint x: 386, startPoint y: 326, endPoint x: 396, endPoint y: 329, distance: 10.4
type paper-slider "116"
click at [396, 329] on div at bounding box center [397, 325] width 30 height 30
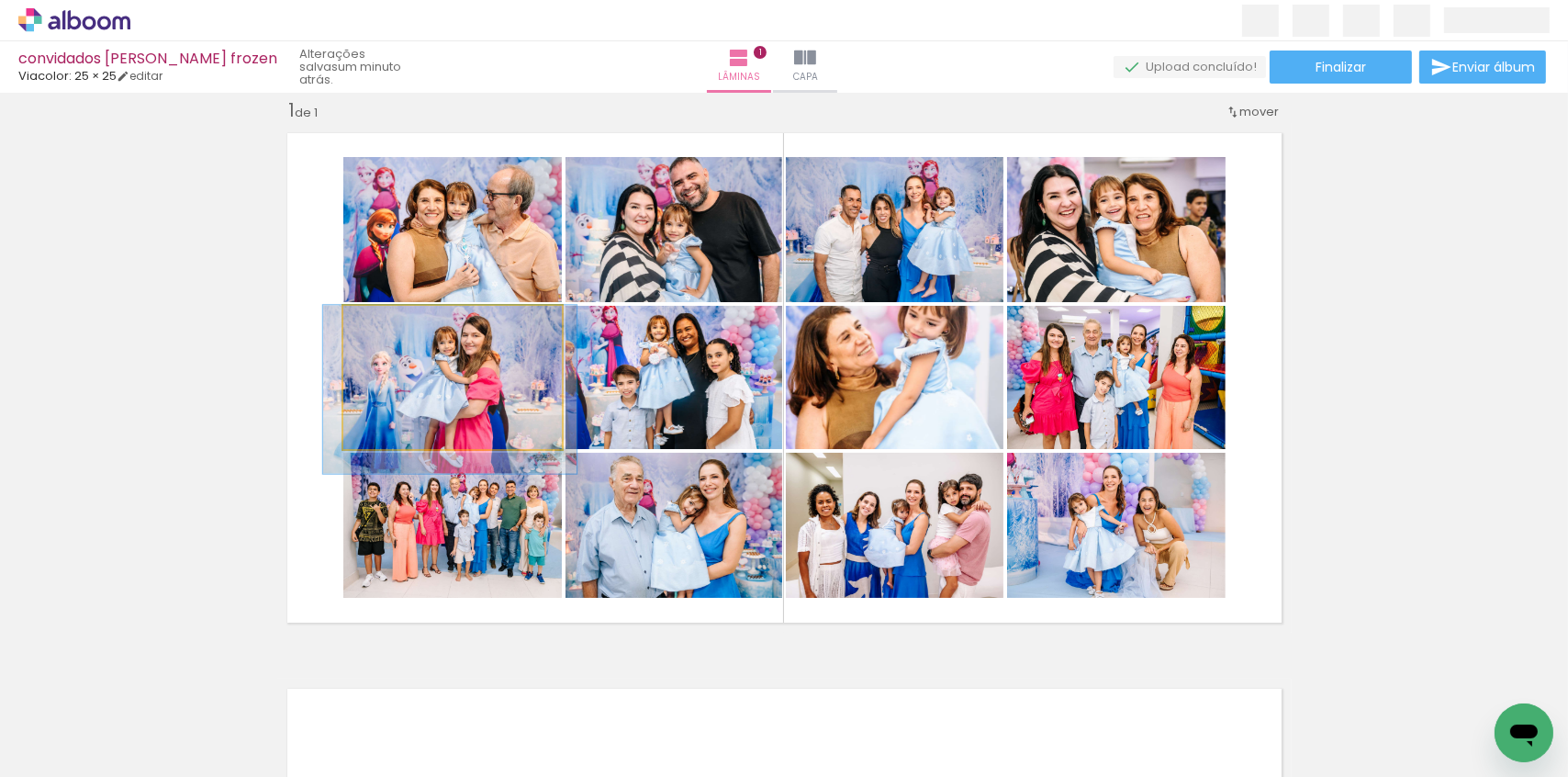
drag, startPoint x: 453, startPoint y: 388, endPoint x: 451, endPoint y: 414, distance: 26.1
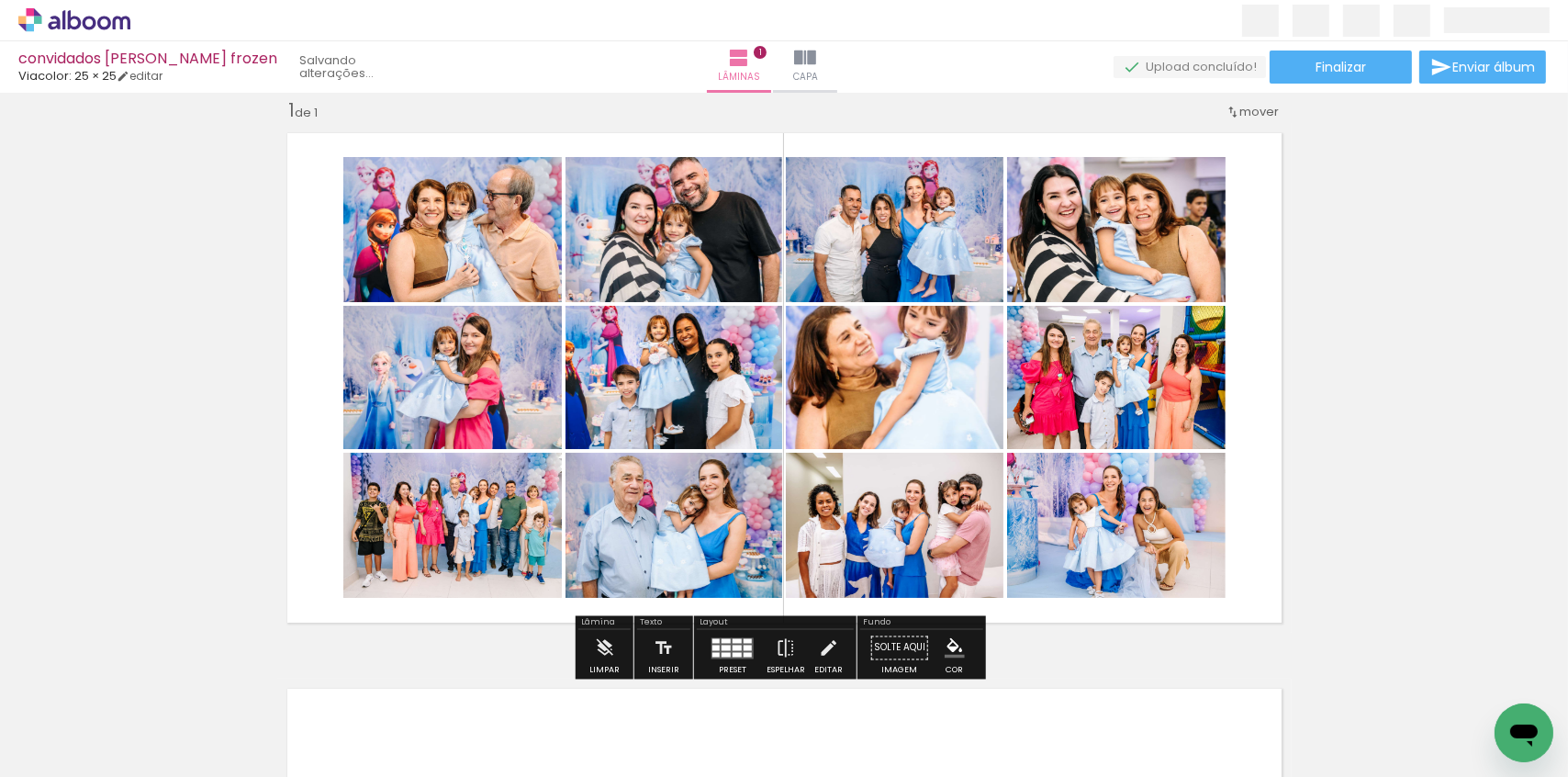
click at [216, 395] on div "Inserir lâmina 1 de 1" at bounding box center [784, 632] width 1568 height 1112
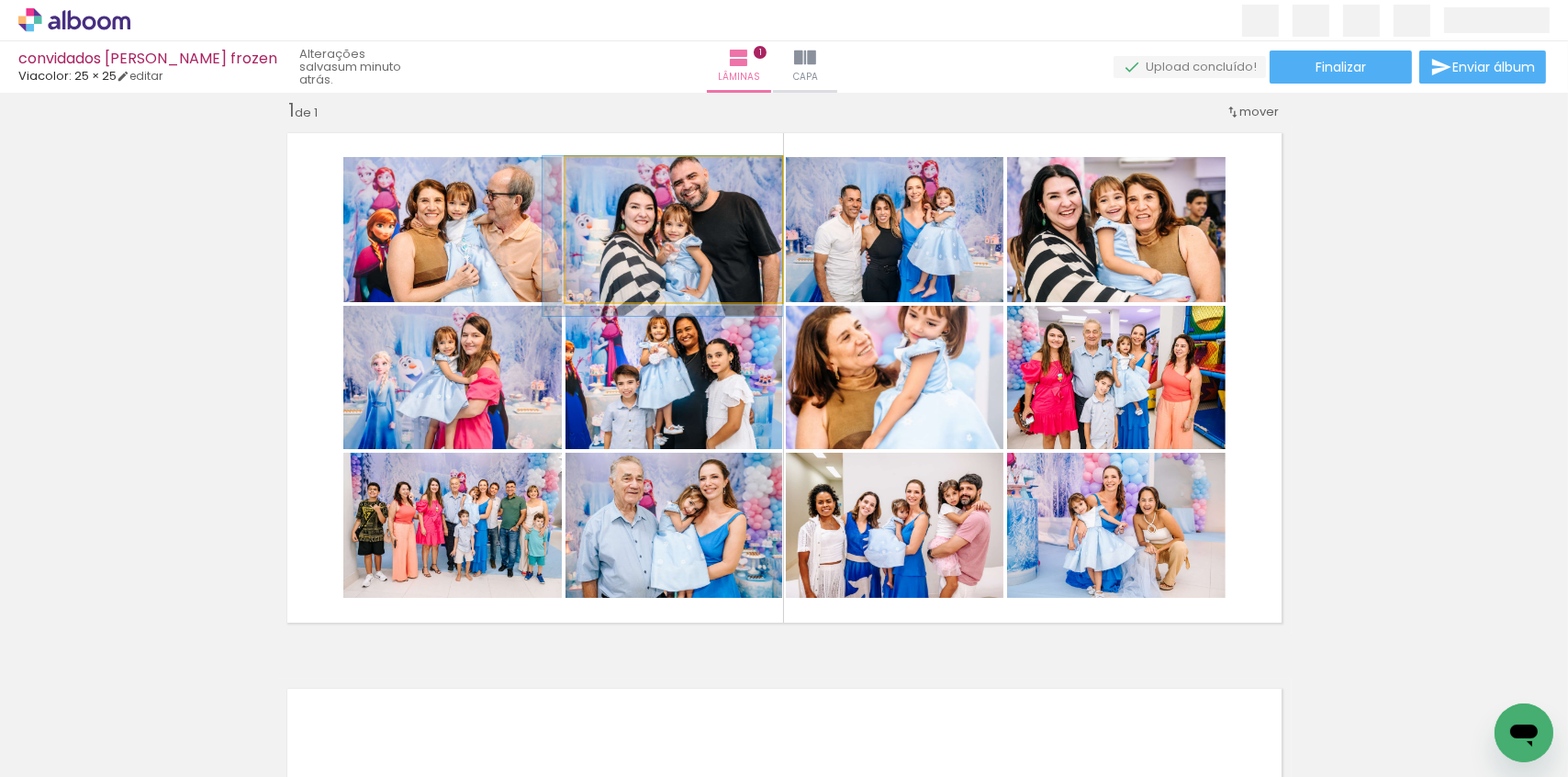
click at [648, 248] on quentale-photo at bounding box center [673, 229] width 216 height 145
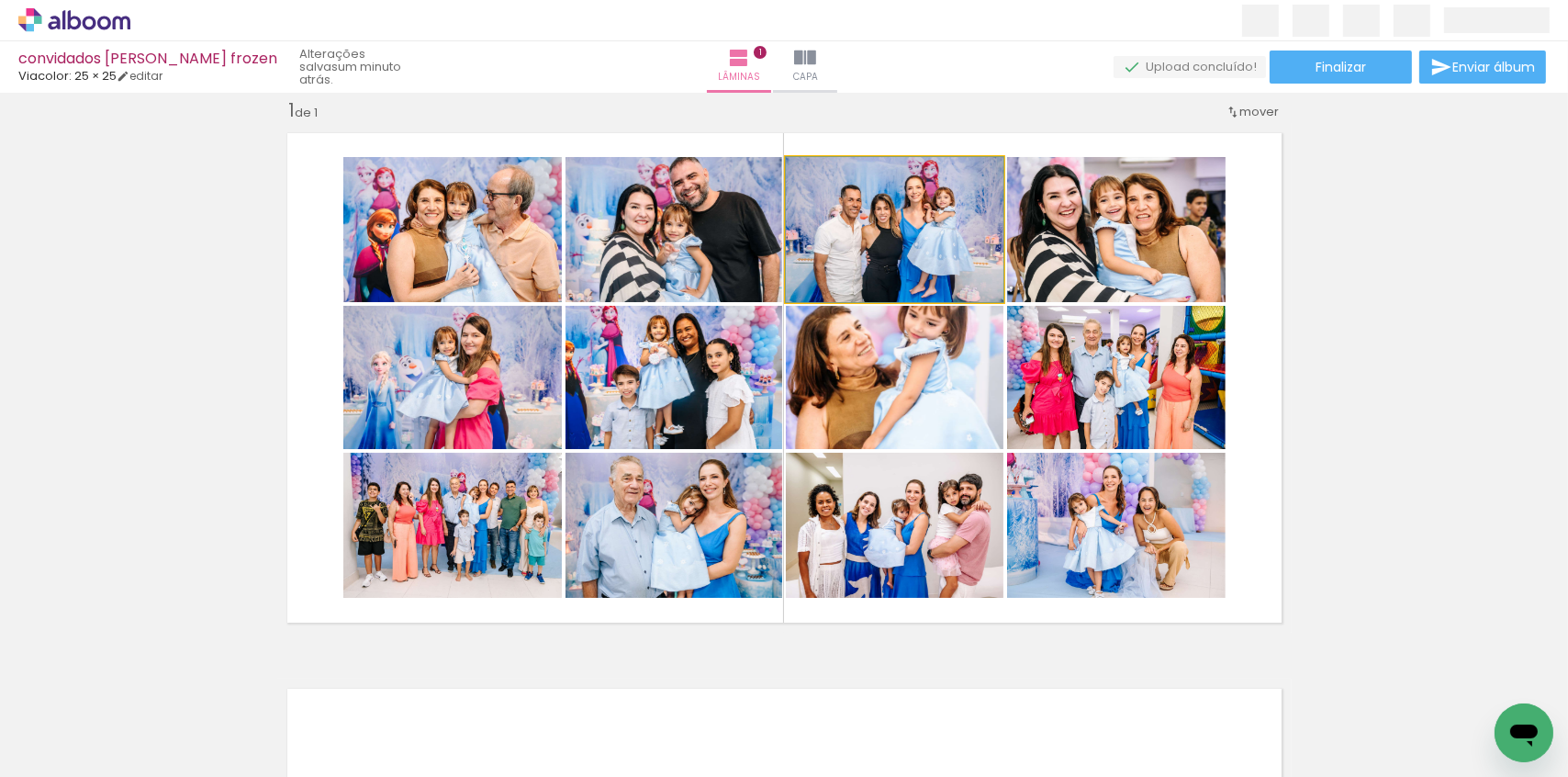
click at [879, 223] on quentale-photo at bounding box center [895, 229] width 217 height 145
click at [878, 257] on quentale-photo at bounding box center [895, 229] width 217 height 145
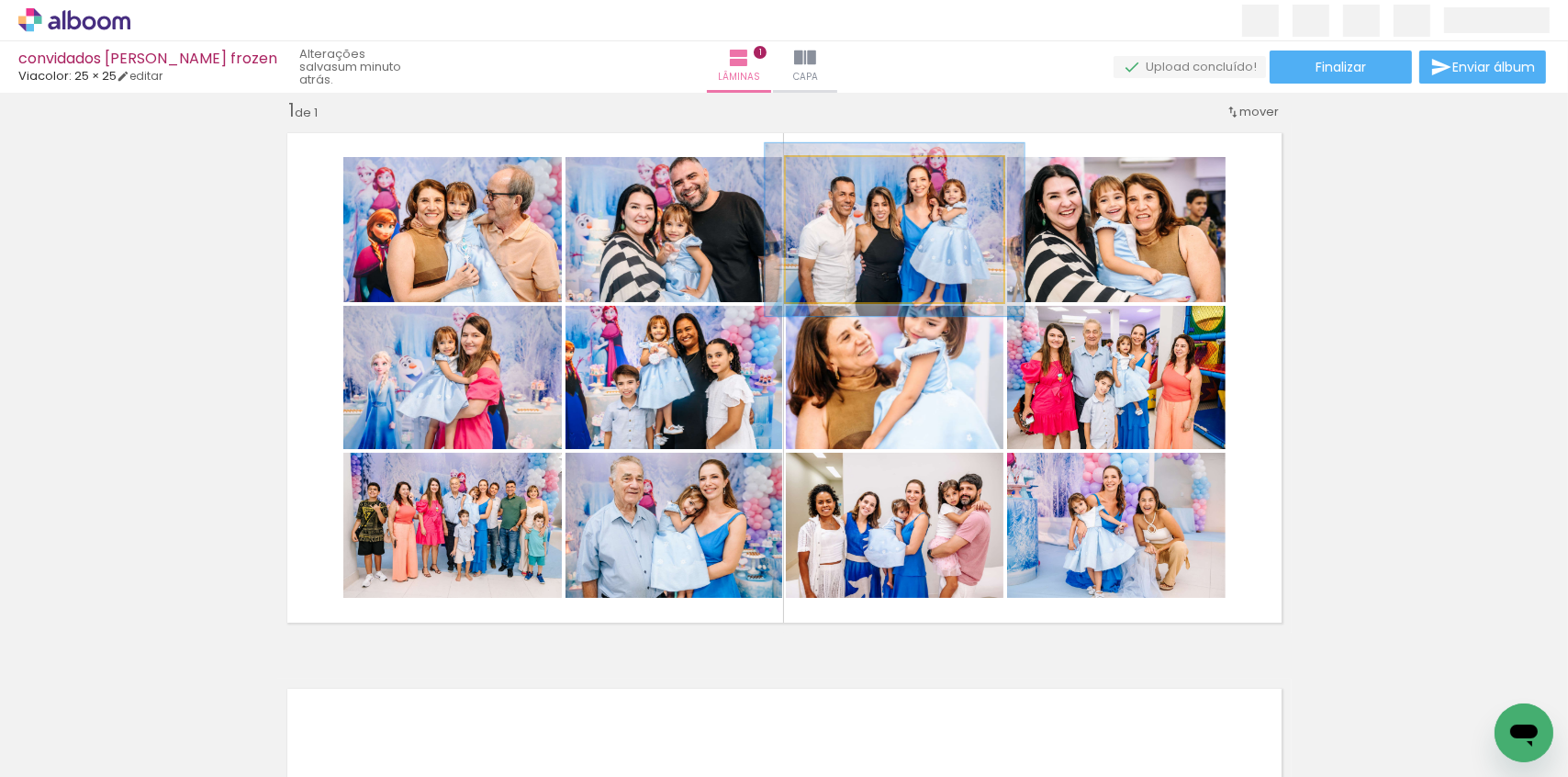
drag, startPoint x: 827, startPoint y: 181, endPoint x: 839, endPoint y: 186, distance: 13.0
click at [839, 186] on div at bounding box center [841, 177] width 30 height 30
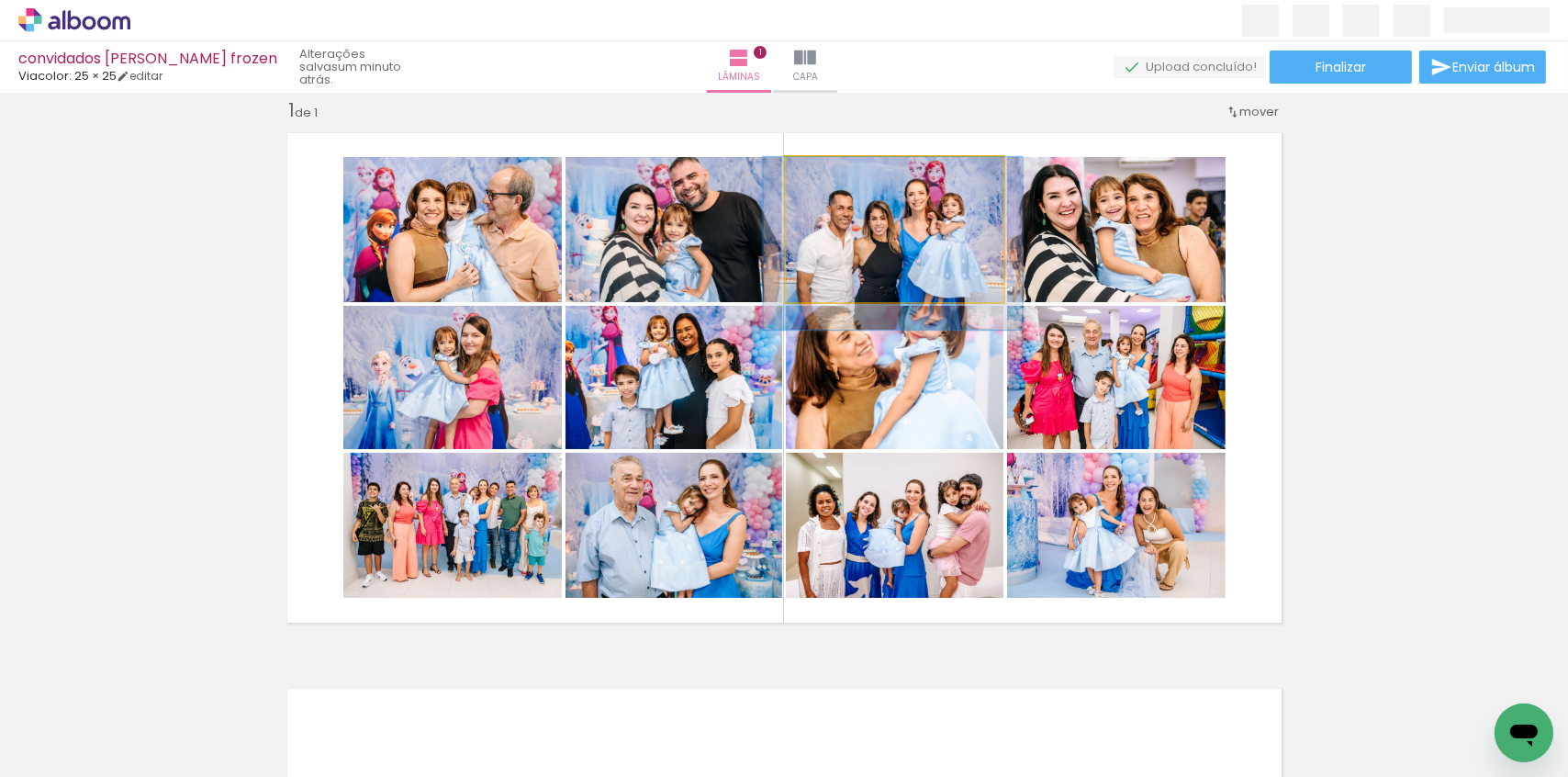
drag, startPoint x: 883, startPoint y: 276, endPoint x: 881, endPoint y: 294, distance: 18.1
click at [934, 248] on quentale-photo at bounding box center [895, 229] width 217 height 145
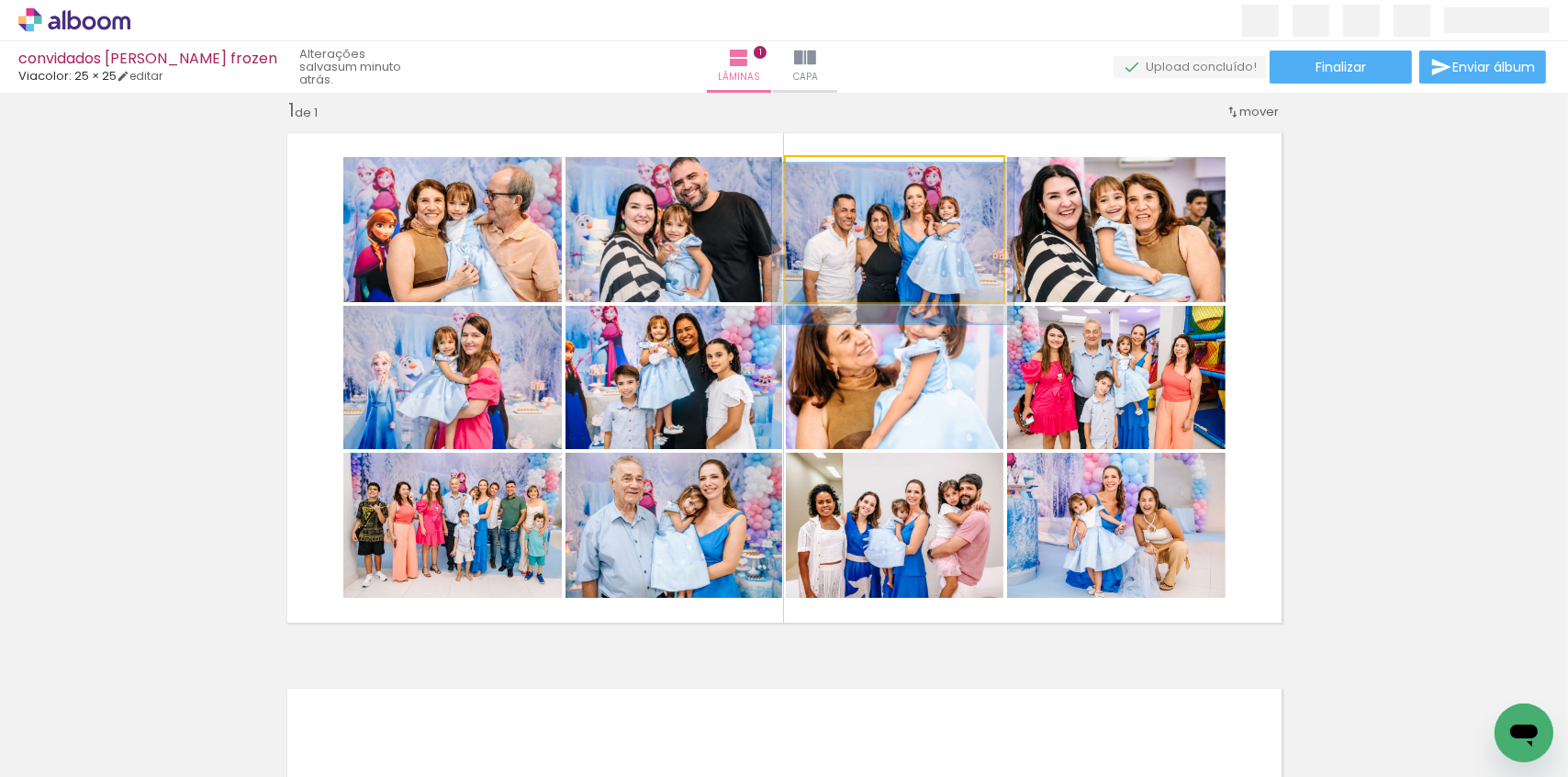
click at [836, 181] on div at bounding box center [836, 177] width 30 height 30
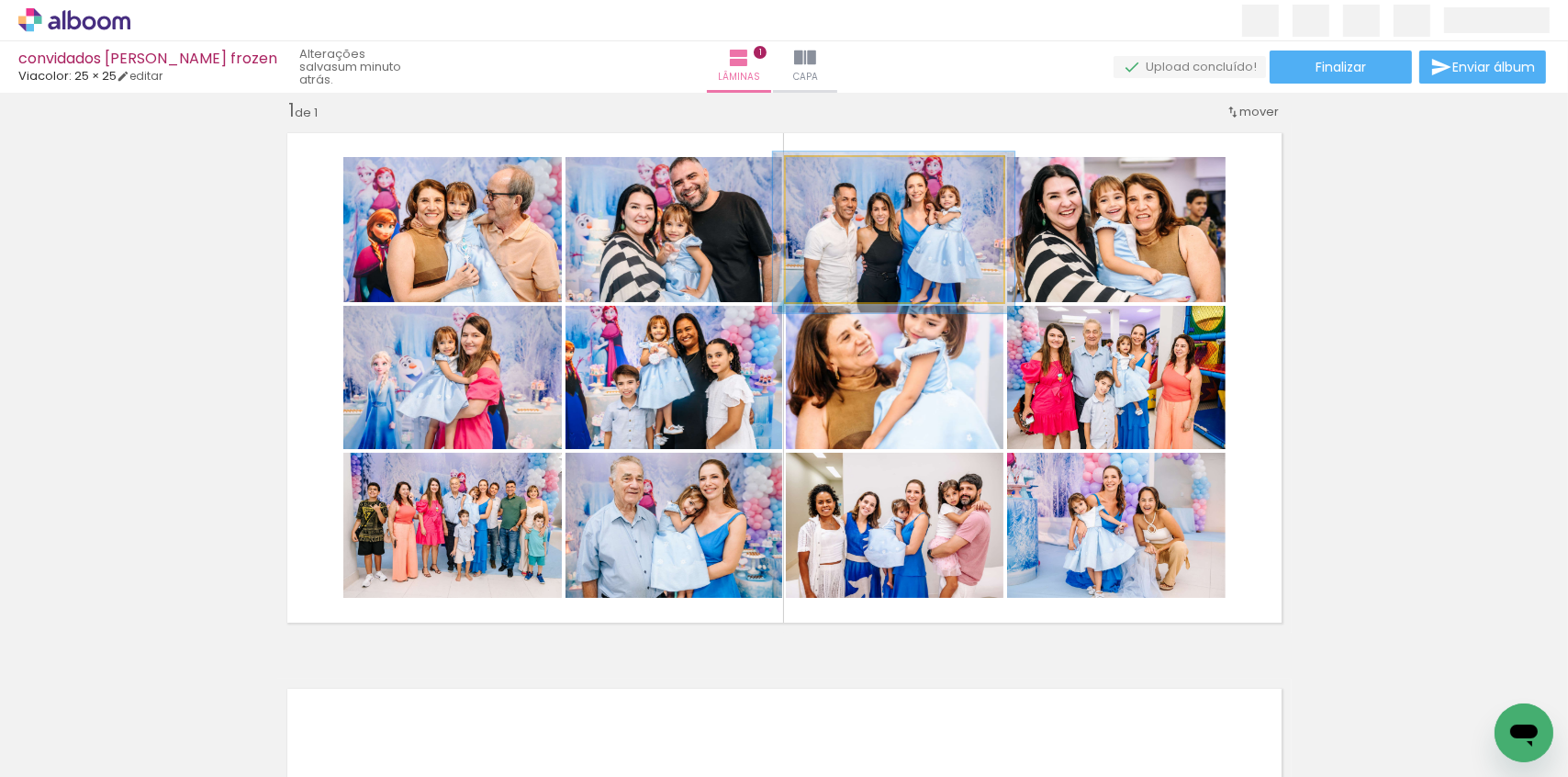
drag, startPoint x: 919, startPoint y: 252, endPoint x: 920, endPoint y: 241, distance: 11.0
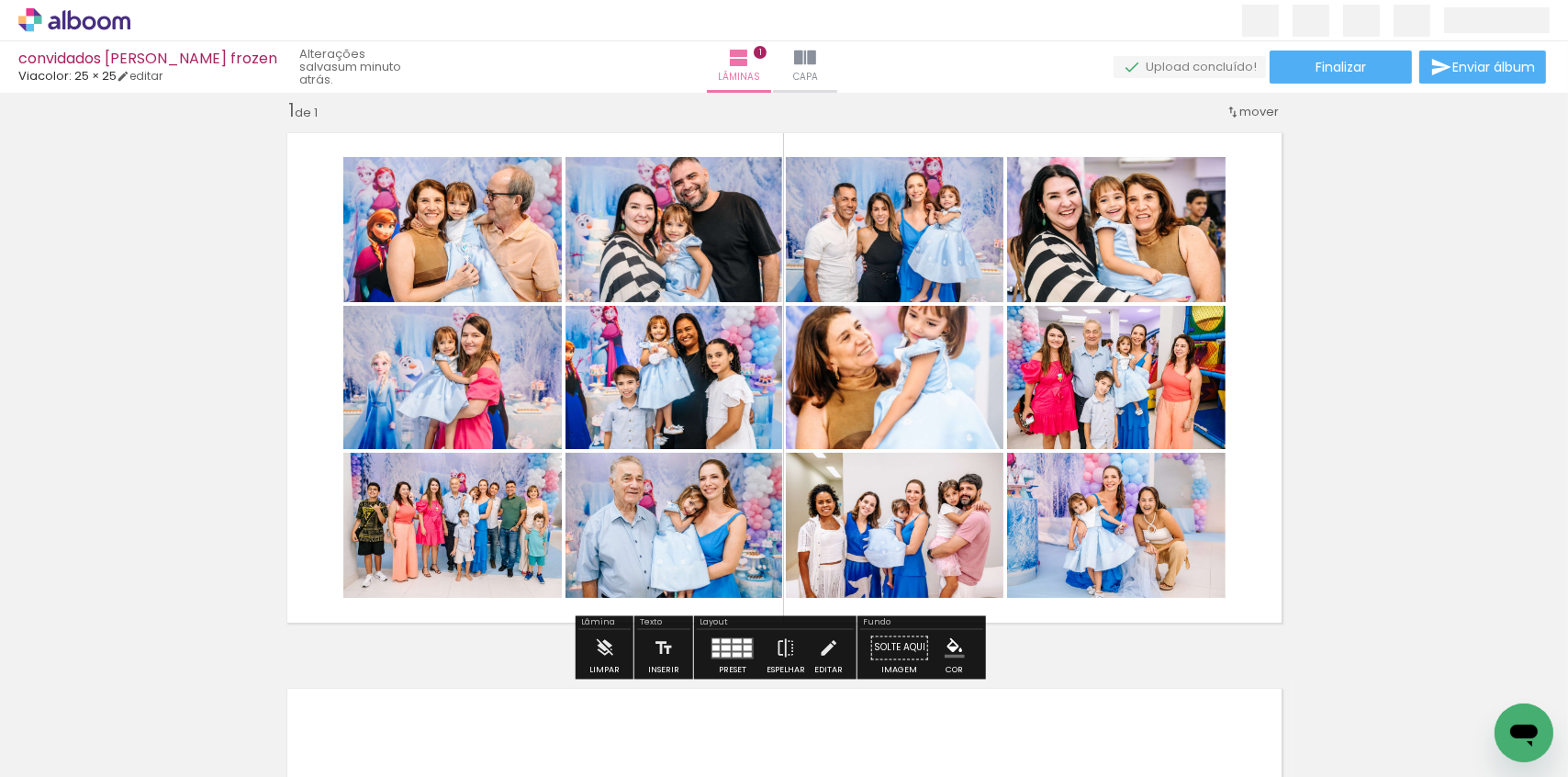
click at [1387, 343] on div "Inserir lâmina 1 de 1" at bounding box center [784, 632] width 1568 height 1112
click at [890, 274] on quentale-photo at bounding box center [895, 229] width 217 height 145
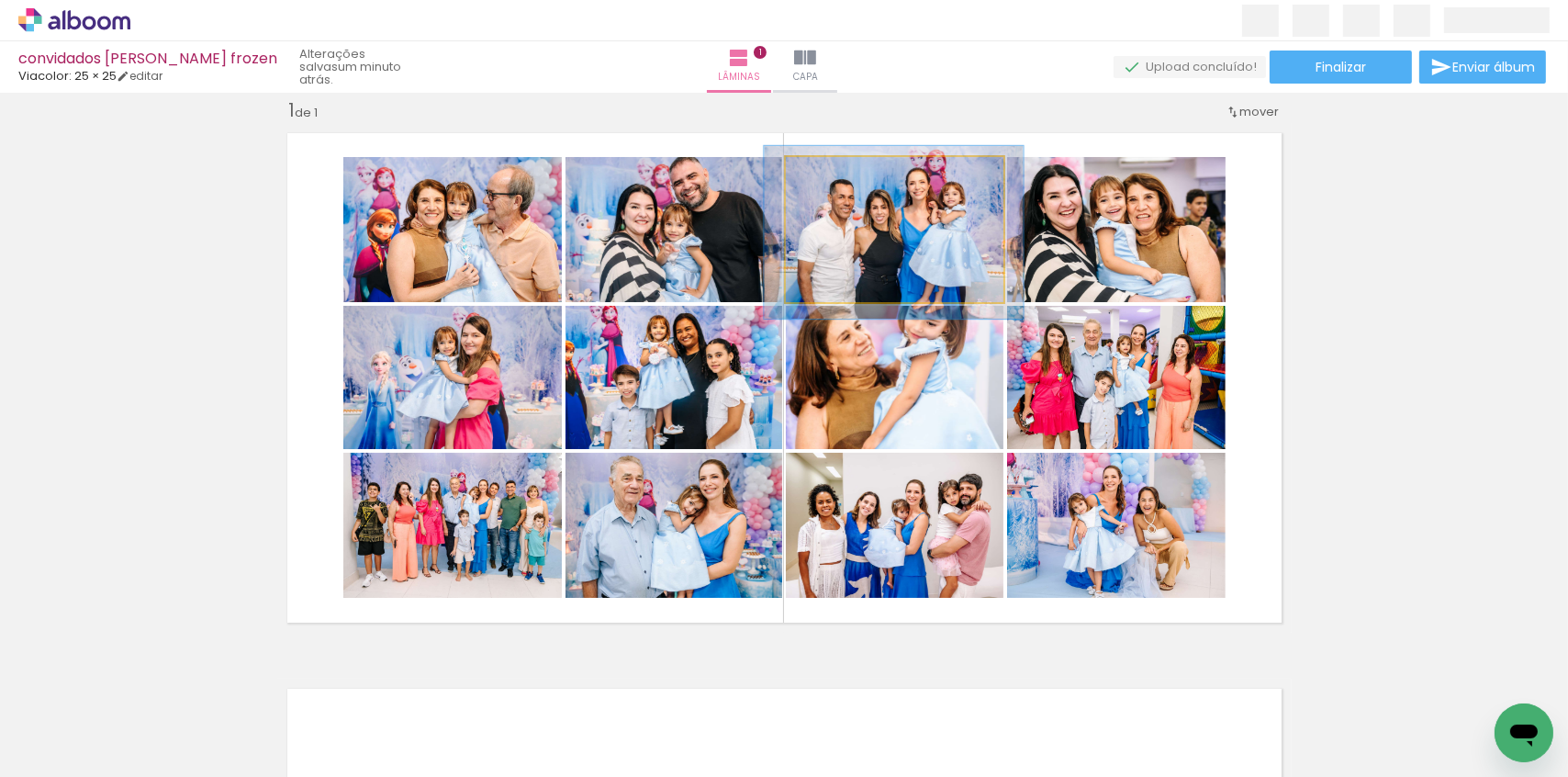
type paper-slider "119"
click at [834, 181] on div at bounding box center [841, 176] width 17 height 17
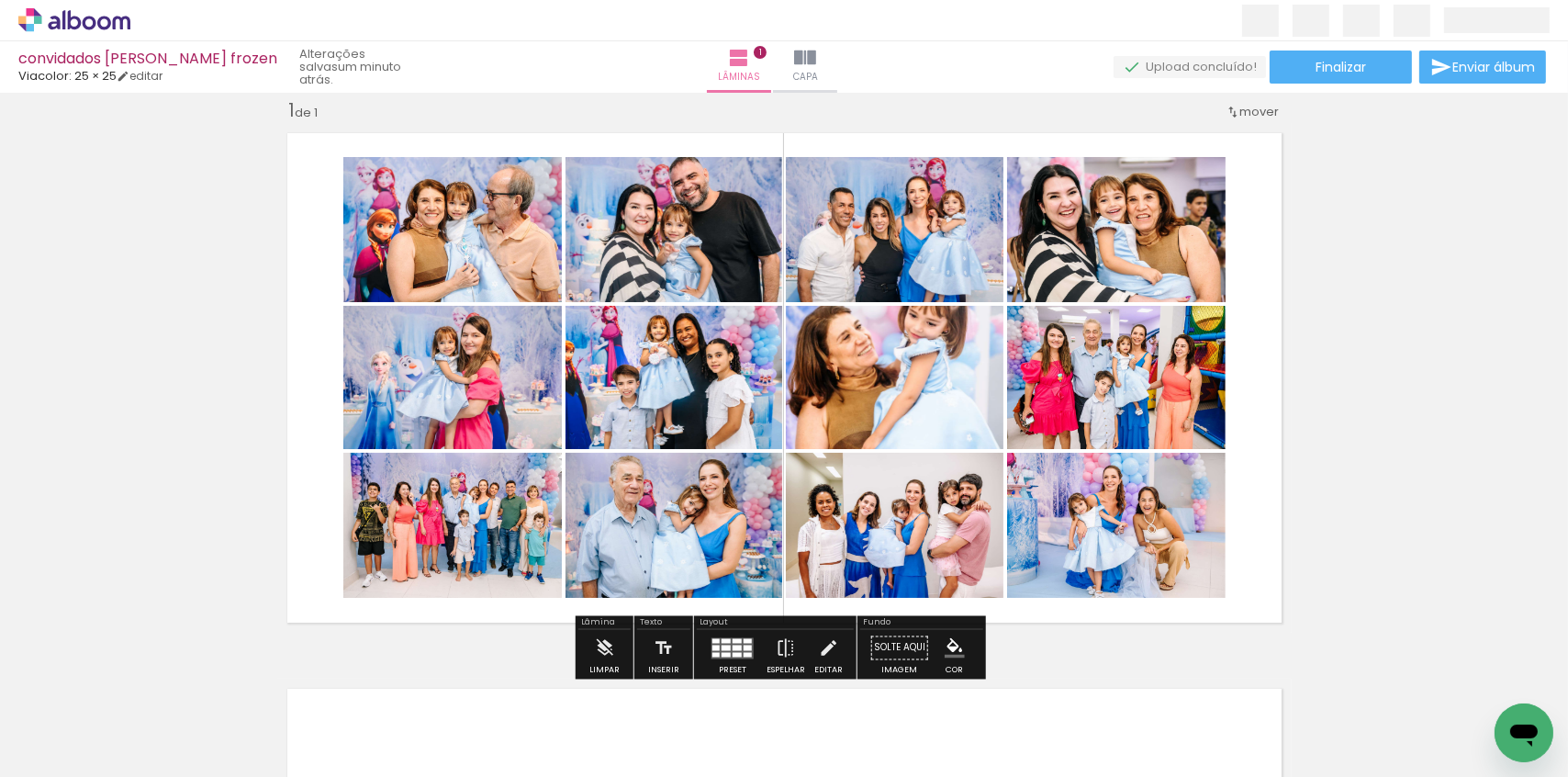
click at [1383, 284] on div "Inserir lâmina 1 de 1" at bounding box center [784, 632] width 1568 height 1112
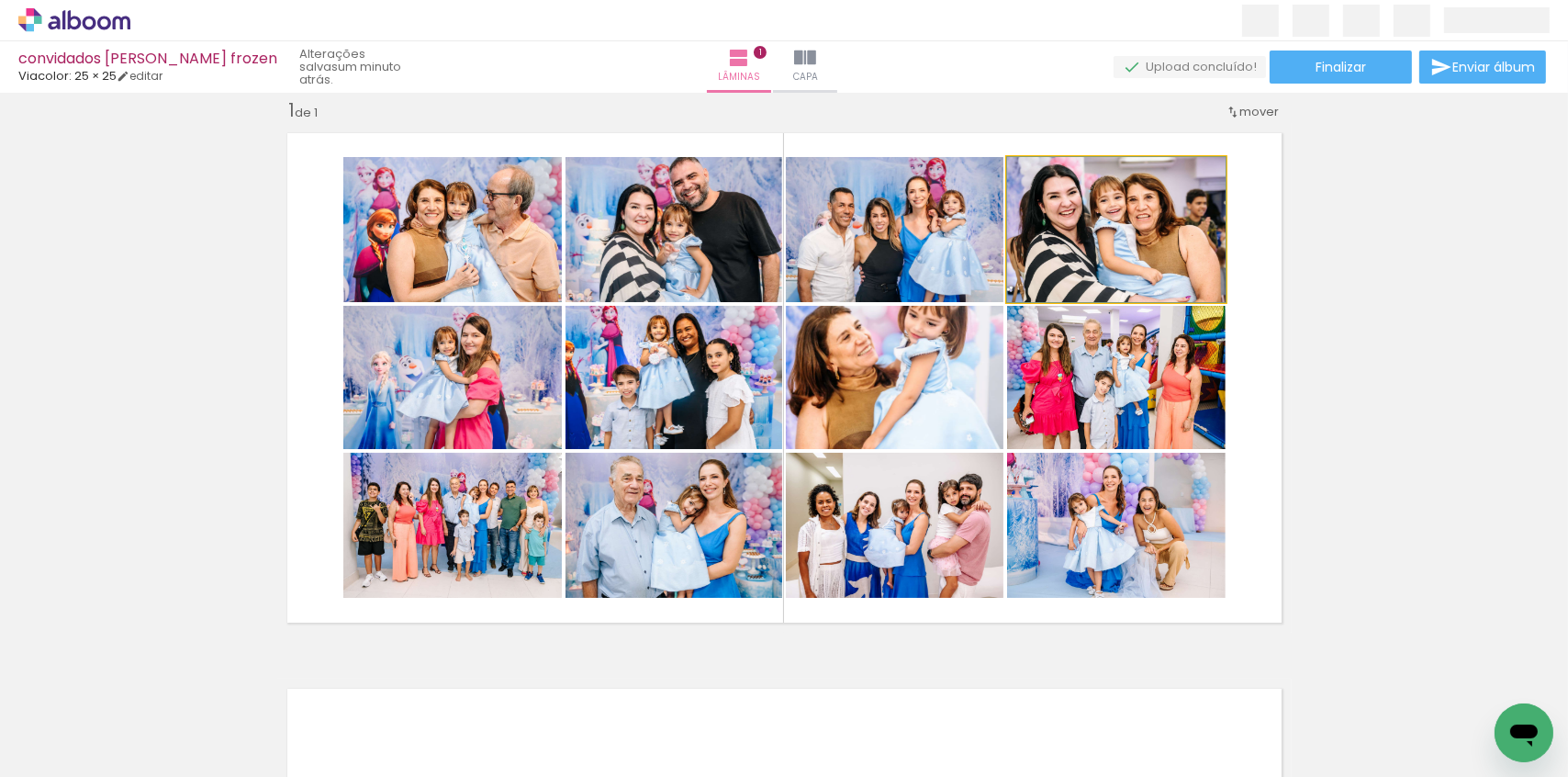
click at [1158, 266] on quentale-photo at bounding box center [1116, 229] width 218 height 145
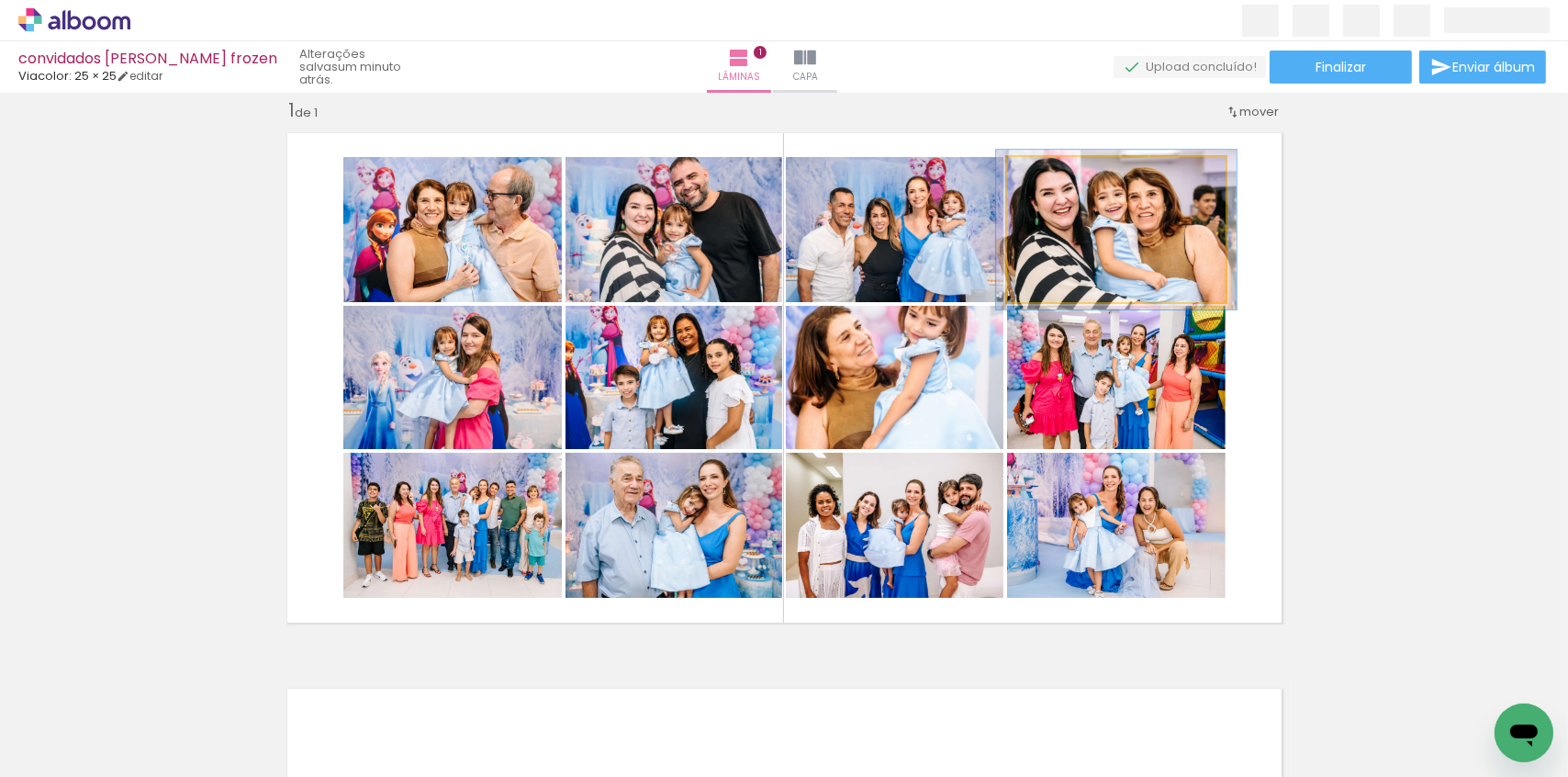
type paper-slider "110"
click at [1056, 180] on div at bounding box center [1057, 177] width 30 height 30
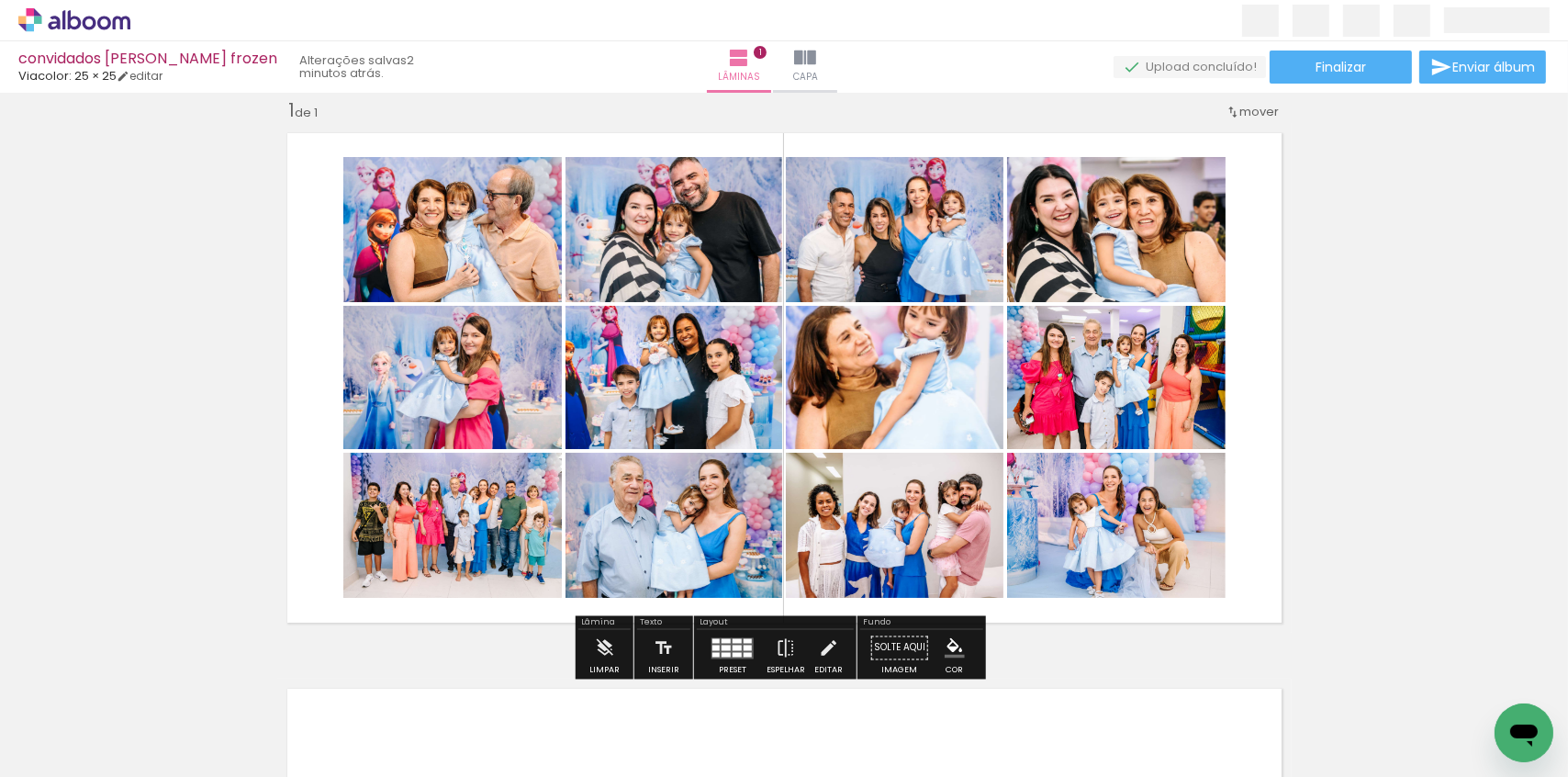
click at [1336, 335] on div "Inserir lâmina 1 de 1" at bounding box center [784, 632] width 1568 height 1112
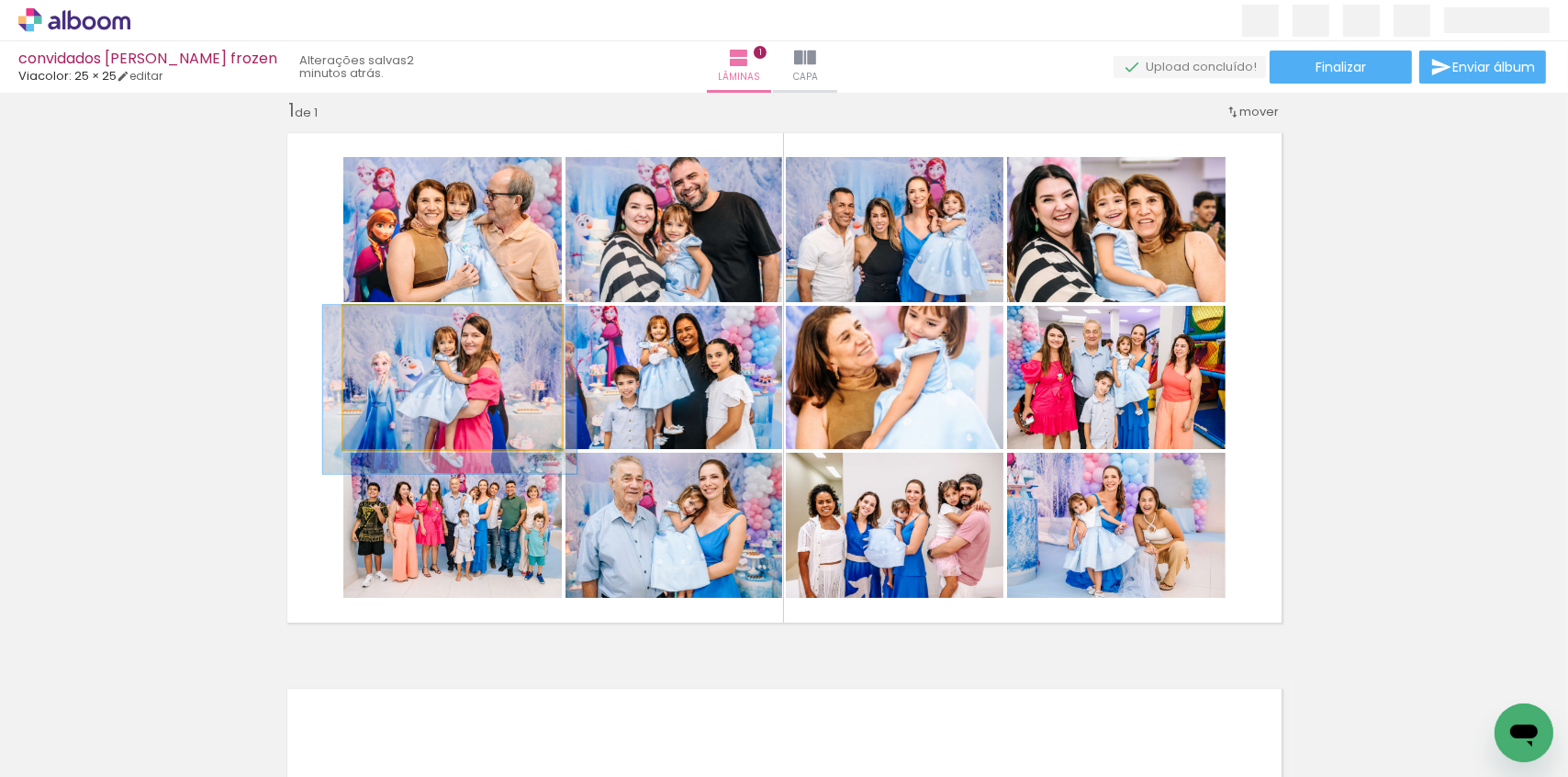
click at [465, 400] on quentale-photo at bounding box center [452, 377] width 218 height 143
click at [394, 327] on div at bounding box center [397, 325] width 17 height 17
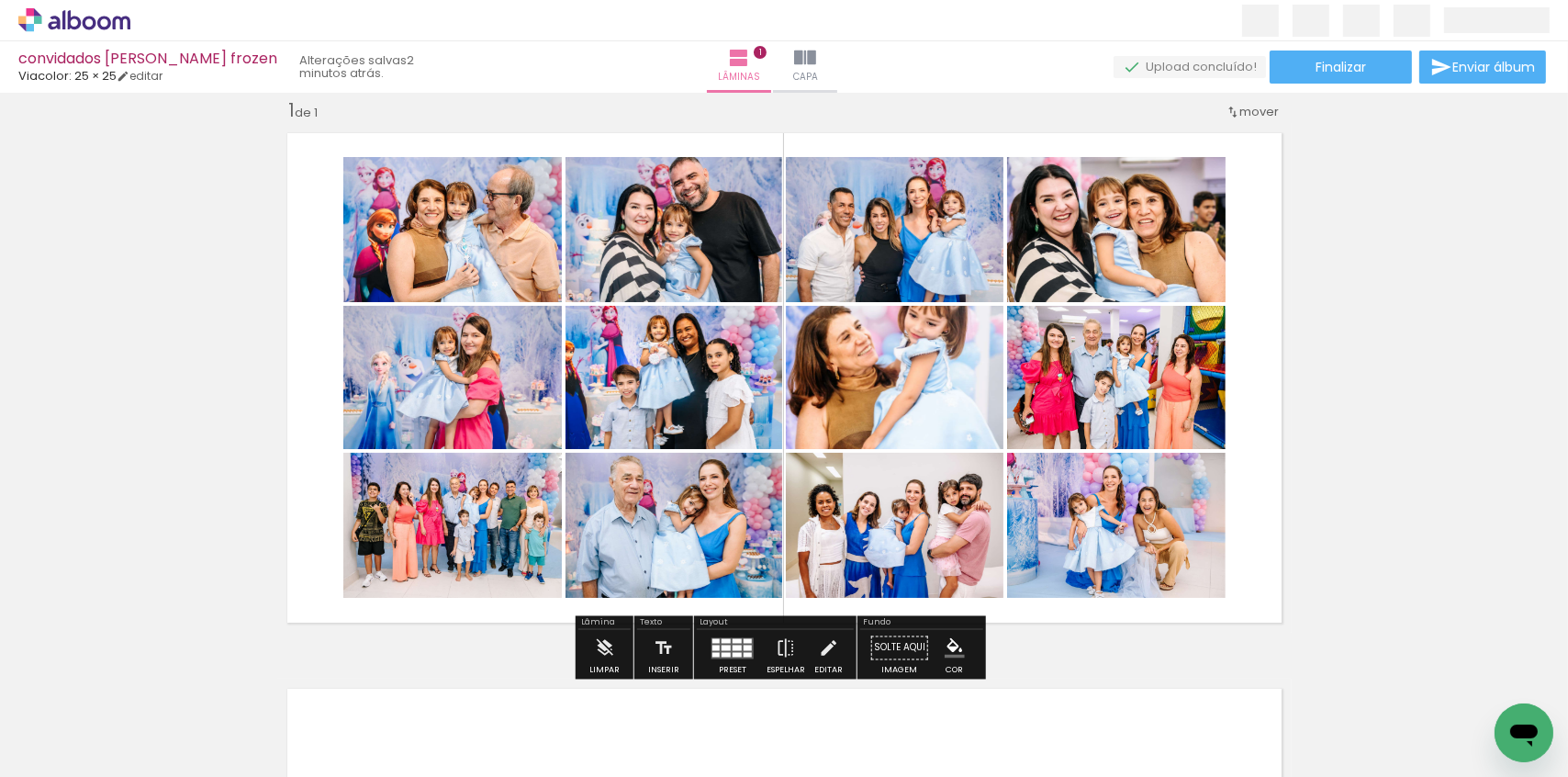
click at [674, 406] on quentale-photo at bounding box center [673, 377] width 216 height 143
click at [924, 383] on quentale-photo at bounding box center [895, 377] width 217 height 143
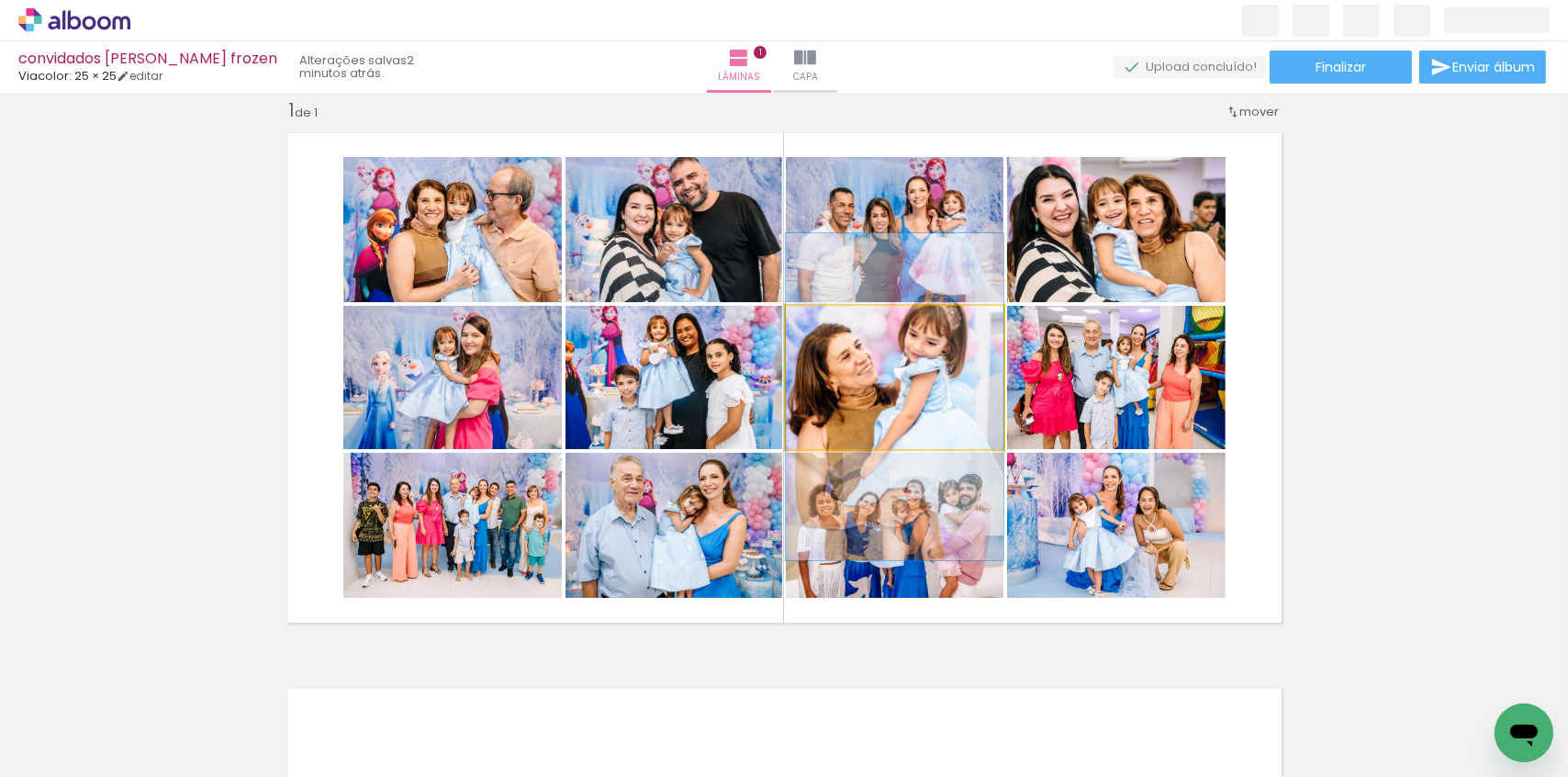
drag, startPoint x: 878, startPoint y: 372, endPoint x: 889, endPoint y: 390, distance: 21.1
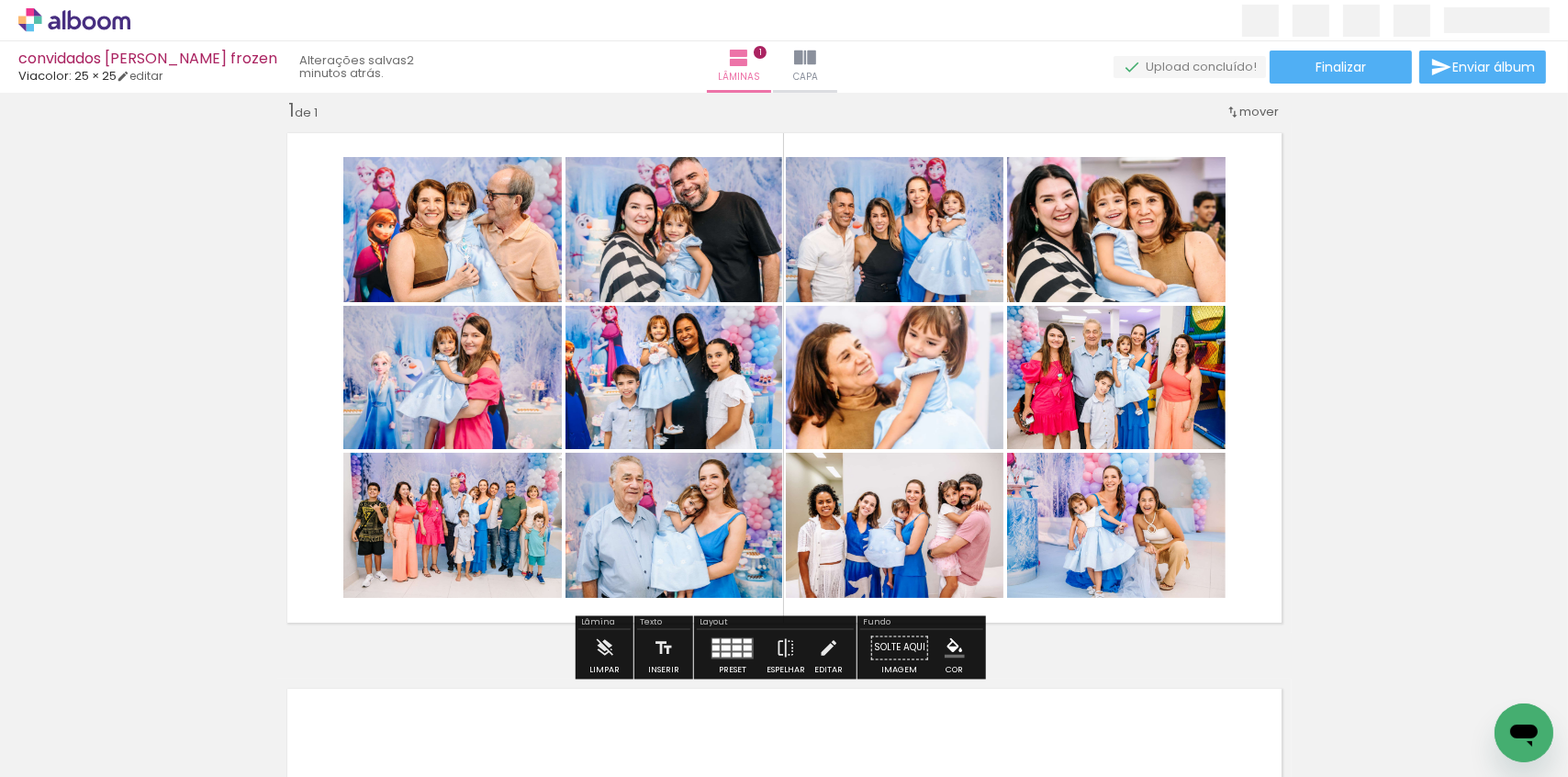
click at [1388, 362] on div "Inserir lâmina 1 de 1" at bounding box center [784, 632] width 1568 height 1112
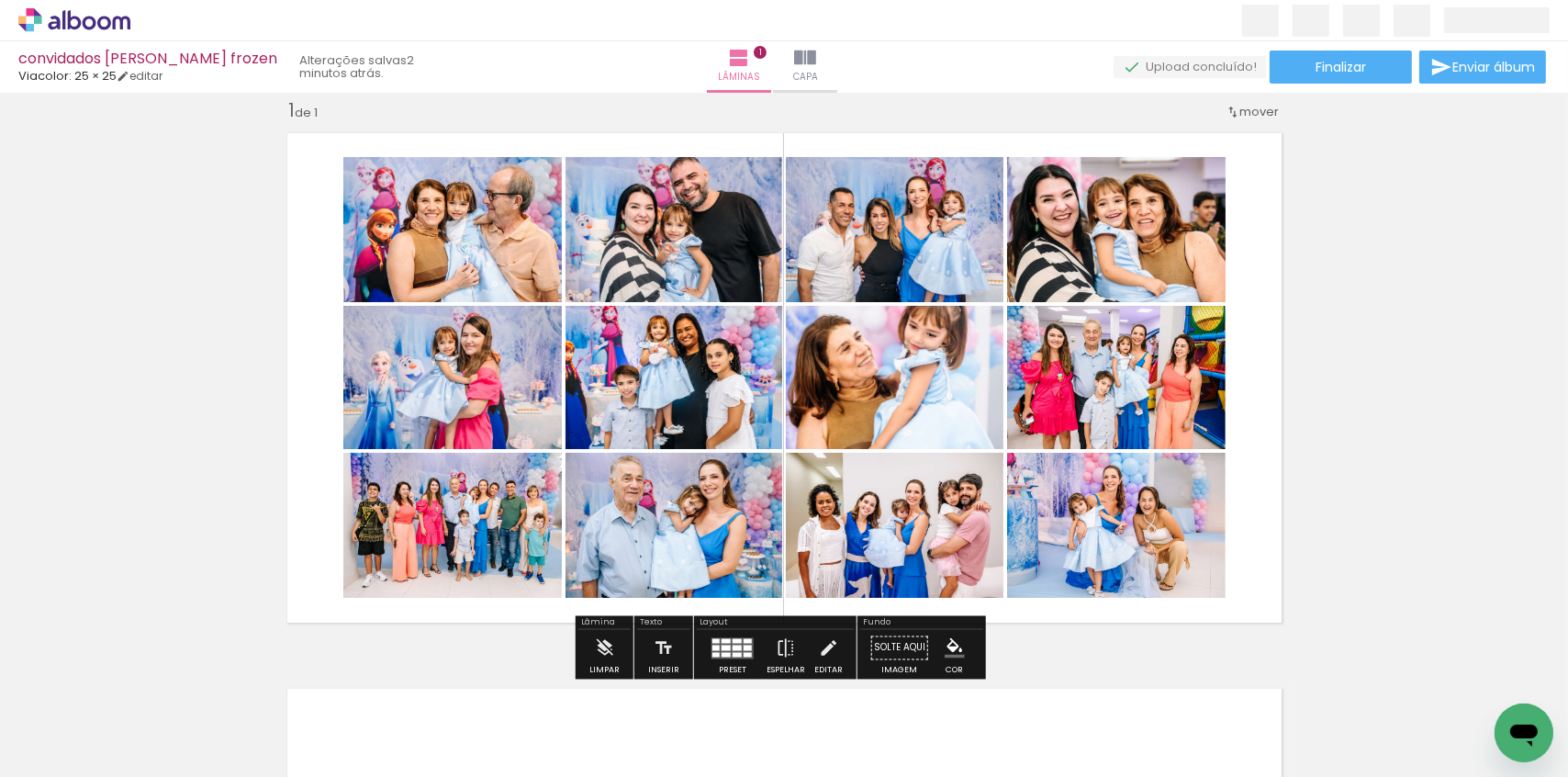
click at [1327, 422] on div "Inserir lâmina 1 de 1" at bounding box center [784, 632] width 1568 height 1112
click at [1122, 394] on quentale-photo at bounding box center [1116, 377] width 218 height 143
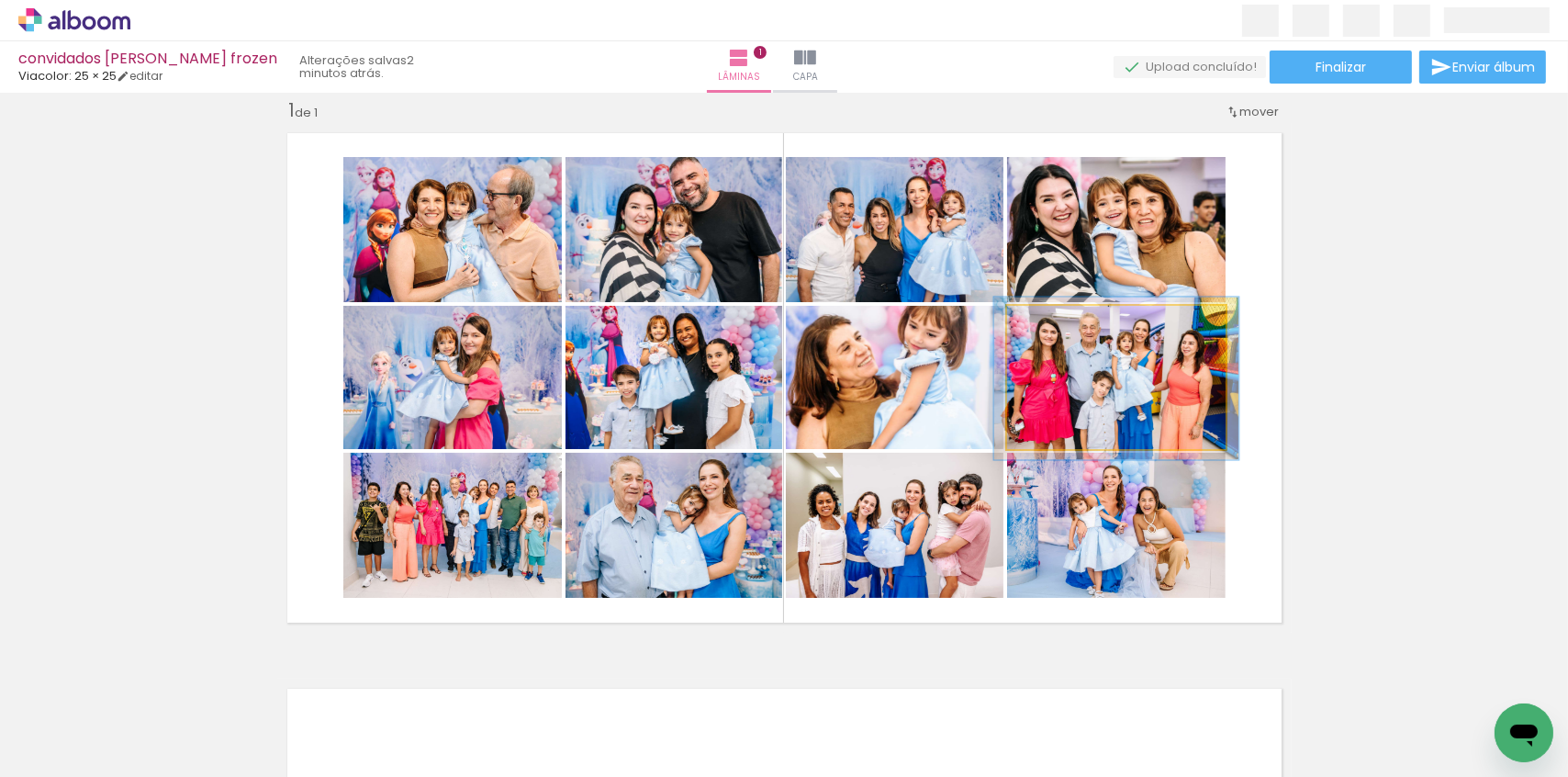
type paper-slider "112"
click at [1053, 328] on div at bounding box center [1058, 325] width 17 height 17
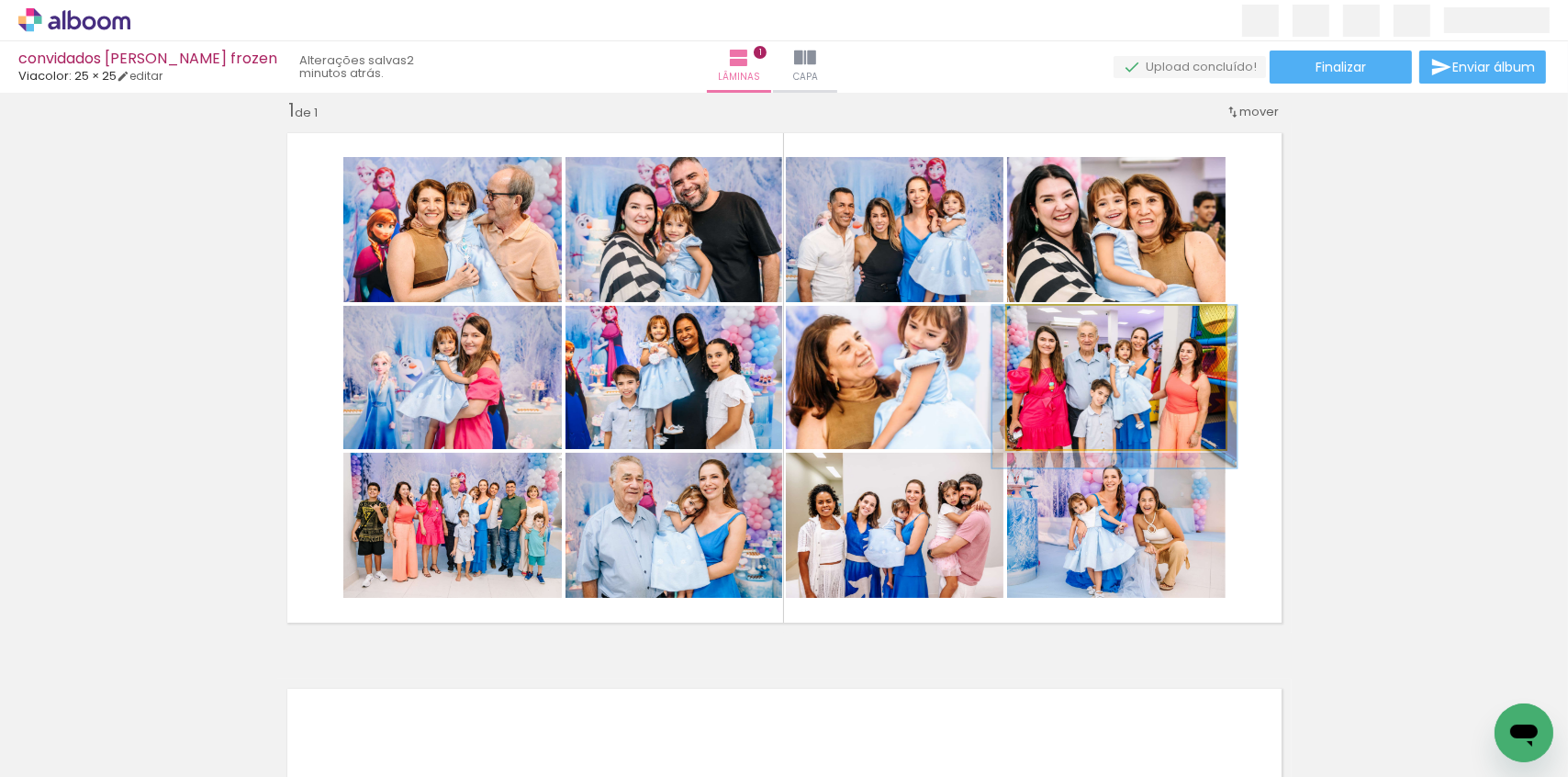
drag, startPoint x: 1092, startPoint y: 396, endPoint x: 1090, endPoint y: 408, distance: 12.2
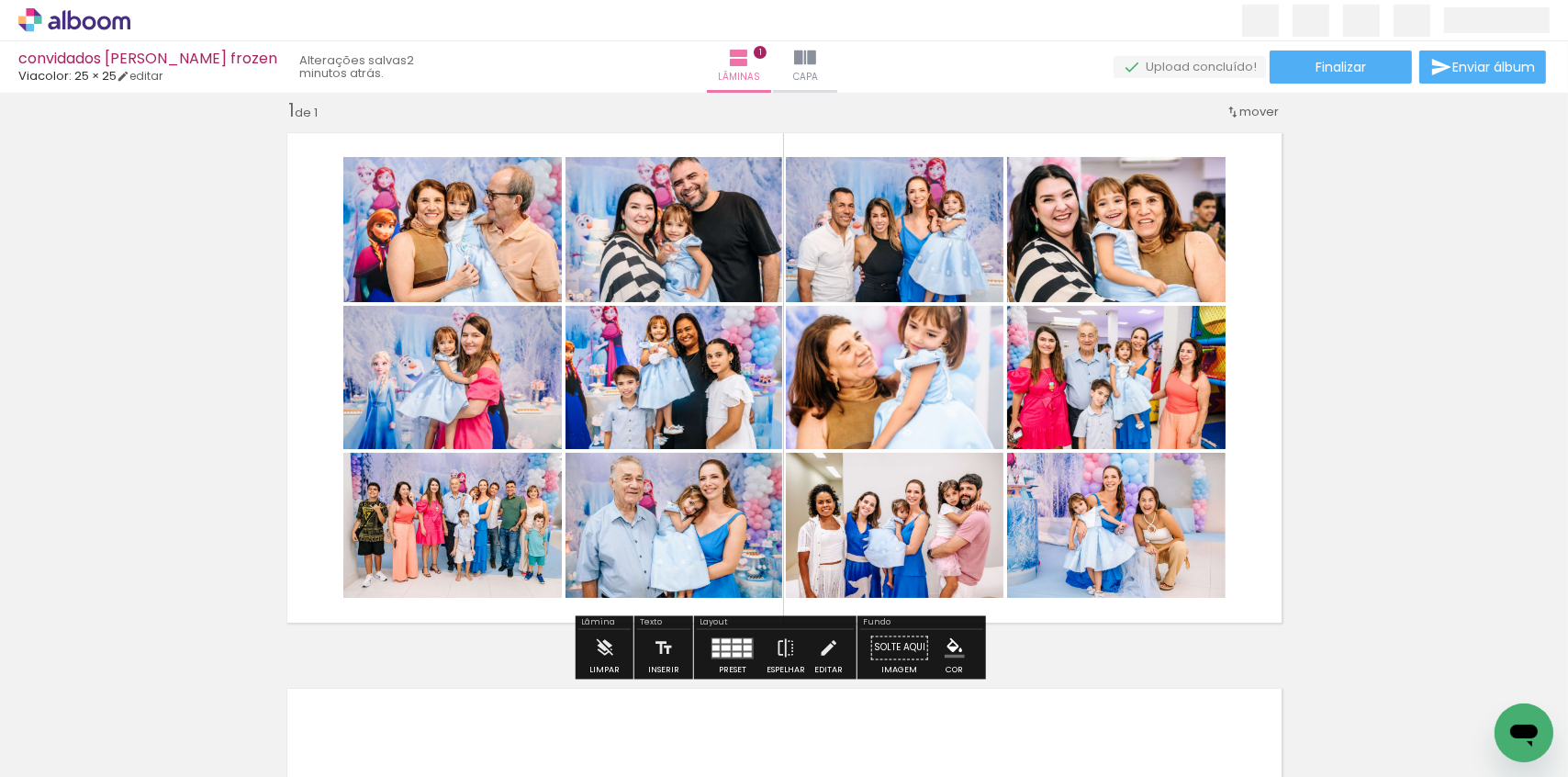
click at [1340, 400] on div "Inserir lâmina 1 de 1" at bounding box center [784, 632] width 1568 height 1112
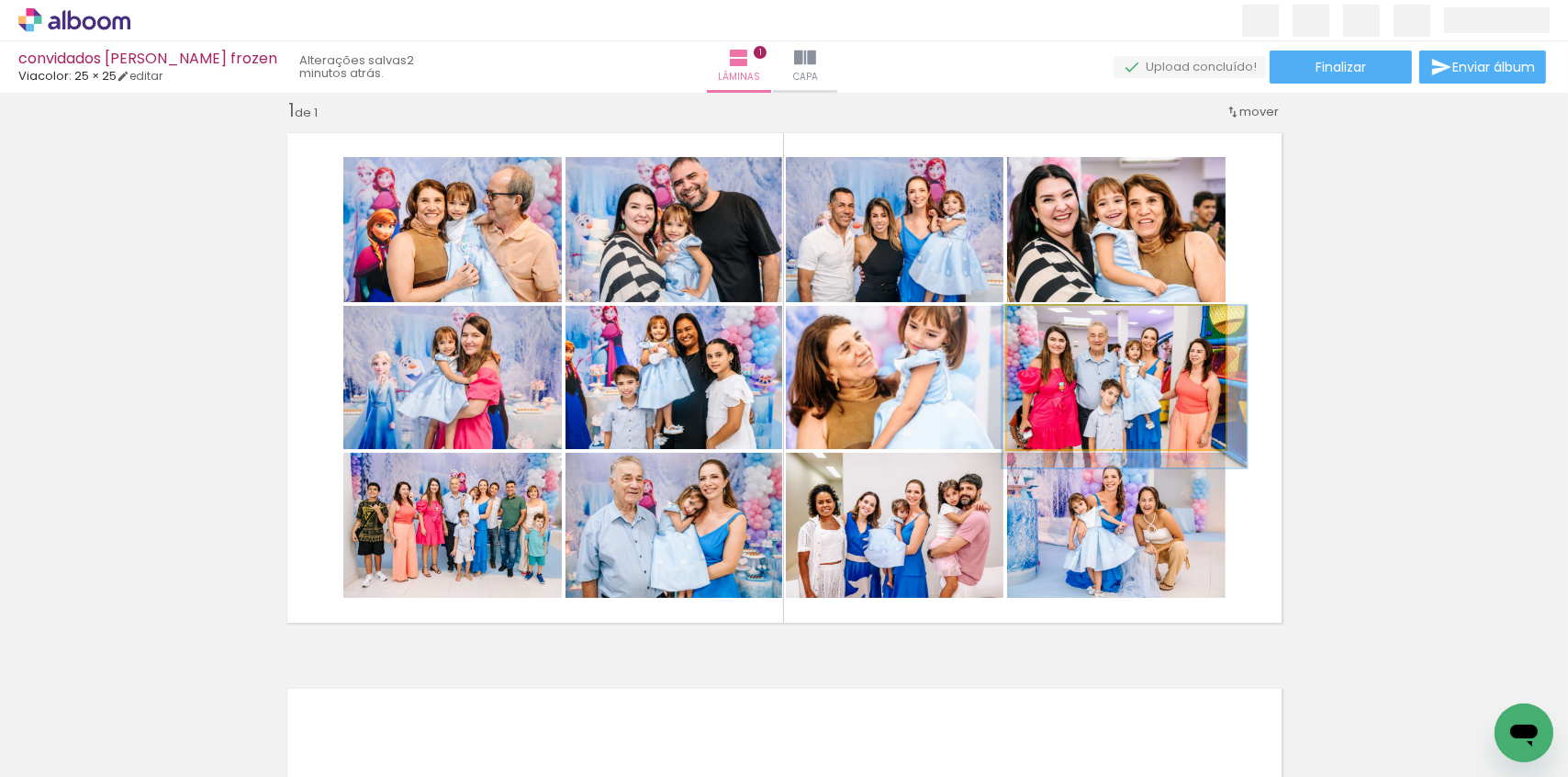
drag, startPoint x: 1105, startPoint y: 400, endPoint x: 1115, endPoint y: 400, distance: 10.0
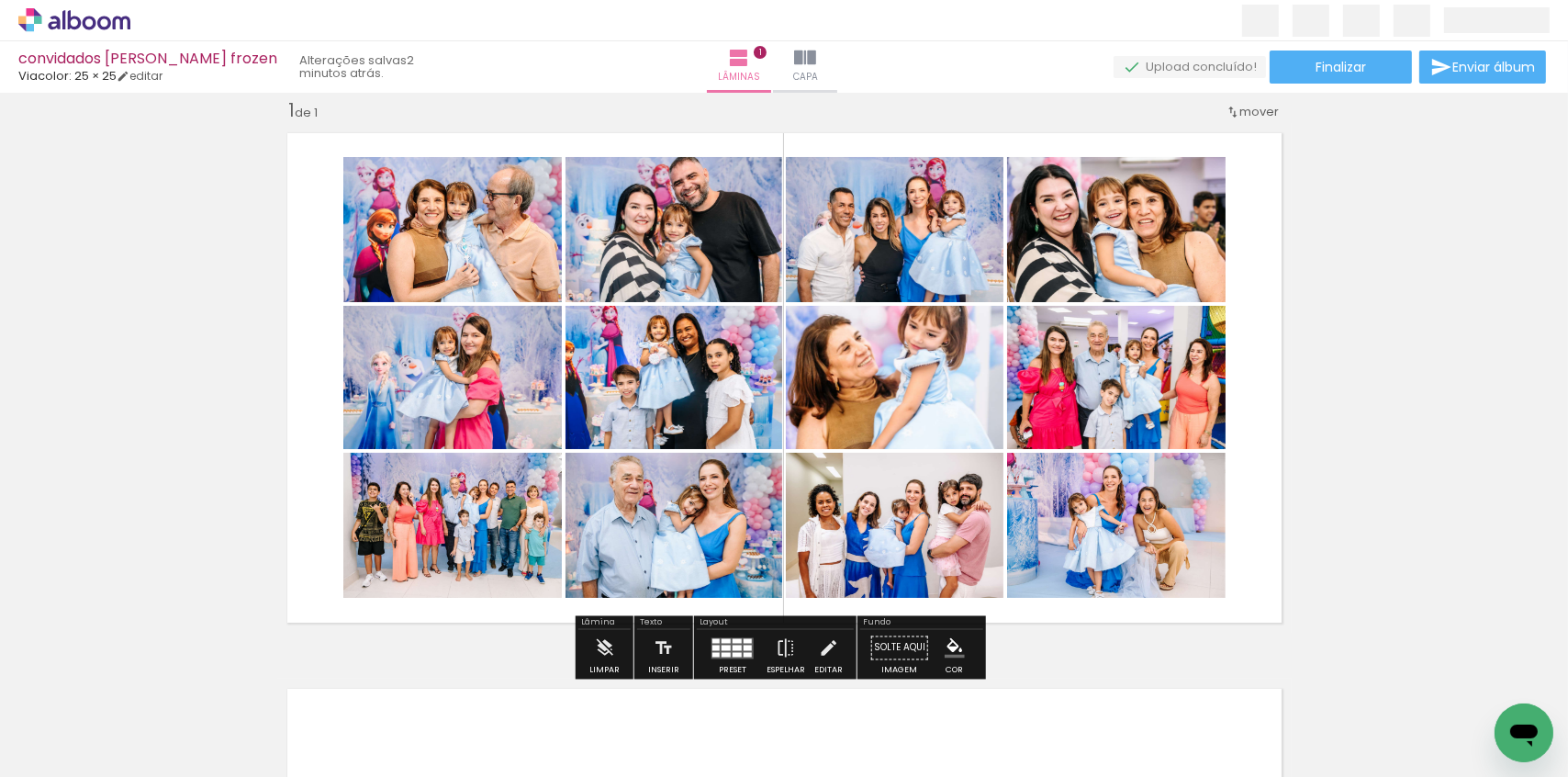
click at [1358, 400] on div "Inserir lâmina 1 de 1" at bounding box center [784, 632] width 1568 height 1112
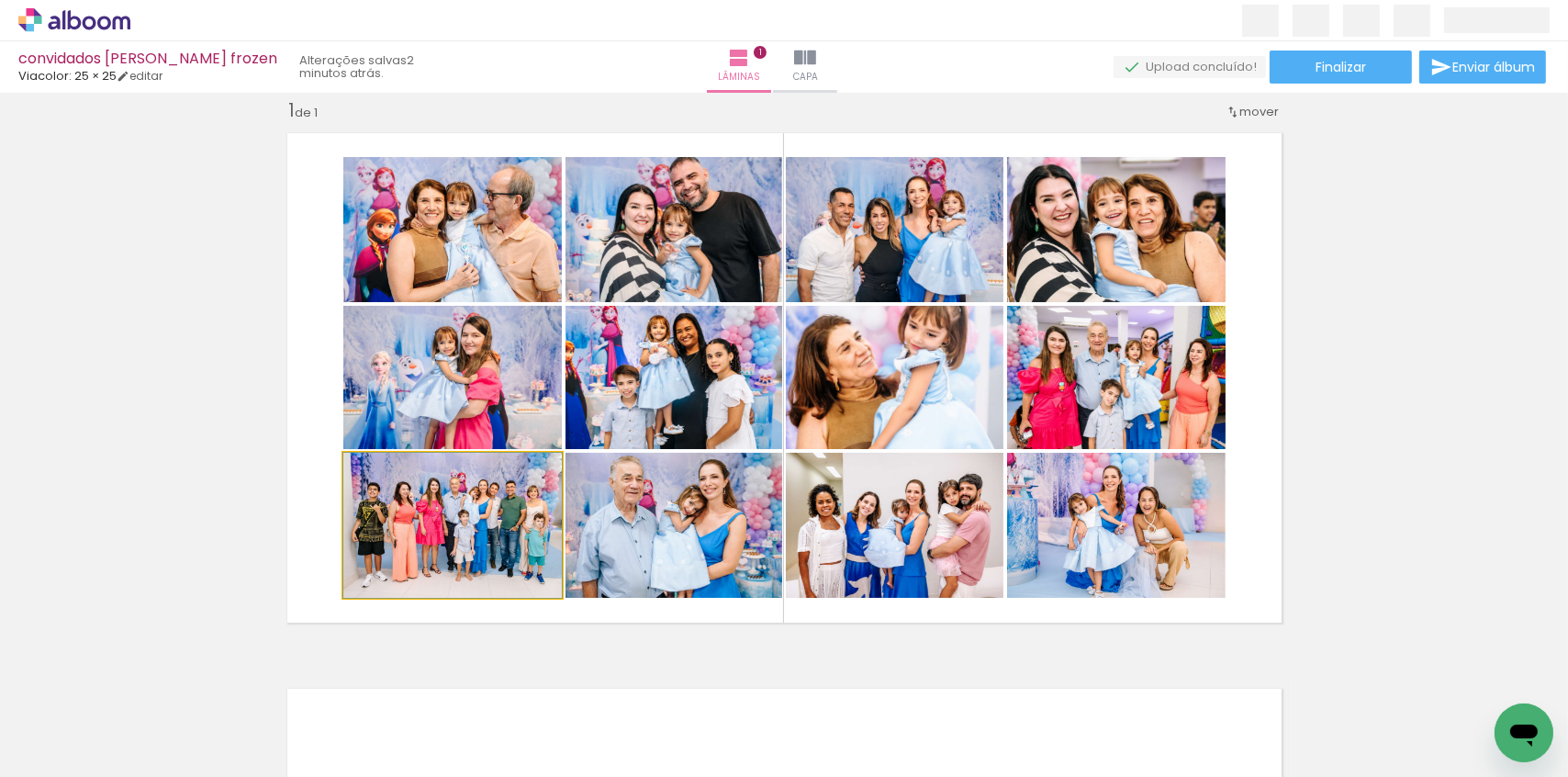
click at [486, 565] on quentale-photo at bounding box center [452, 524] width 218 height 145
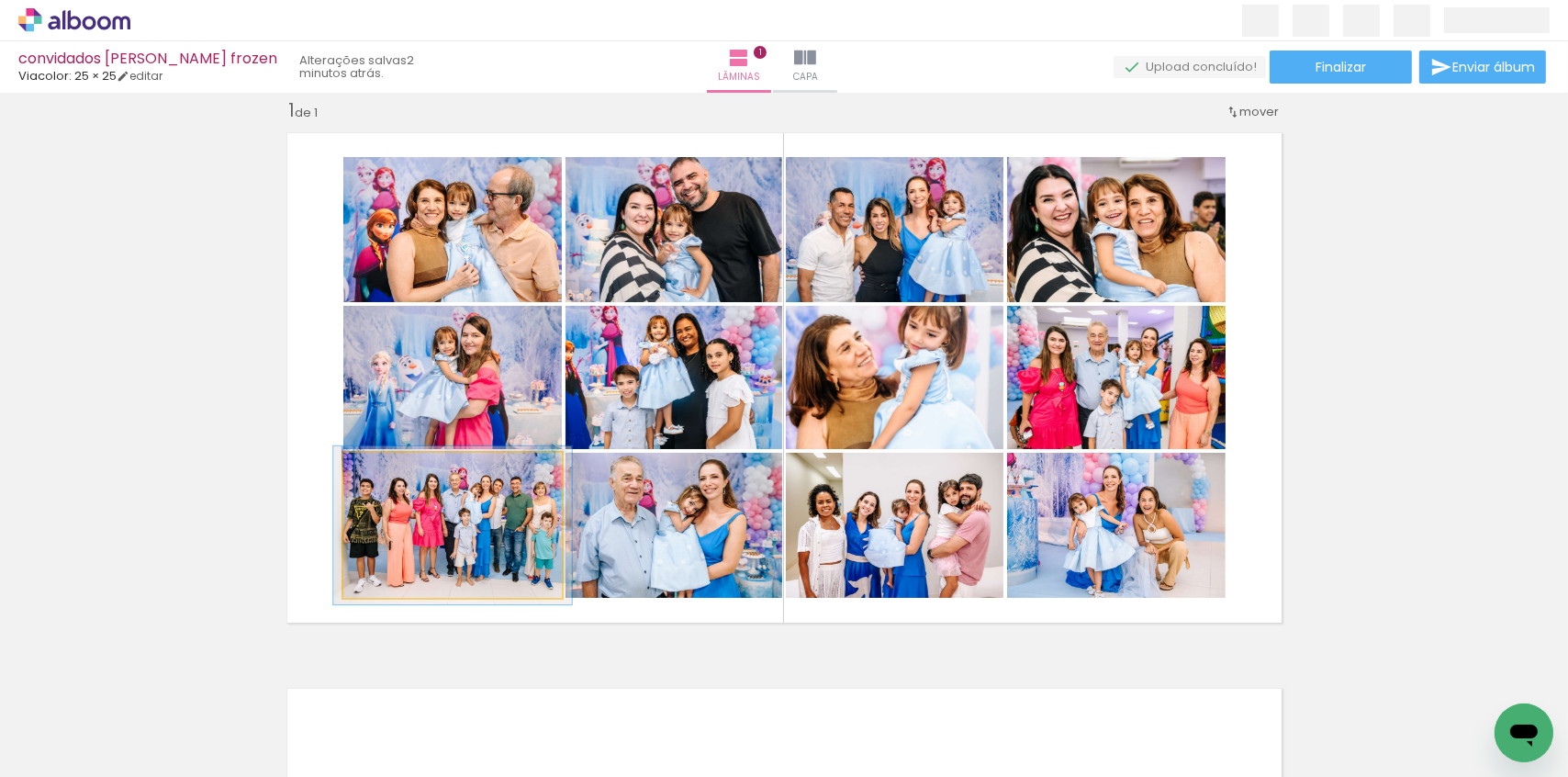
type paper-slider "109"
click at [389, 472] on div at bounding box center [392, 472] width 17 height 17
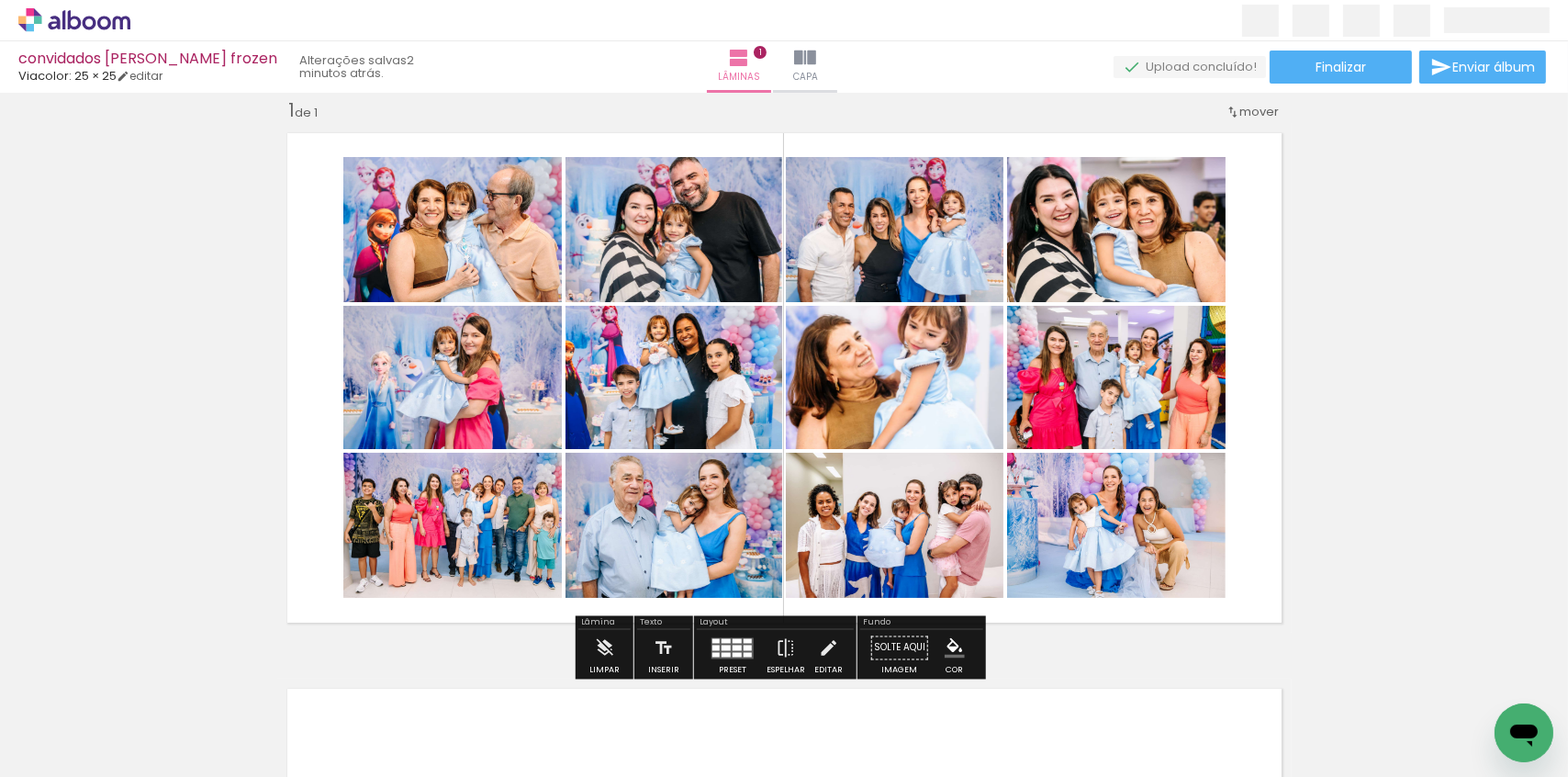
click at [239, 541] on div "Inserir lâmina 1 de 1" at bounding box center [784, 632] width 1568 height 1112
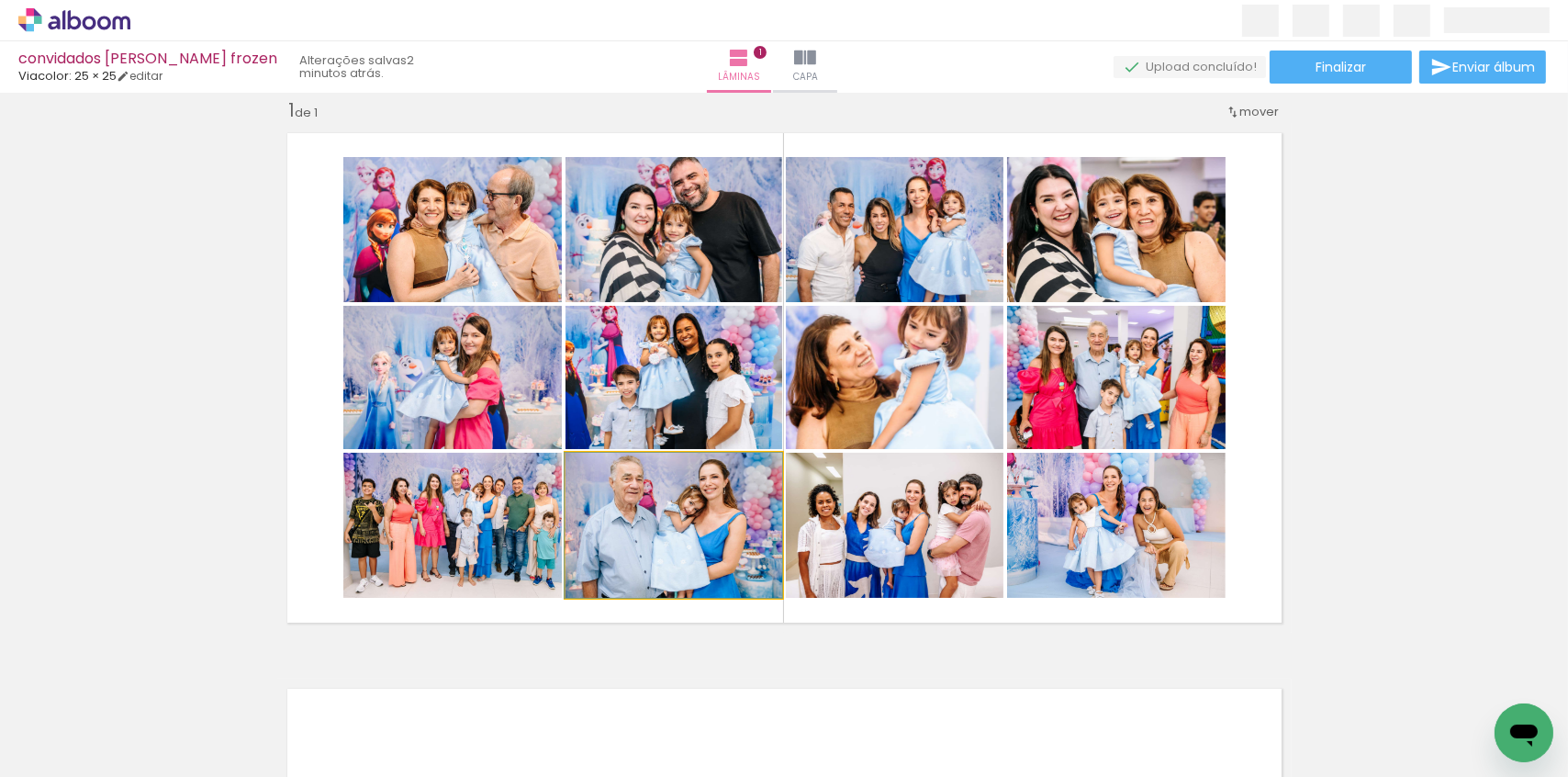
click at [718, 517] on quentale-photo at bounding box center [673, 524] width 216 height 145
type paper-slider "104"
click at [608, 473] on div at bounding box center [610, 472] width 17 height 17
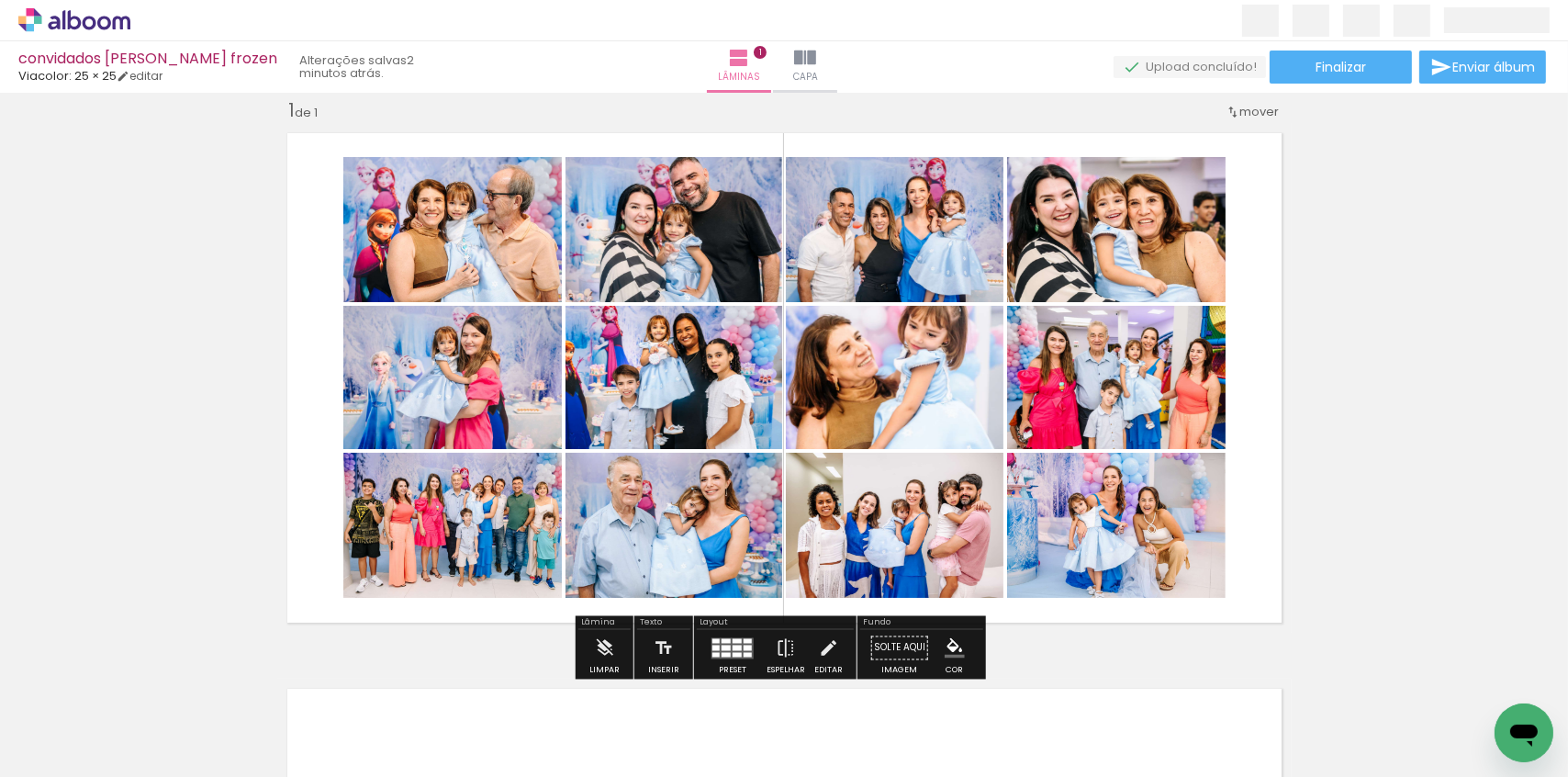
click at [876, 545] on quentale-photo at bounding box center [895, 524] width 217 height 145
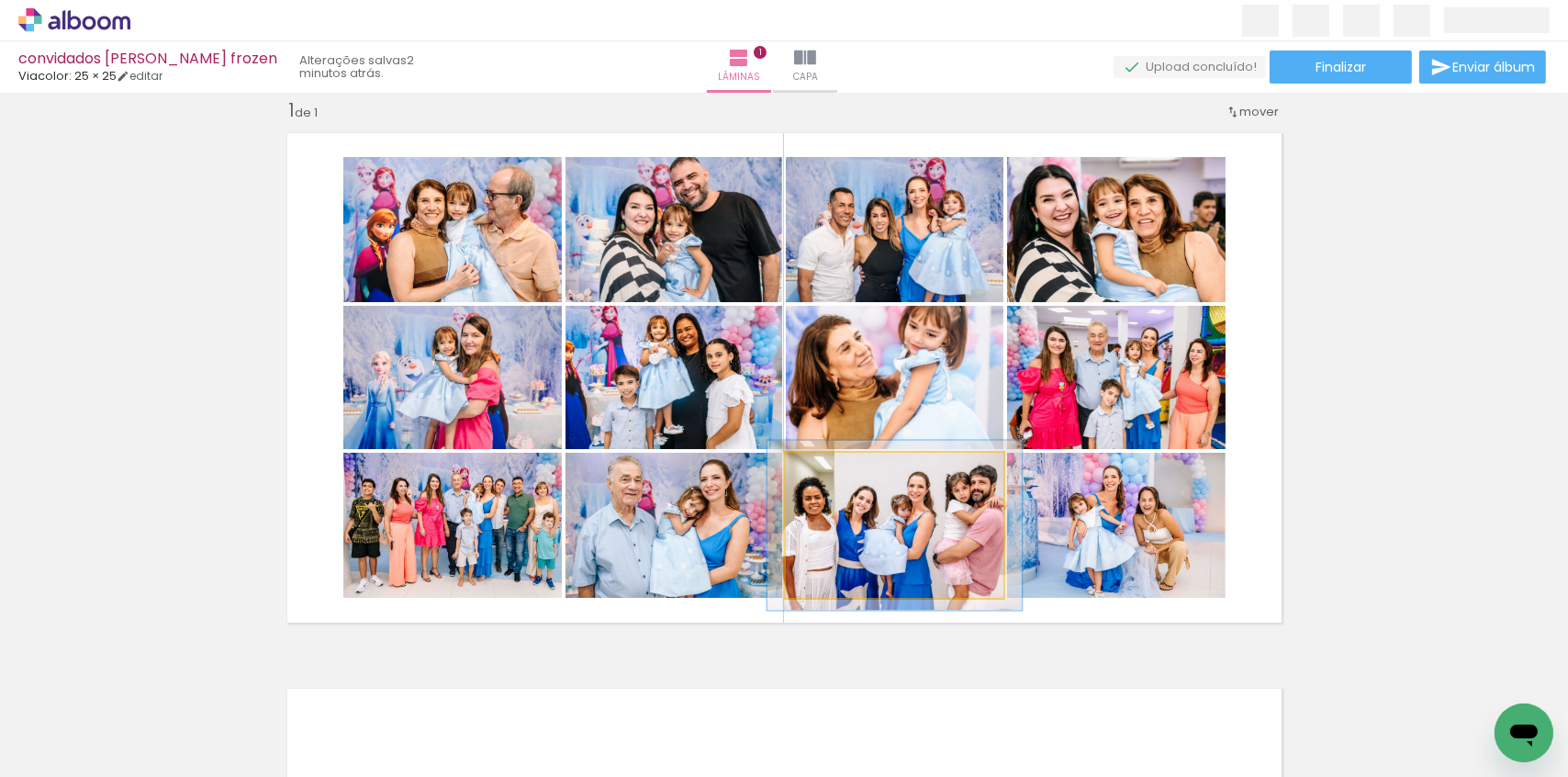
click at [833, 476] on div at bounding box center [839, 472] width 17 height 17
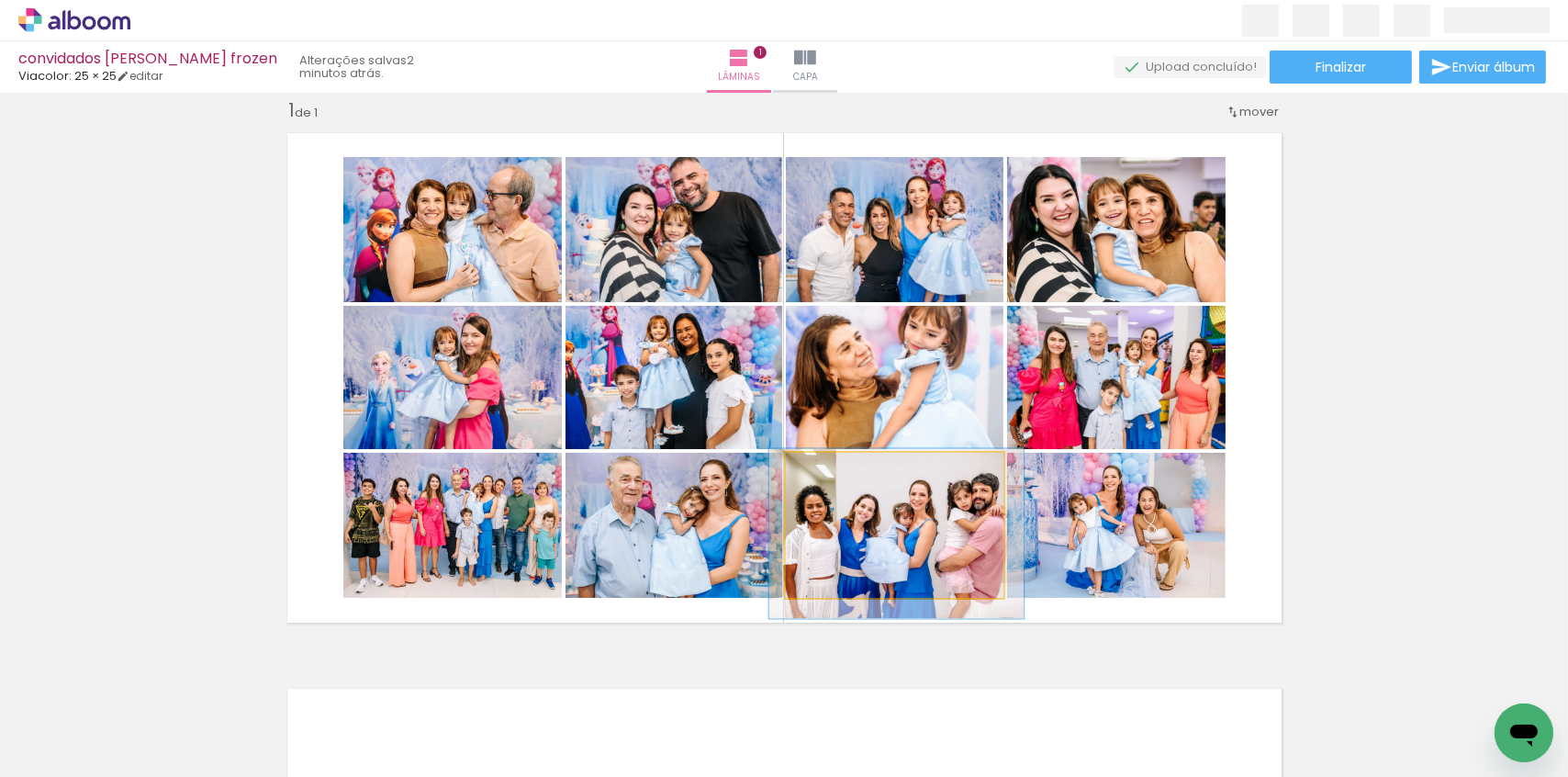
click at [885, 521] on quentale-photo at bounding box center [895, 524] width 217 height 145
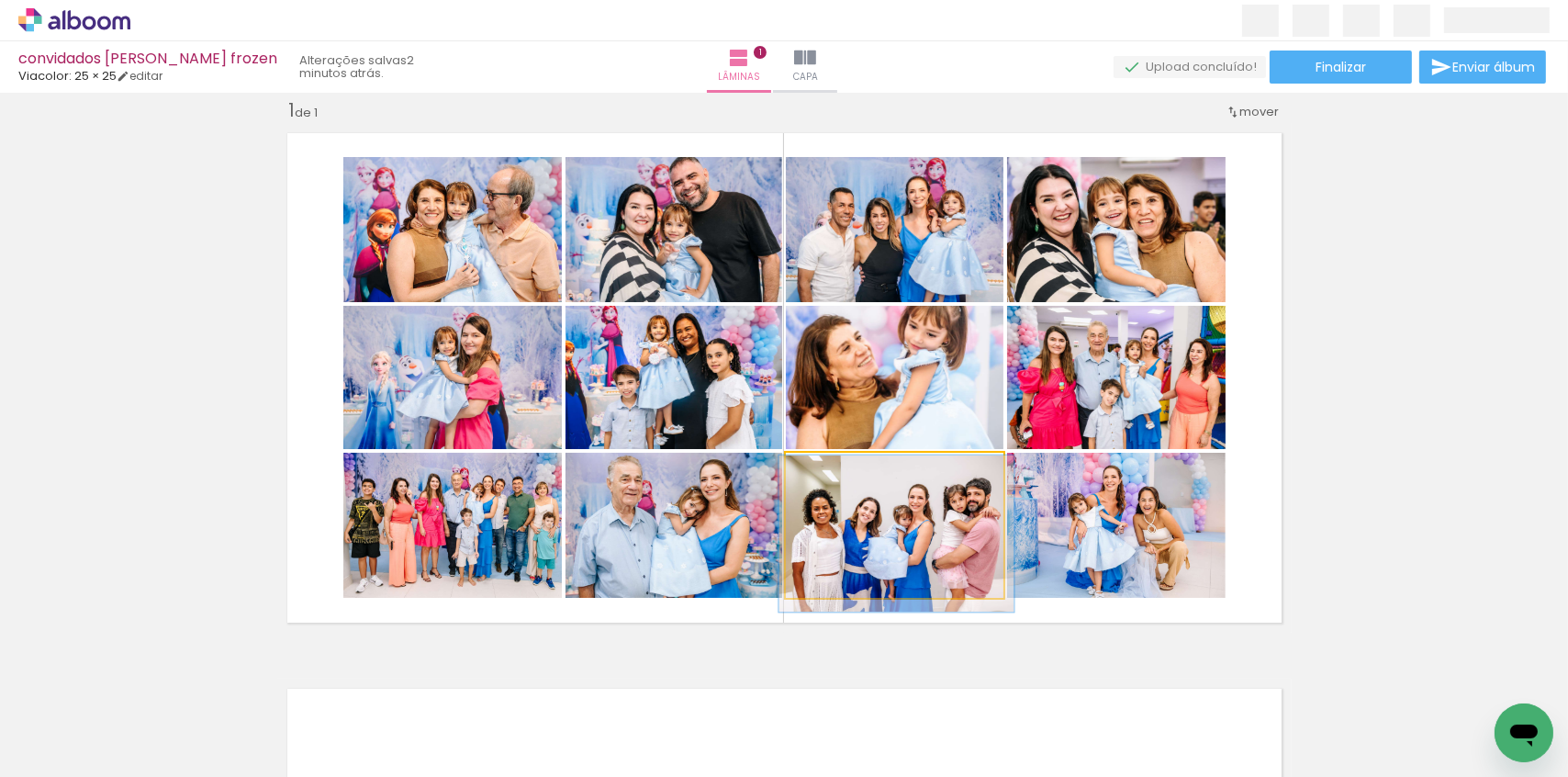
type paper-slider "108"
click at [828, 475] on div at bounding box center [834, 472] width 17 height 17
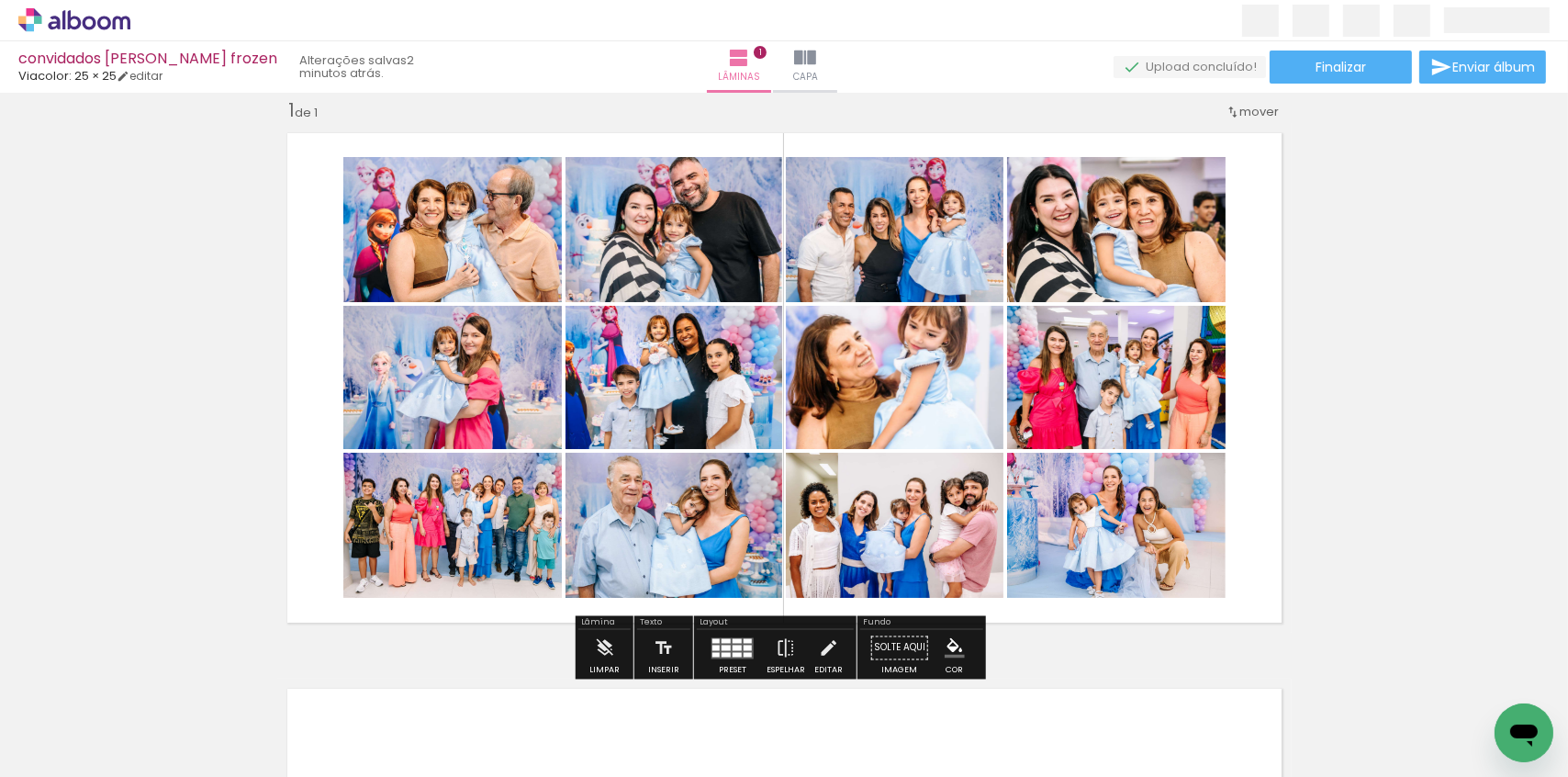
click at [1132, 518] on quentale-photo at bounding box center [1116, 524] width 218 height 145
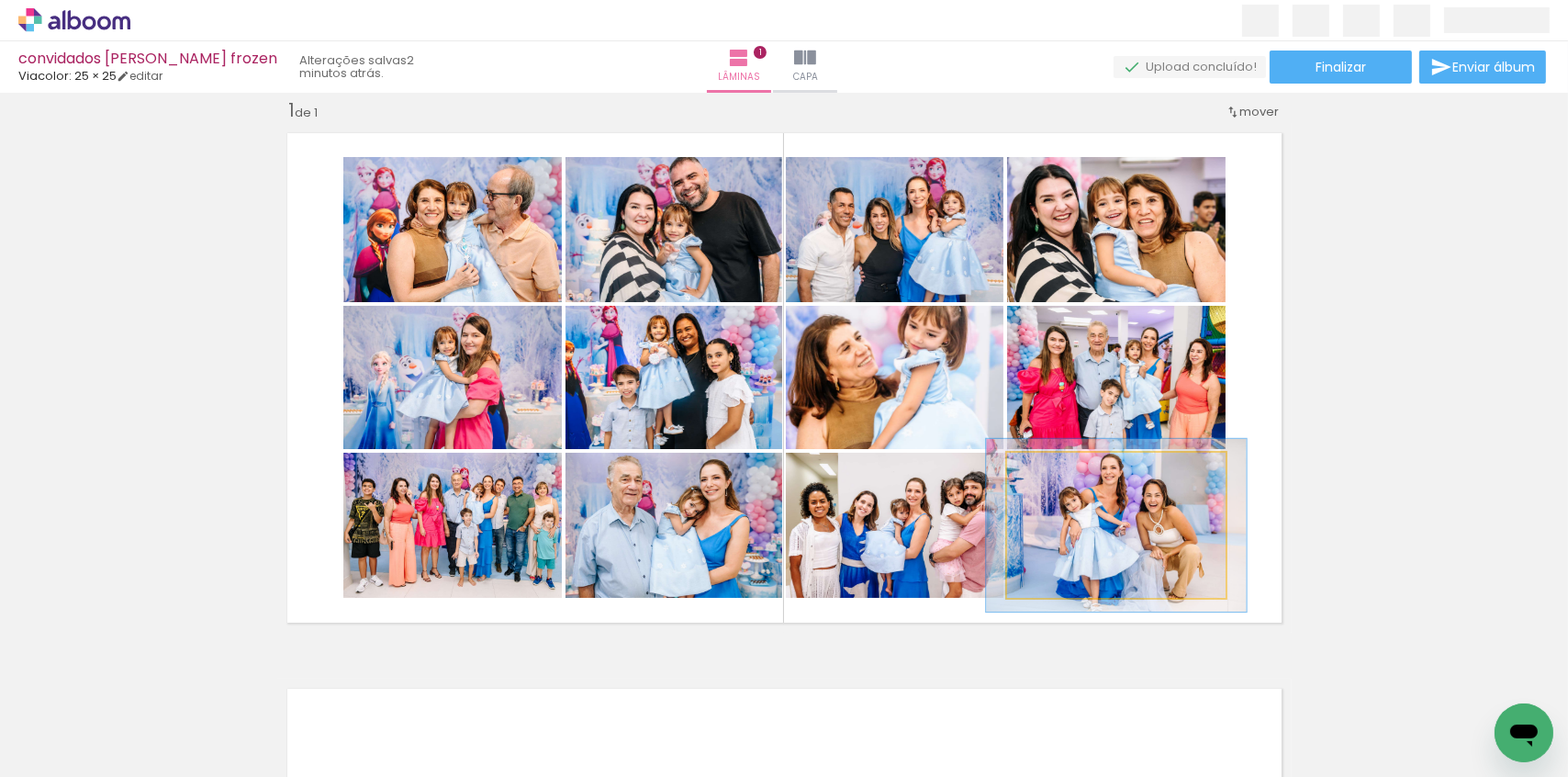
drag, startPoint x: 1048, startPoint y: 477, endPoint x: 1059, endPoint y: 478, distance: 11.0
type paper-slider "119"
click at [1059, 478] on div at bounding box center [1062, 472] width 30 height 30
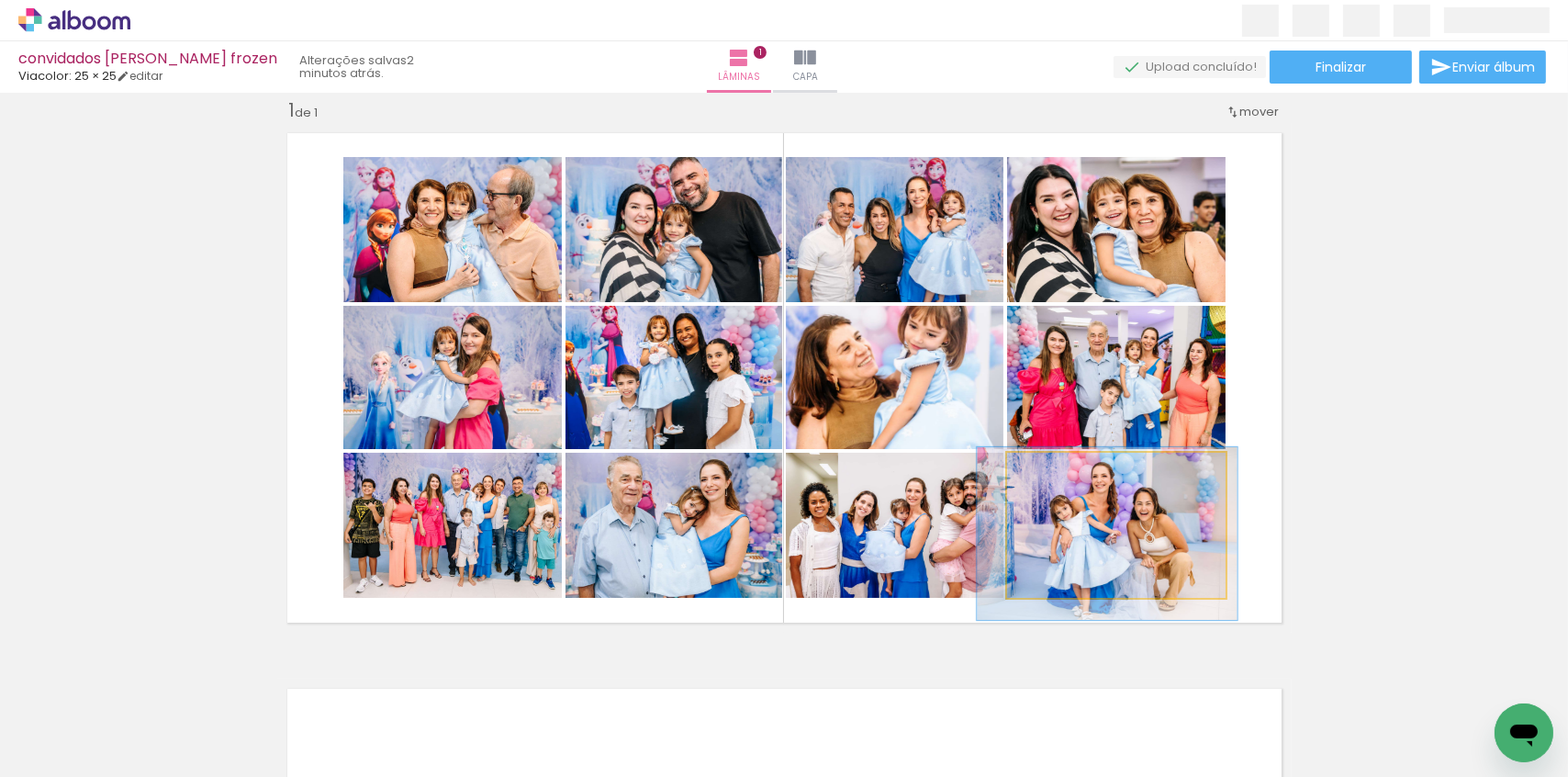
drag, startPoint x: 1117, startPoint y: 569, endPoint x: 1108, endPoint y: 577, distance: 12.0
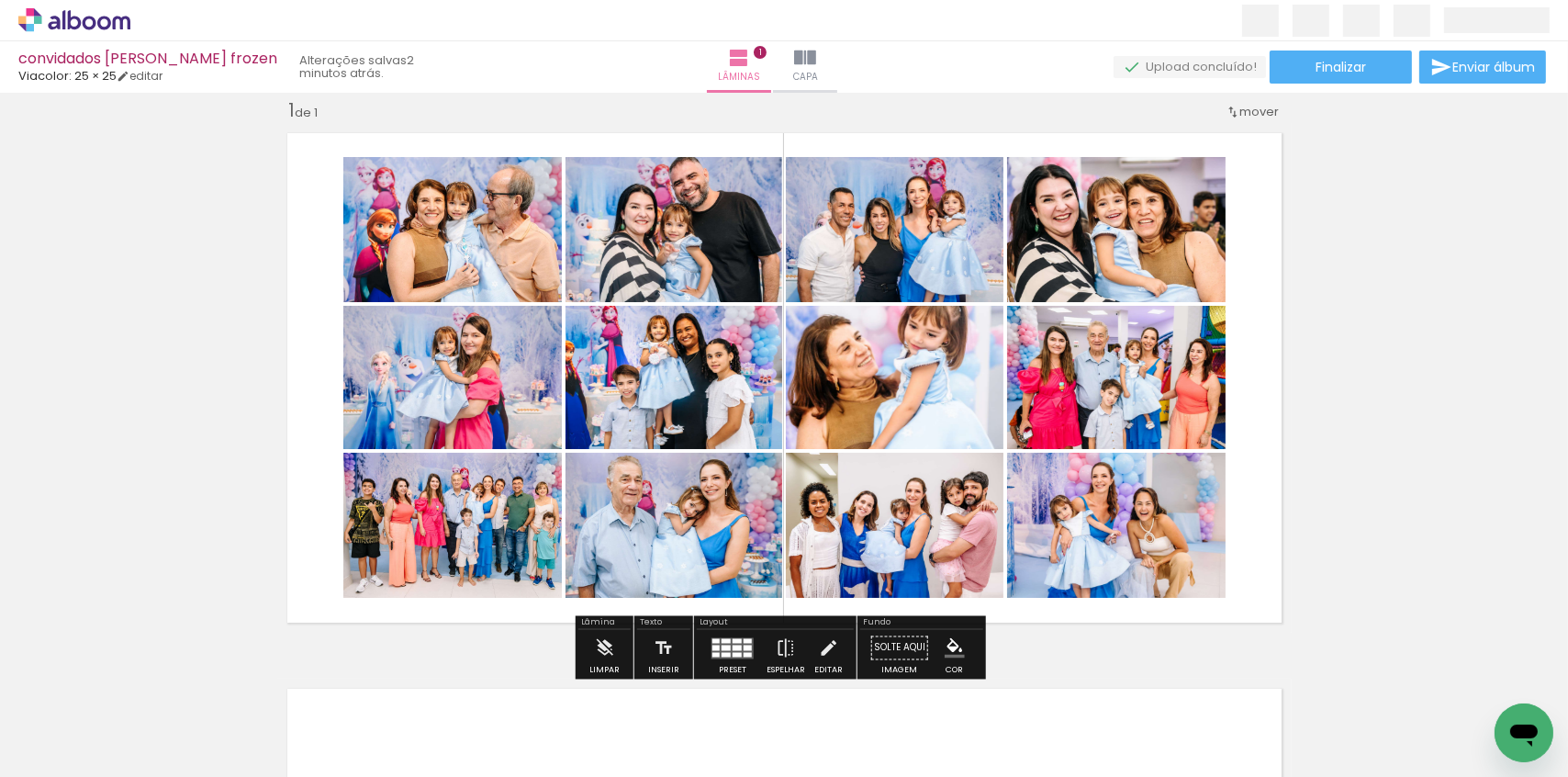
click at [1430, 481] on div "Inserir lâmina 1 de 1" at bounding box center [784, 632] width 1568 height 1112
click at [1317, 453] on div "Inserir lâmina 1 de 1" at bounding box center [784, 632] width 1568 height 1112
click at [201, 301] on div "Inserir lâmina 1 de 1" at bounding box center [784, 632] width 1568 height 1112
click at [229, 156] on div "Inserir lâmina 1 de 1" at bounding box center [784, 632] width 1568 height 1112
click at [176, 181] on div "Inserir lâmina 1 de 1" at bounding box center [784, 632] width 1568 height 1112
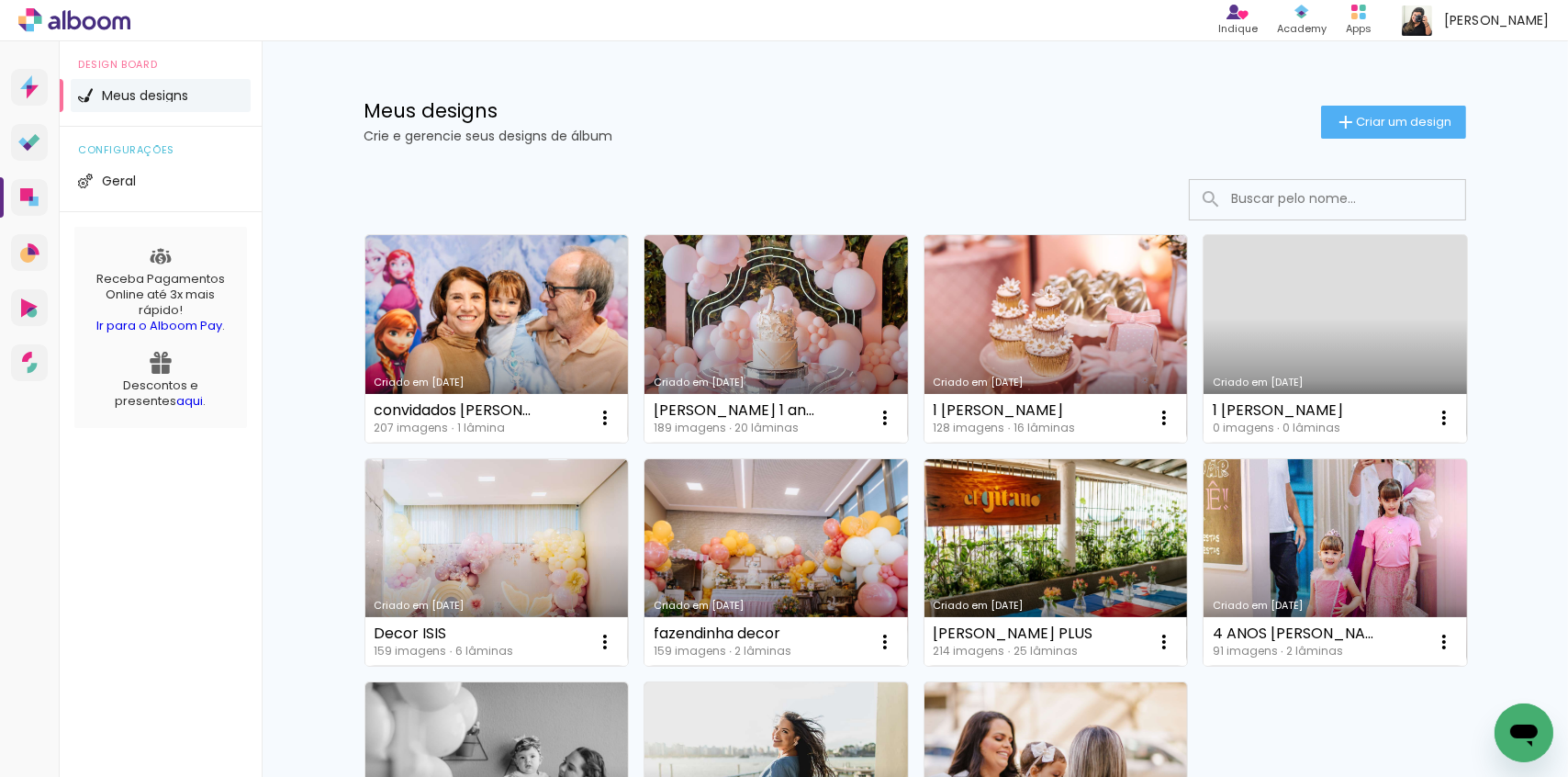
click at [461, 312] on link "Criado em [DATE]" at bounding box center [497, 339] width 264 height 207
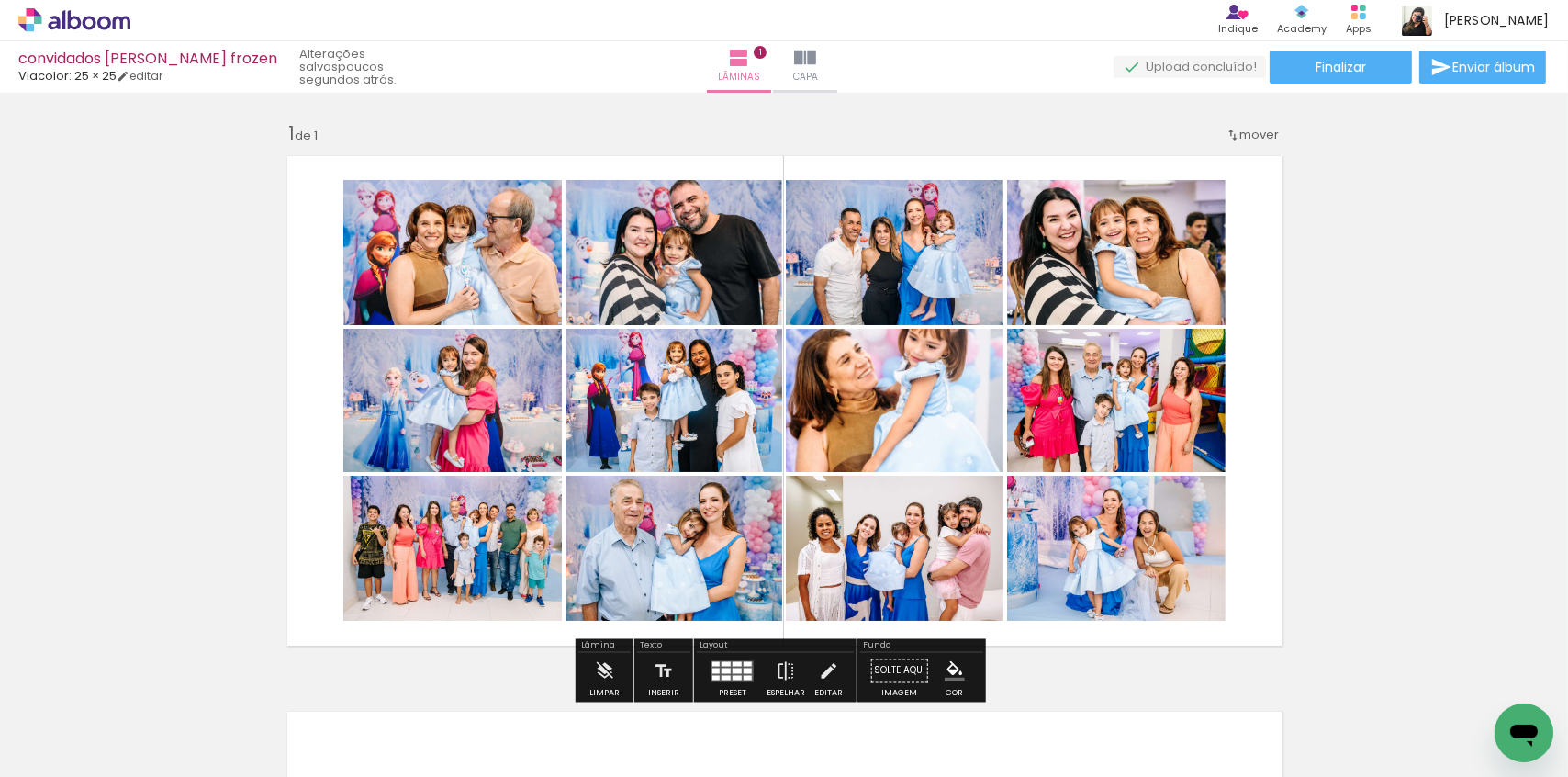
click at [1376, 400] on div "Inserir lâmina 1 de 1" at bounding box center [784, 655] width 1568 height 1112
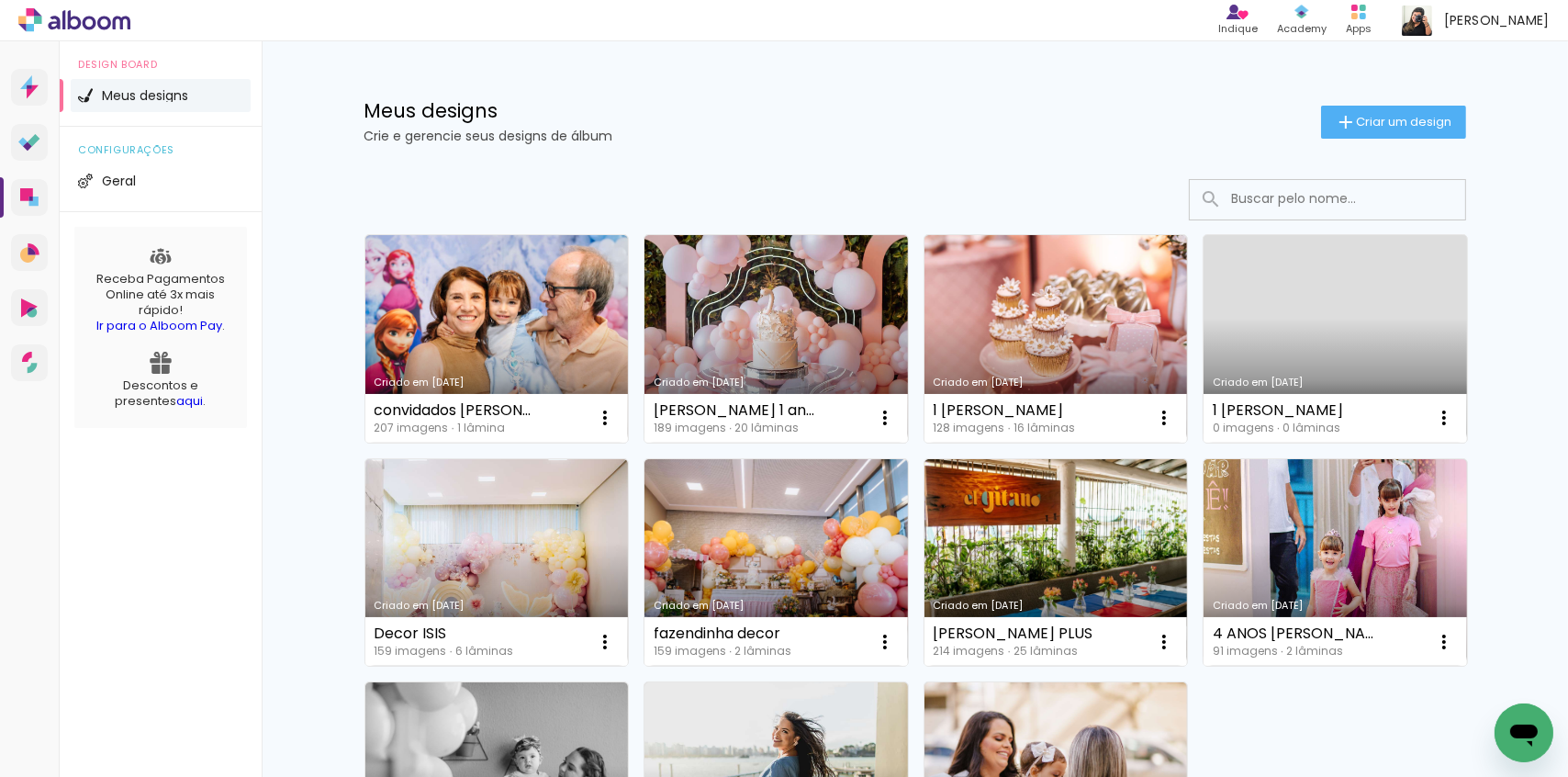
click at [804, 104] on h1 "Meus designs" at bounding box center [842, 111] width 957 height 20
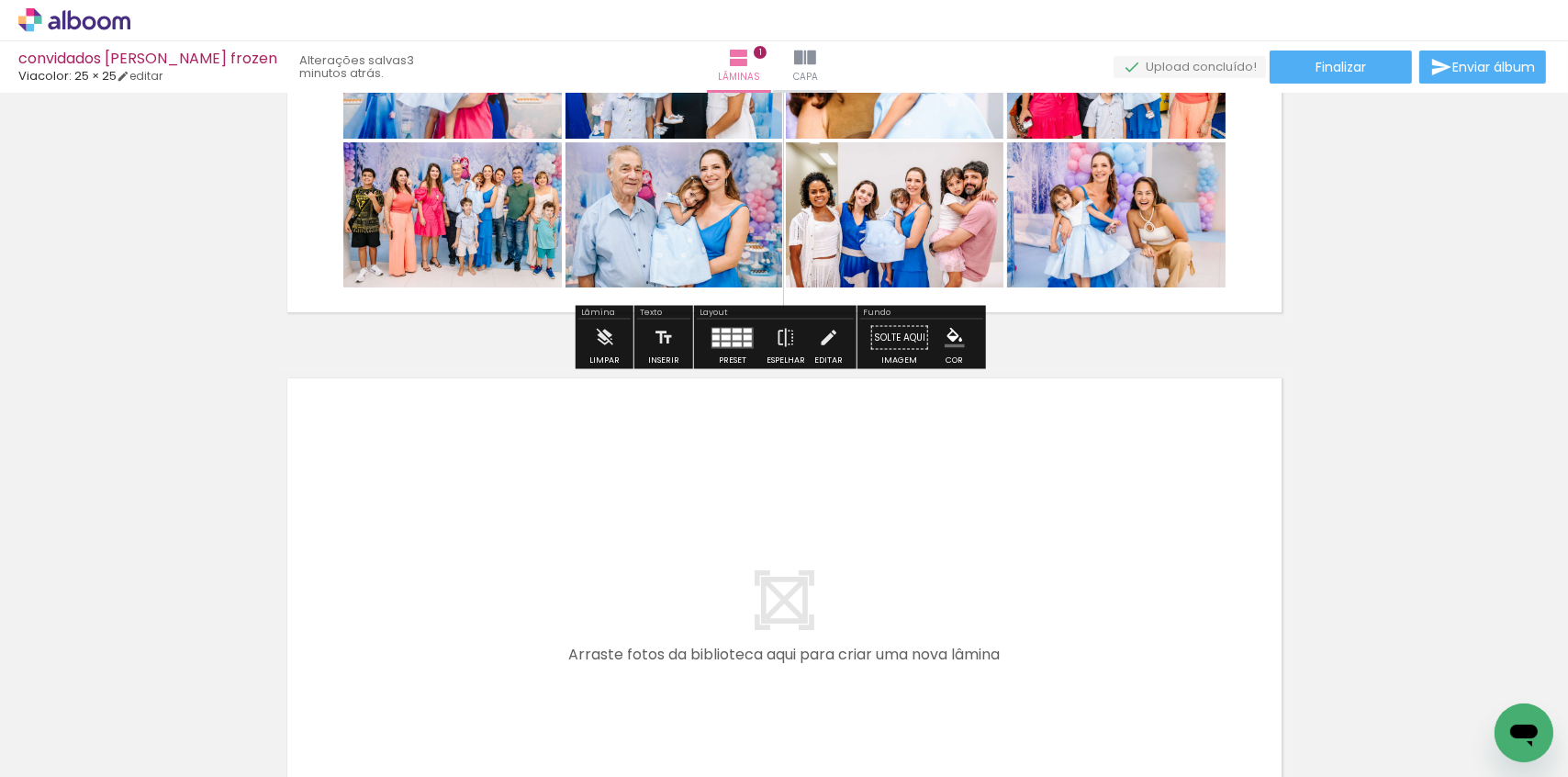
click at [775, 542] on quentale-layouter at bounding box center [785, 623] width 1015 height 509
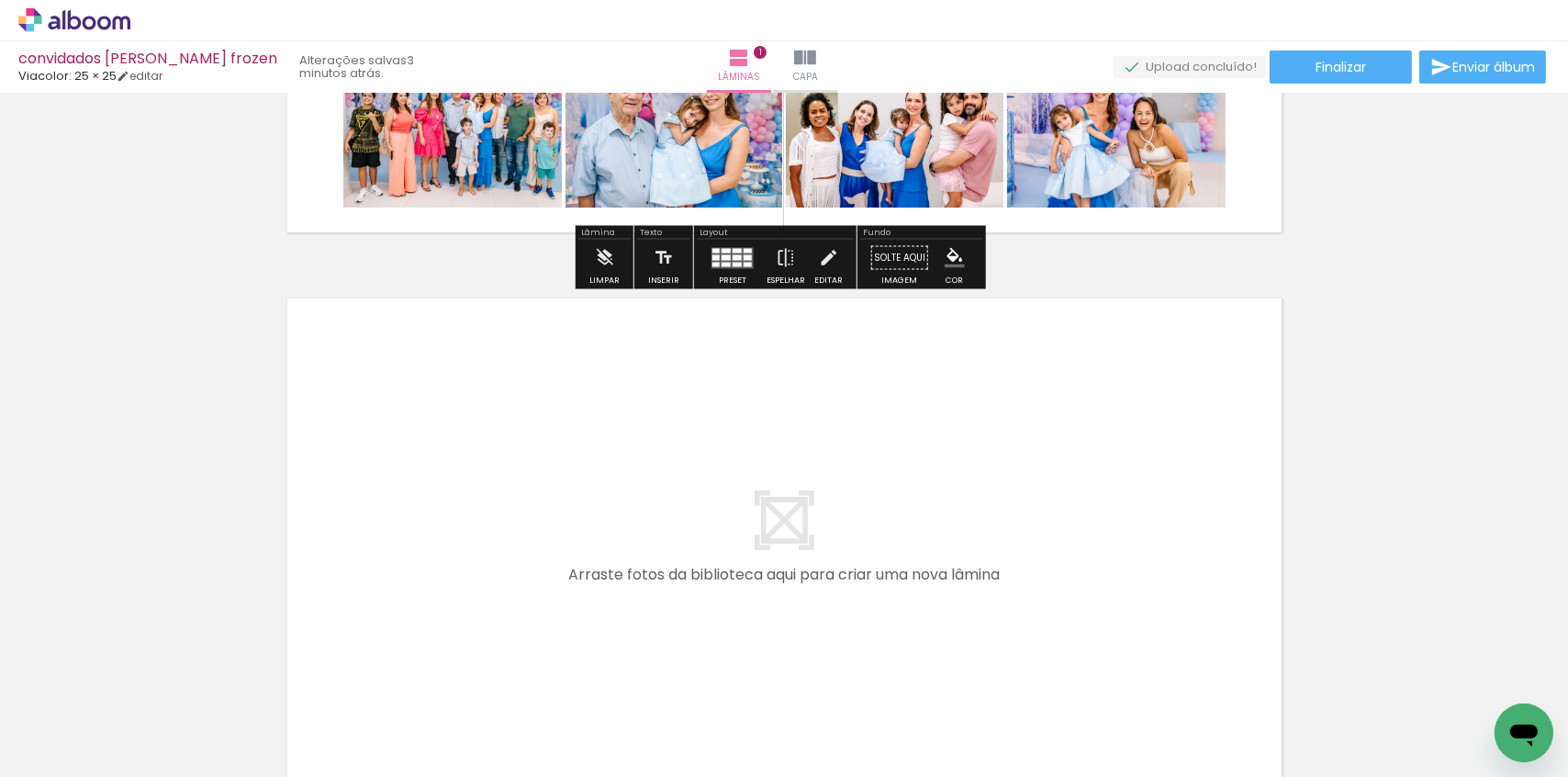
scroll to position [612, 0]
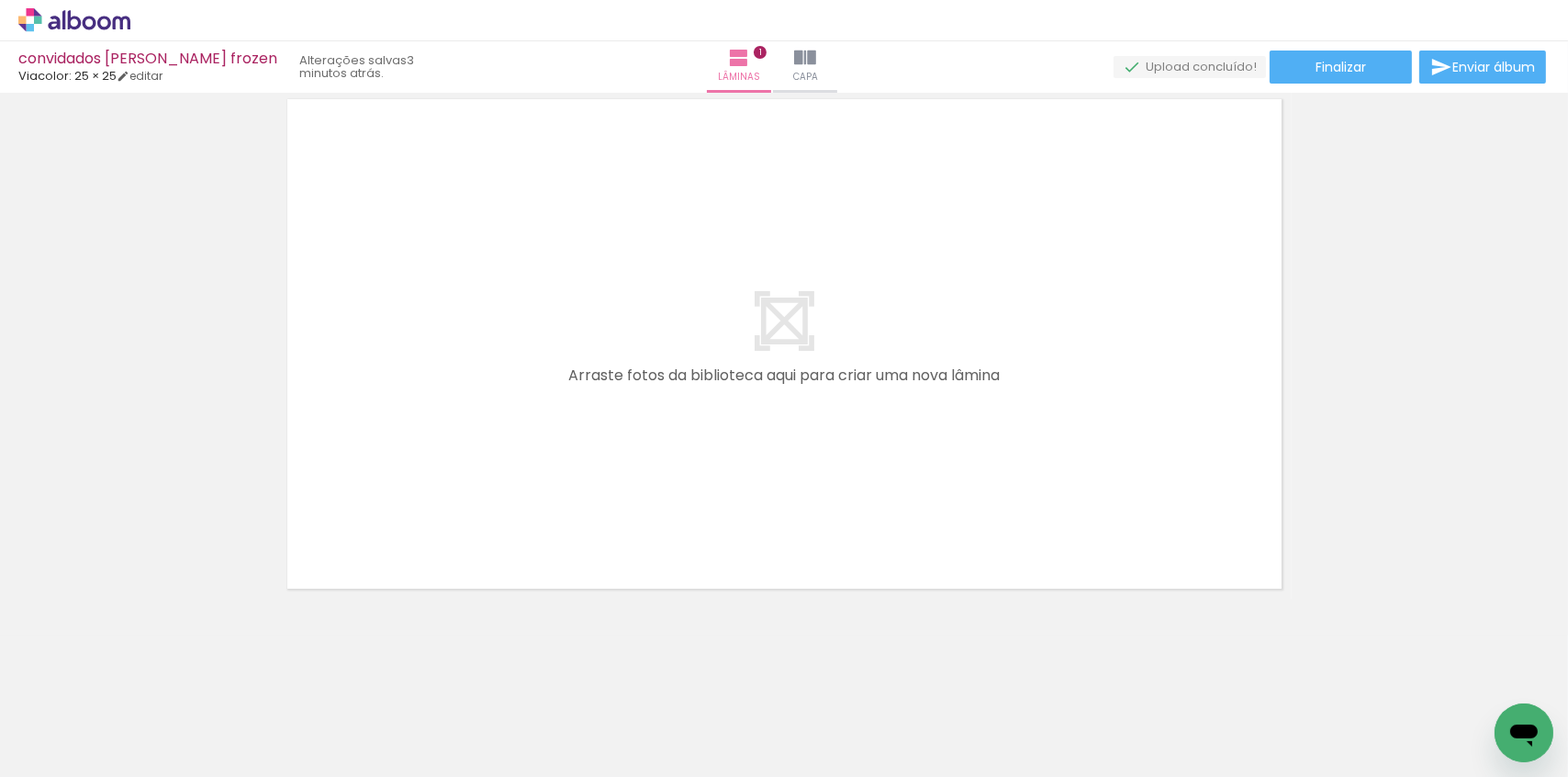
click at [787, 413] on quentale-layouter at bounding box center [785, 344] width 1015 height 509
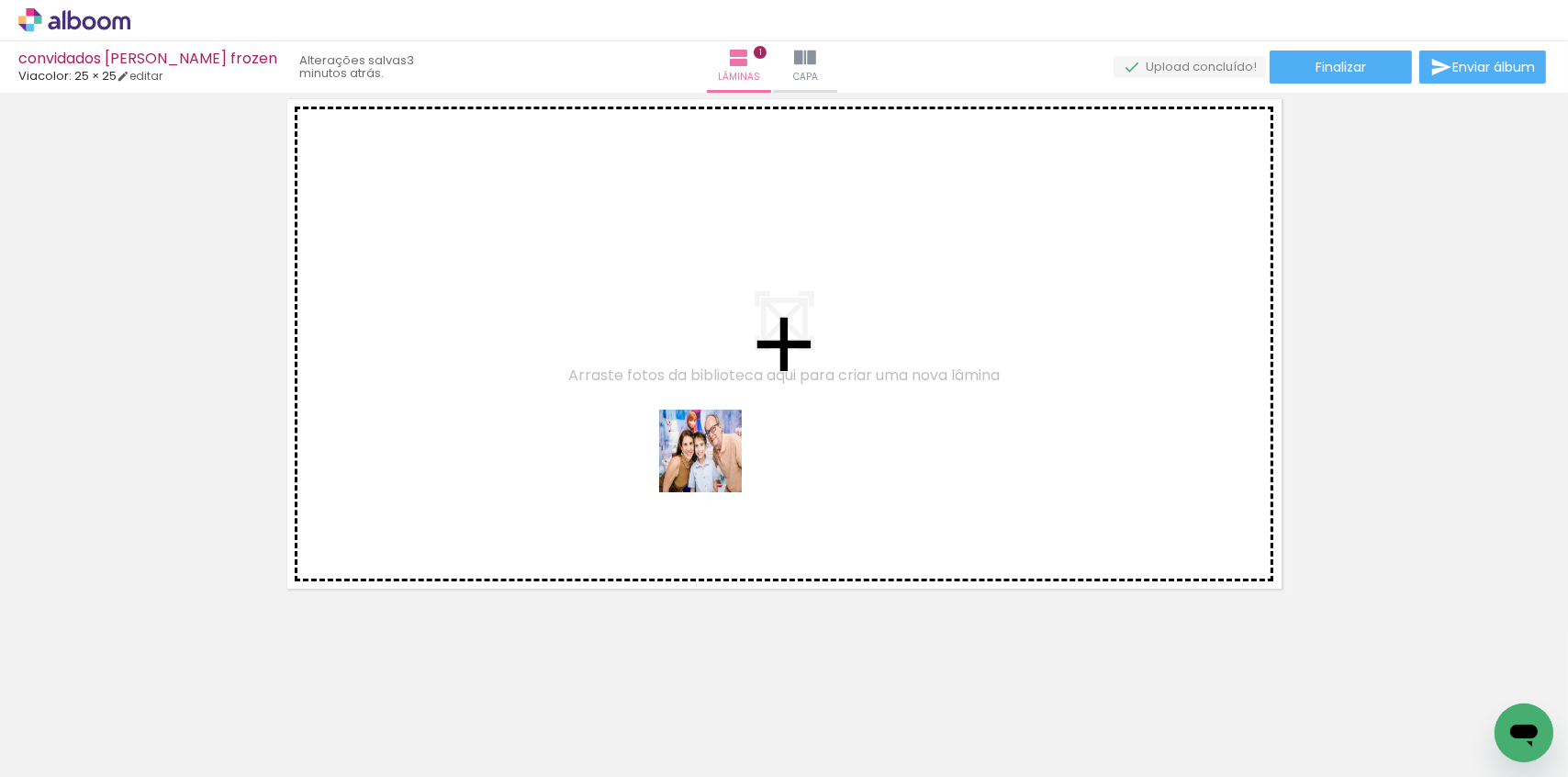
drag, startPoint x: 704, startPoint y: 712, endPoint x: 715, endPoint y: 465, distance: 247.2
click at [715, 465] on quentale-workspace at bounding box center [784, 388] width 1568 height 777
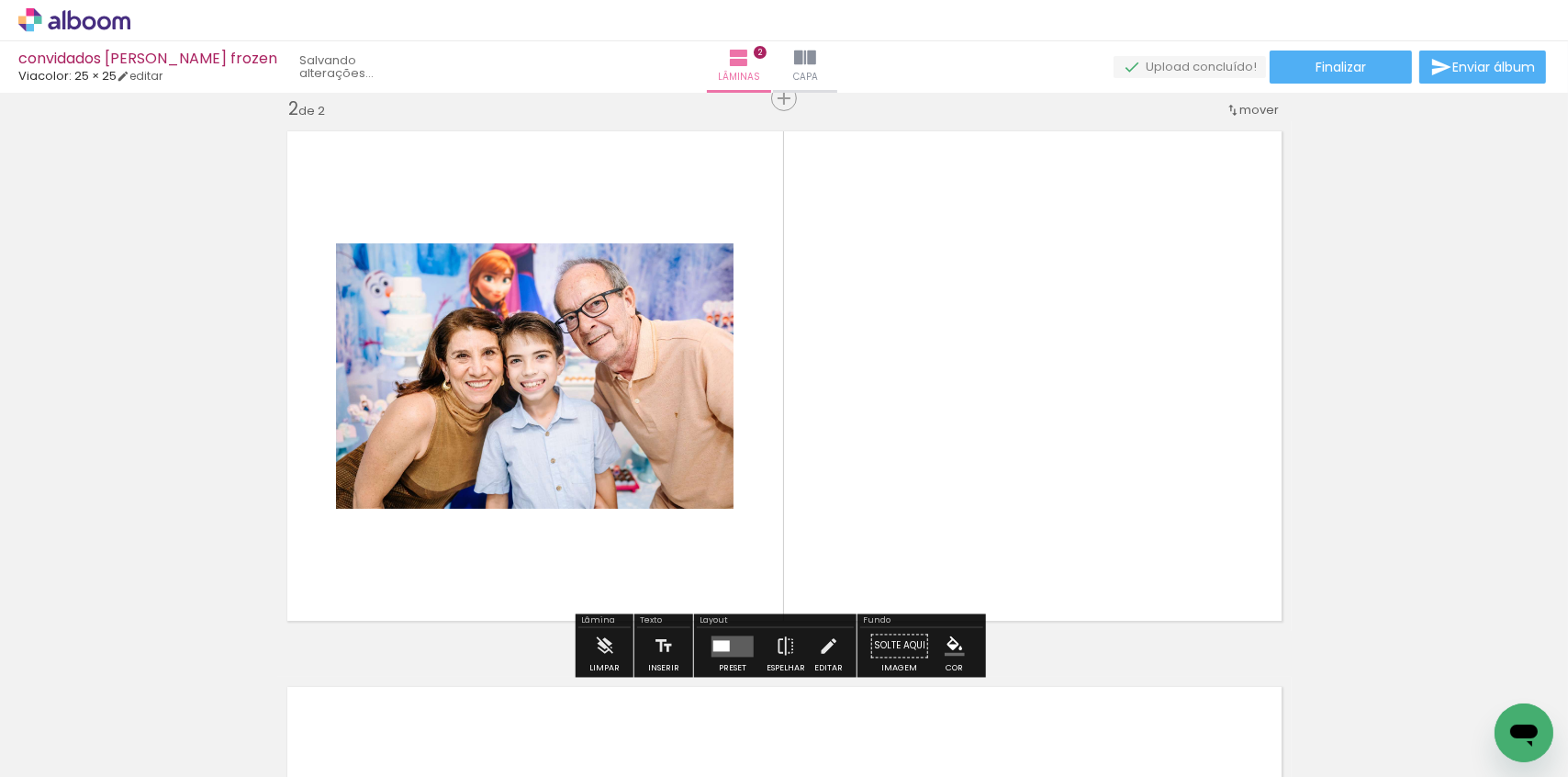
scroll to position [579, 0]
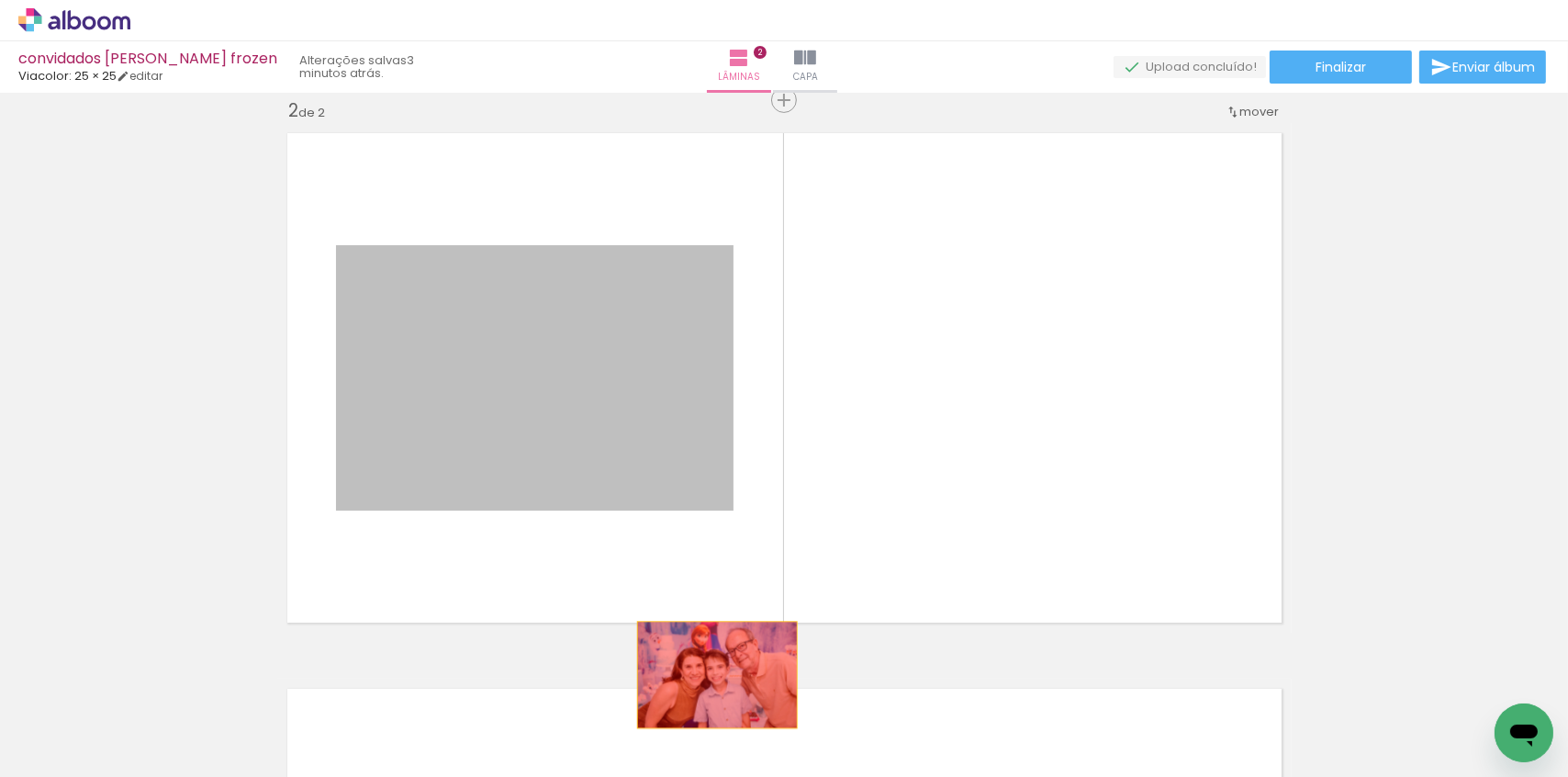
drag, startPoint x: 597, startPoint y: 375, endPoint x: 708, endPoint y: 719, distance: 361.5
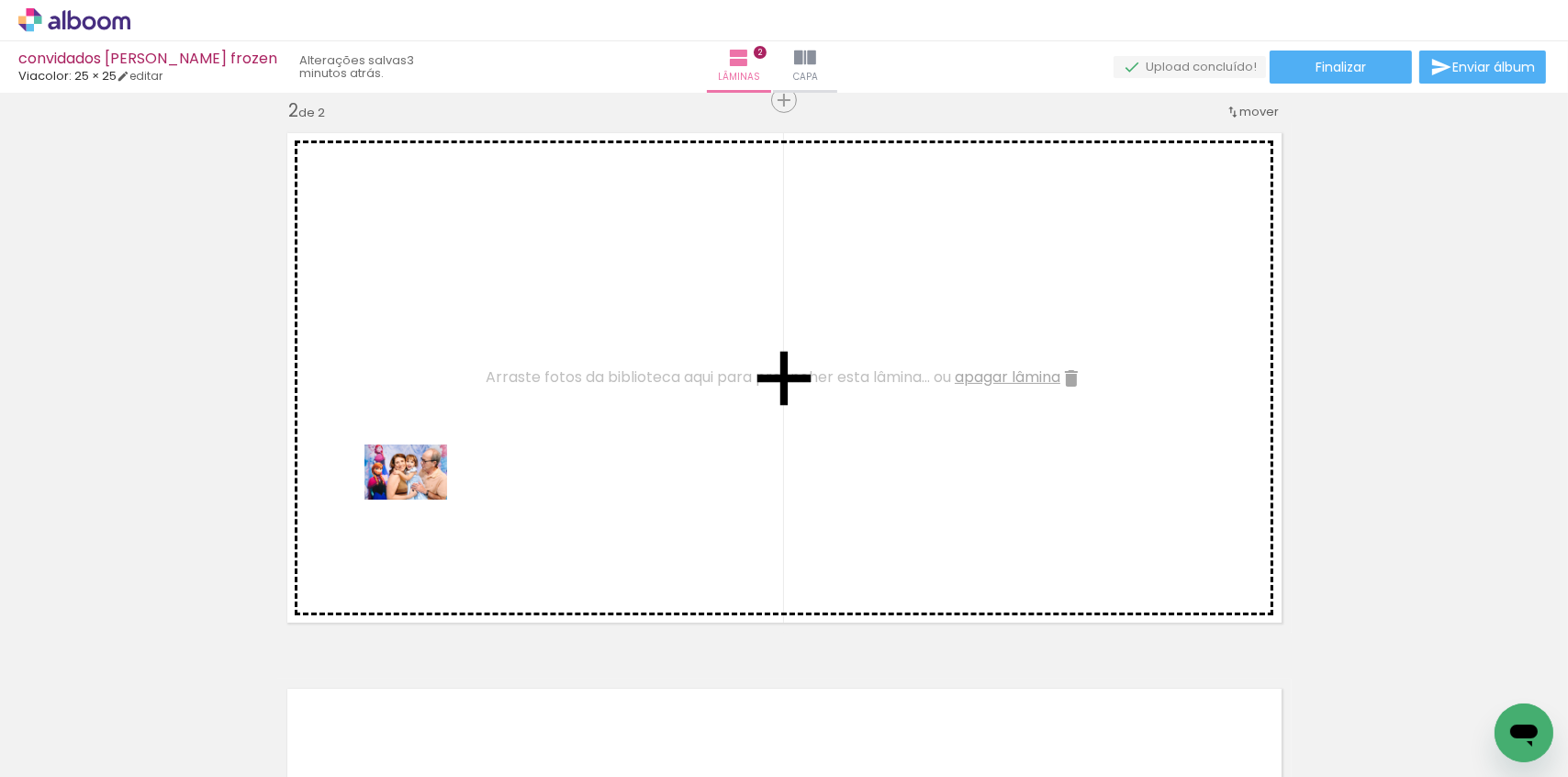
drag, startPoint x: 291, startPoint y: 731, endPoint x: 420, endPoint y: 500, distance: 264.6
click at [420, 500] on quentale-workspace at bounding box center [784, 388] width 1568 height 777
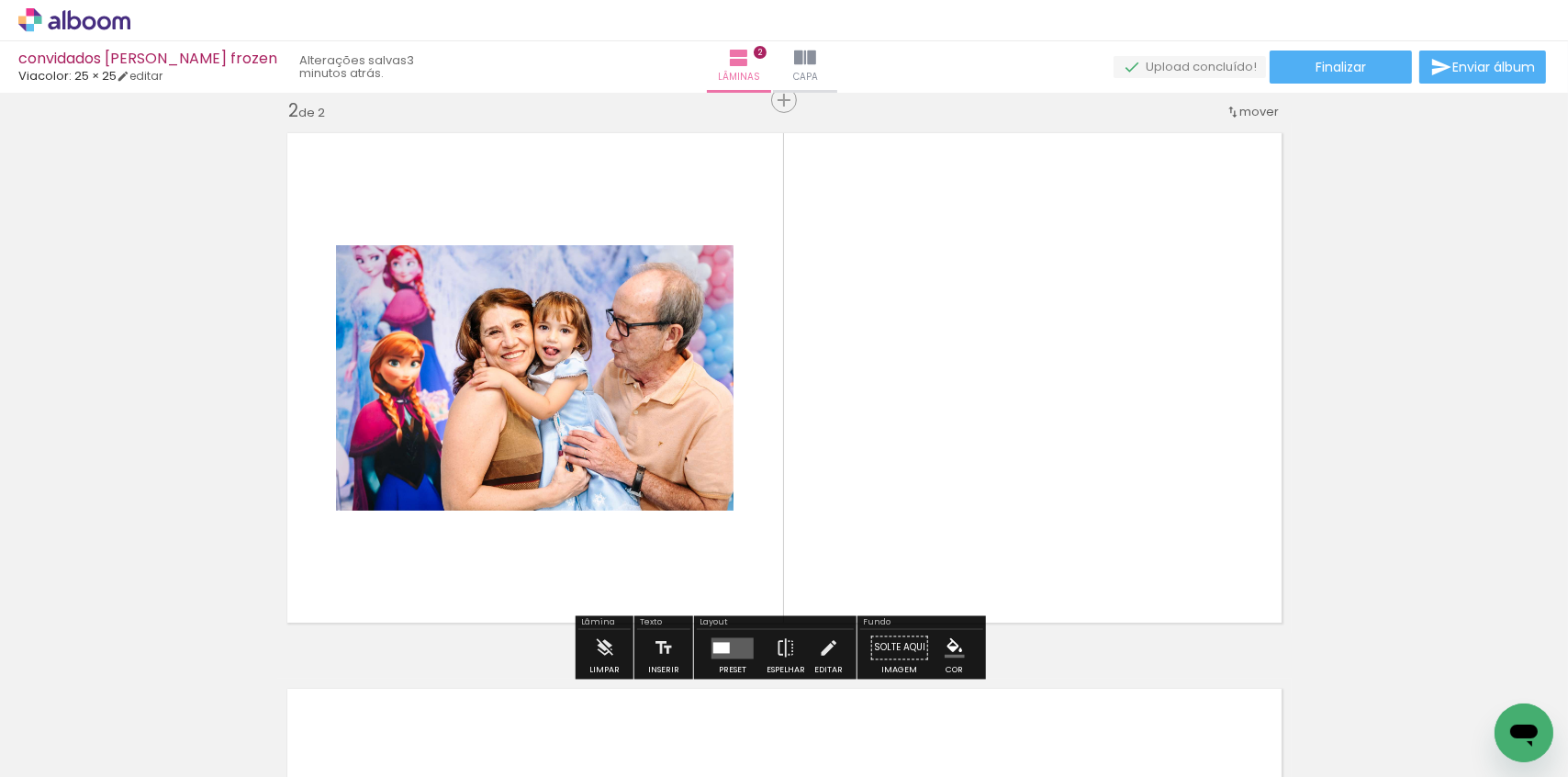
click at [243, 194] on div "Inserir lâmina 1 de 2 Inserir lâmina 2 de 2" at bounding box center [784, 354] width 1568 height 1668
click at [0, 0] on slot "3 minutos atrás." at bounding box center [0, 0] width 0 height 0
click at [444, 109] on div "Inserir lâmina 1 de 2 Inserir lâmina 2 de 2" at bounding box center [784, 354] width 1568 height 1668
click at [1322, 76] on paper-button "Finalizar" at bounding box center [1341, 66] width 142 height 33
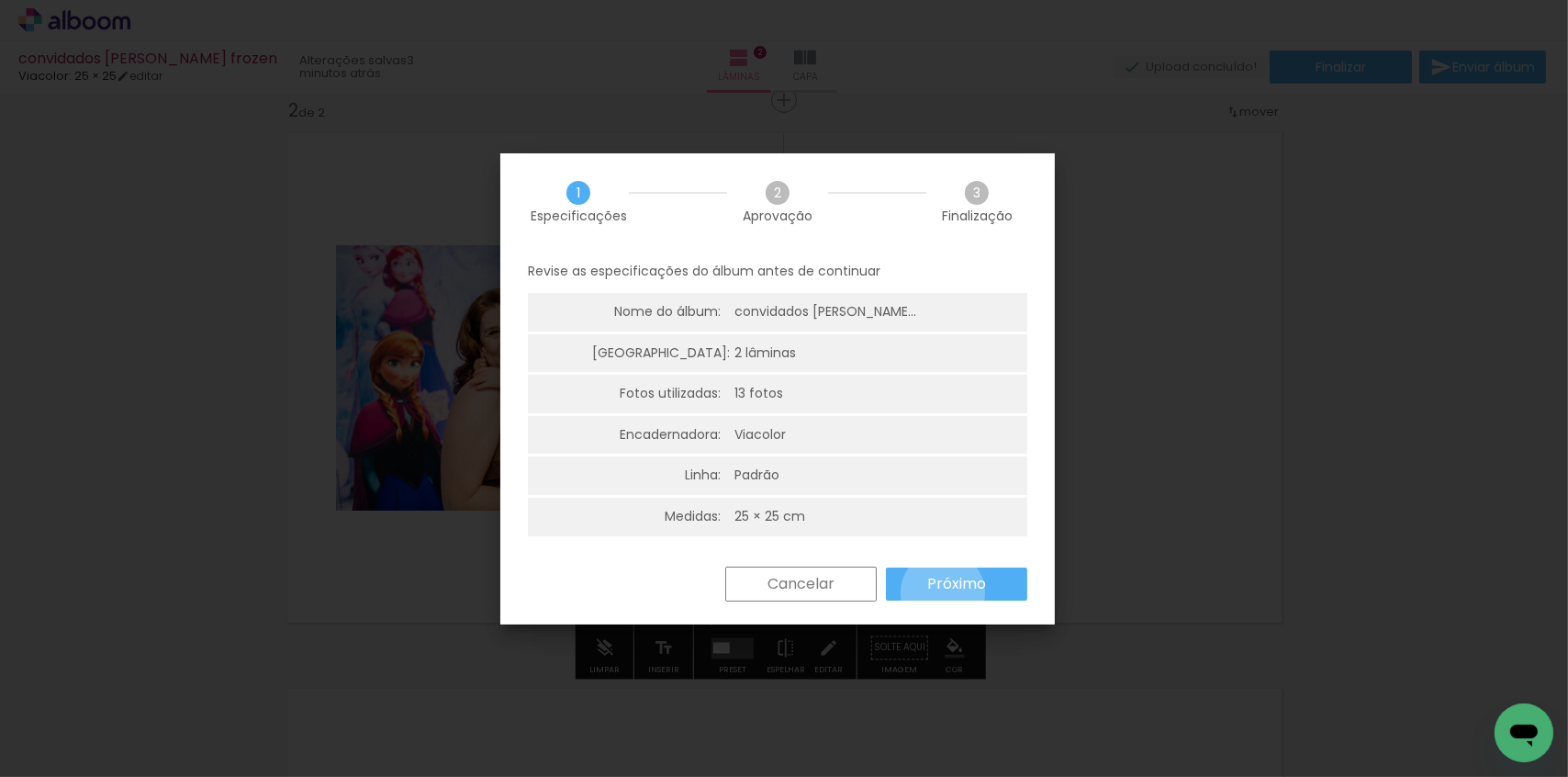
click at [943, 592] on paper-button "Próximo" at bounding box center [956, 583] width 141 height 33
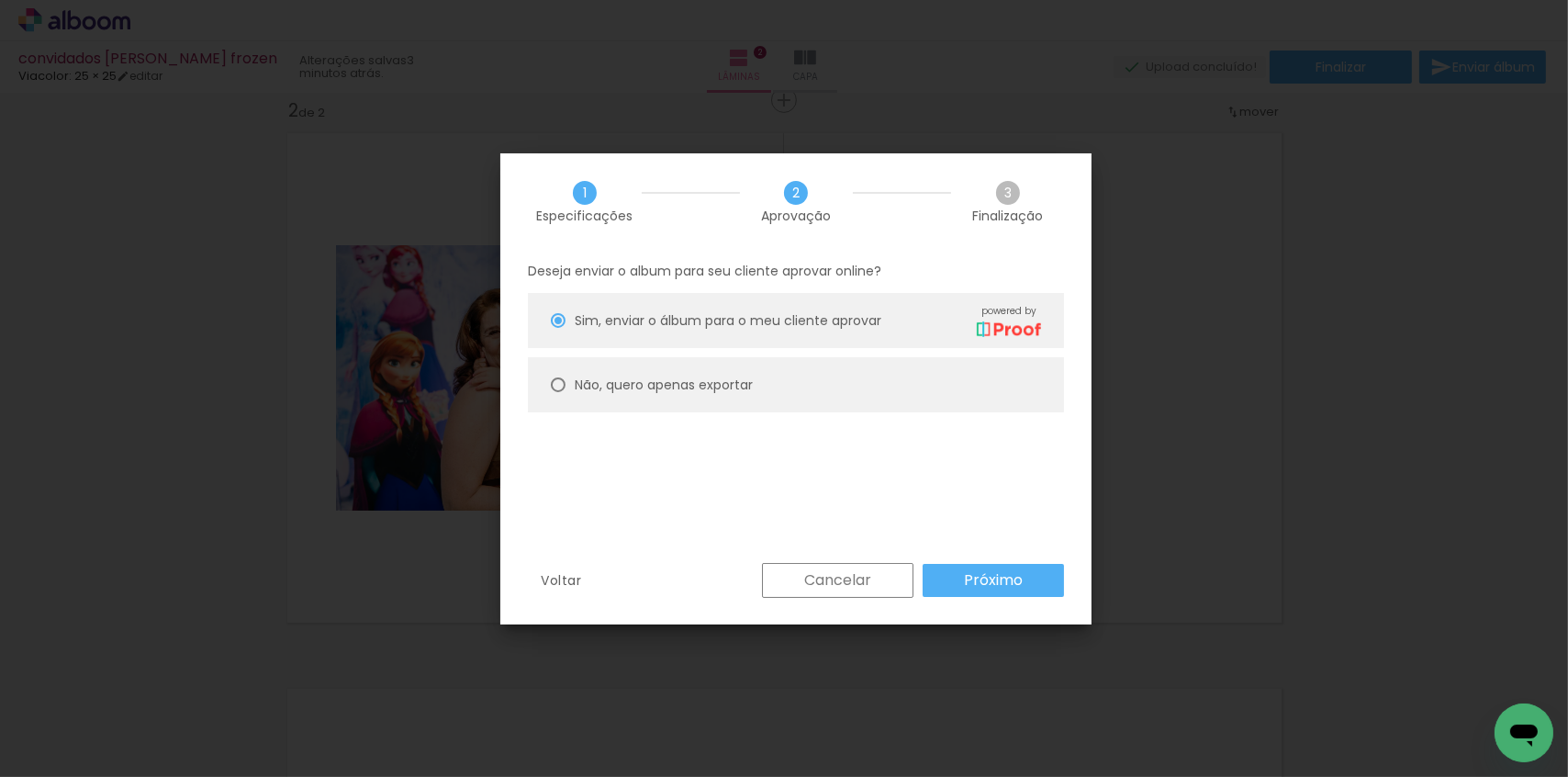
click at [711, 398] on paper-radio-button "Não, quero apenas exportar" at bounding box center [796, 385] width 536 height 55
type paper-radio-button "on"
click at [0, 0] on slot "Próximo" at bounding box center [0, 0] width 0 height 0
type input "Alta, 300 DPI"
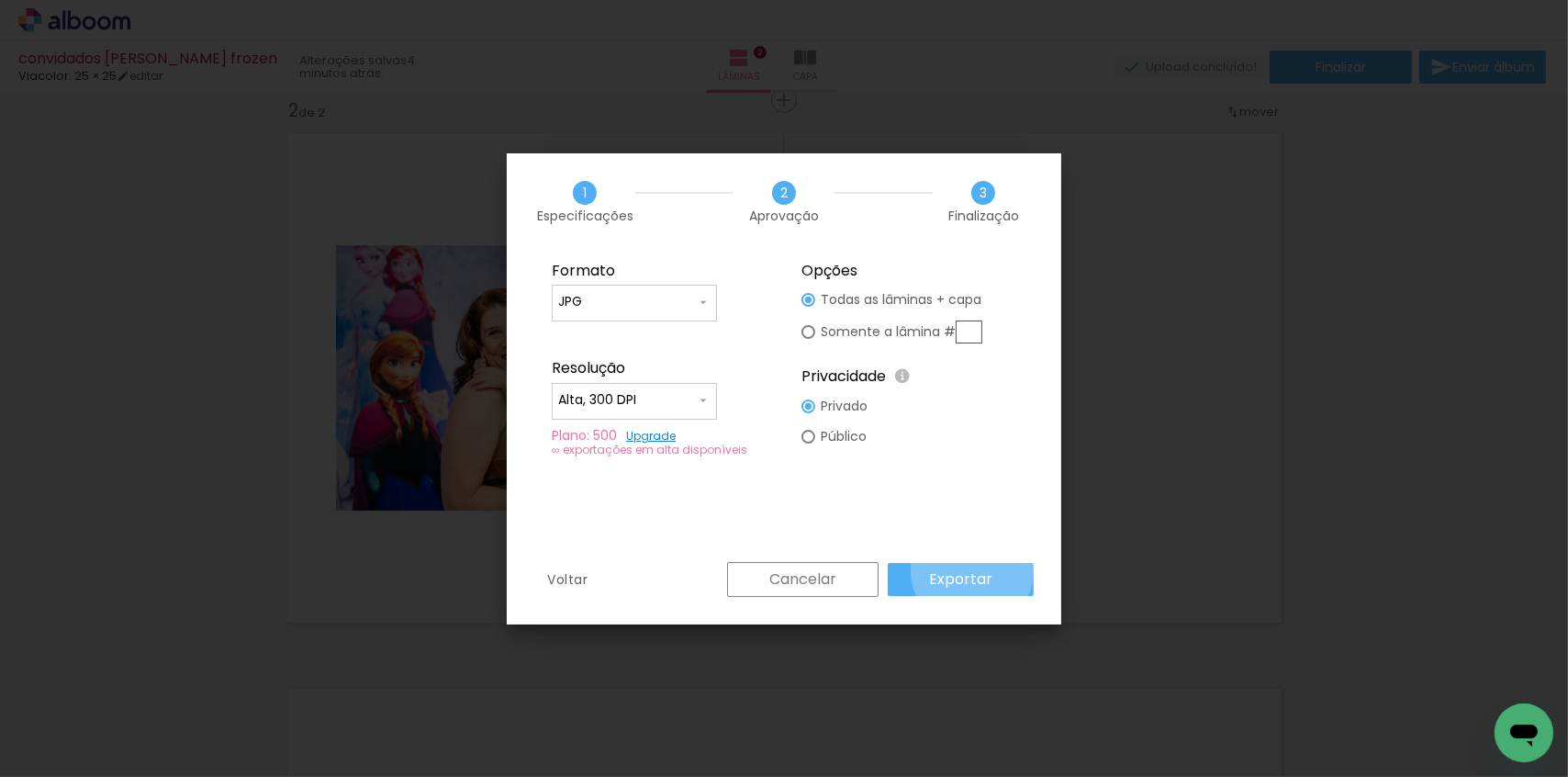
click at [0, 0] on slot "Exportar" at bounding box center [0, 0] width 0 height 0
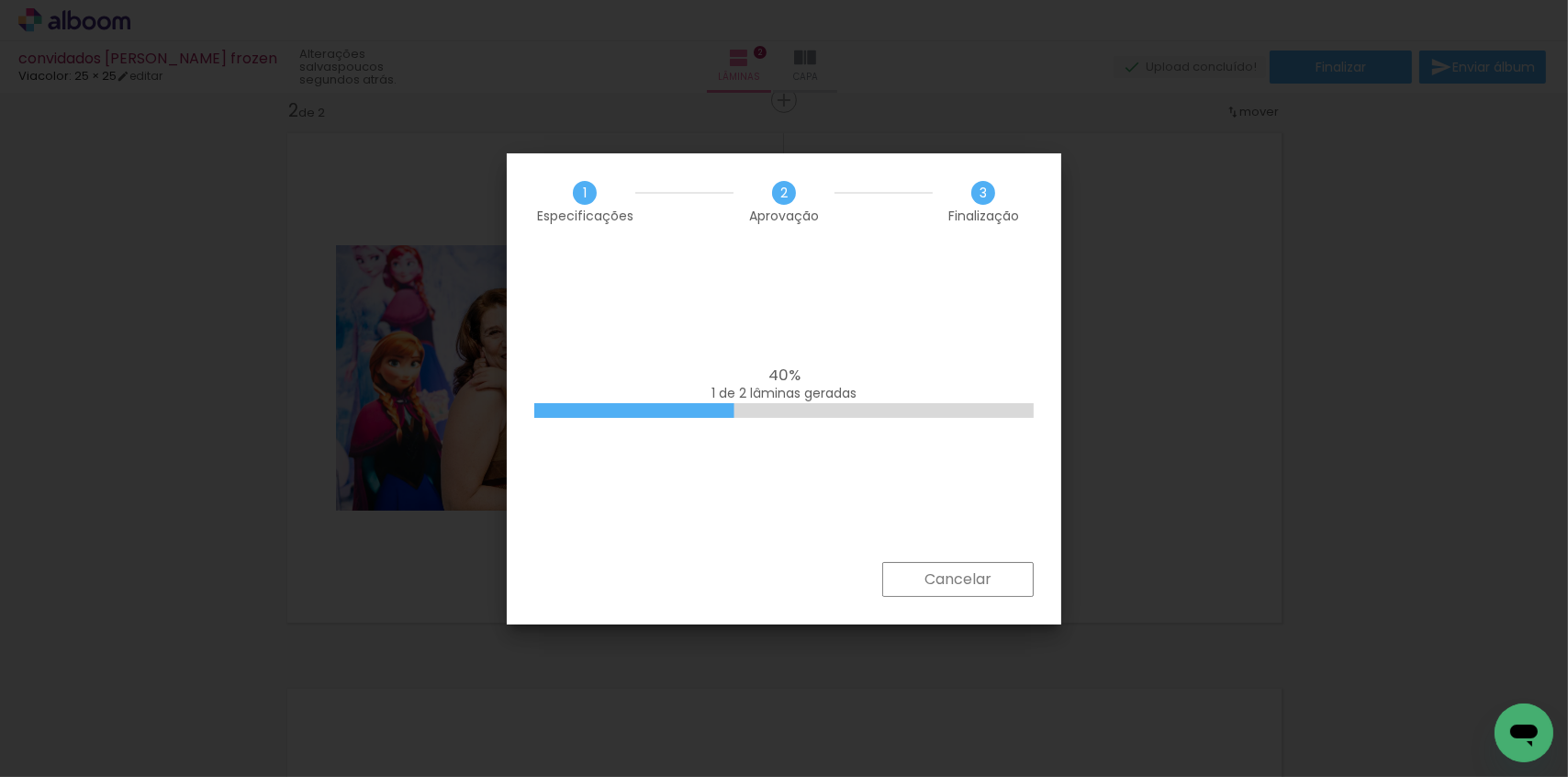
click at [774, 287] on div "40% 1 de 2 lâminas geradas" at bounding box center [784, 406] width 555 height 312
click at [239, 220] on iron-overlay-backdrop at bounding box center [784, 388] width 1568 height 777
click at [851, 291] on div "100% Empilhando lâminas" at bounding box center [784, 406] width 555 height 312
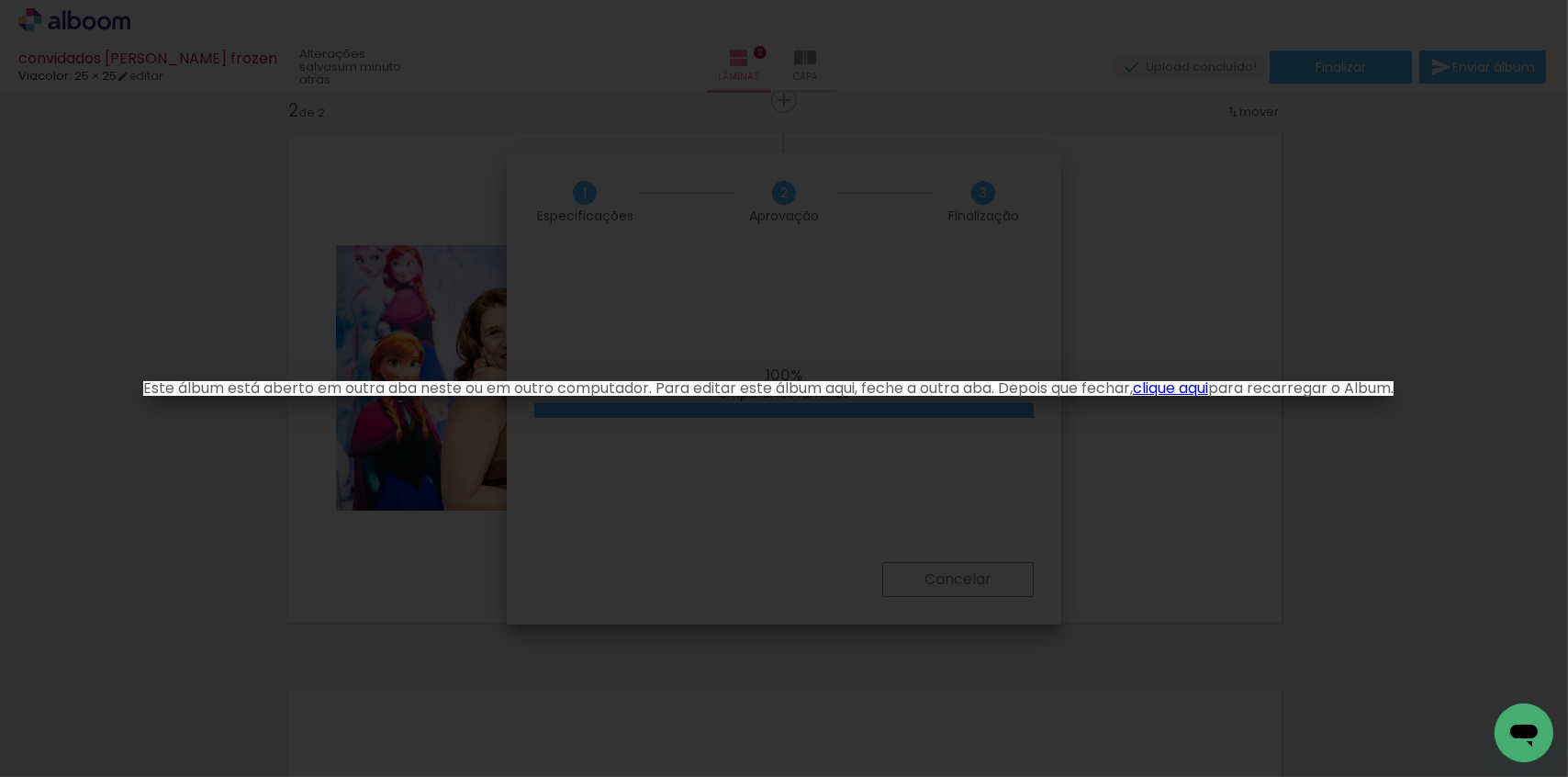
click at [661, 581] on iron-overlay-backdrop at bounding box center [784, 388] width 1568 height 777
